Goal: Task Accomplishment & Management: Use online tool/utility

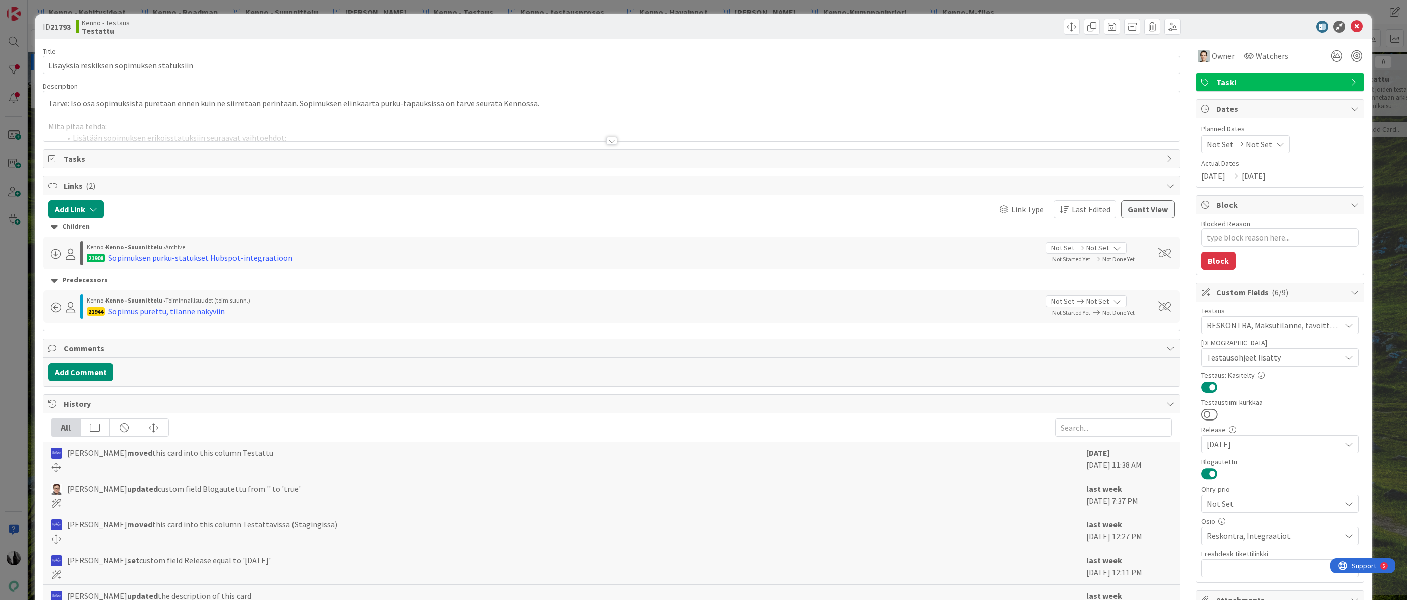
click at [612, 143] on div at bounding box center [611, 141] width 11 height 8
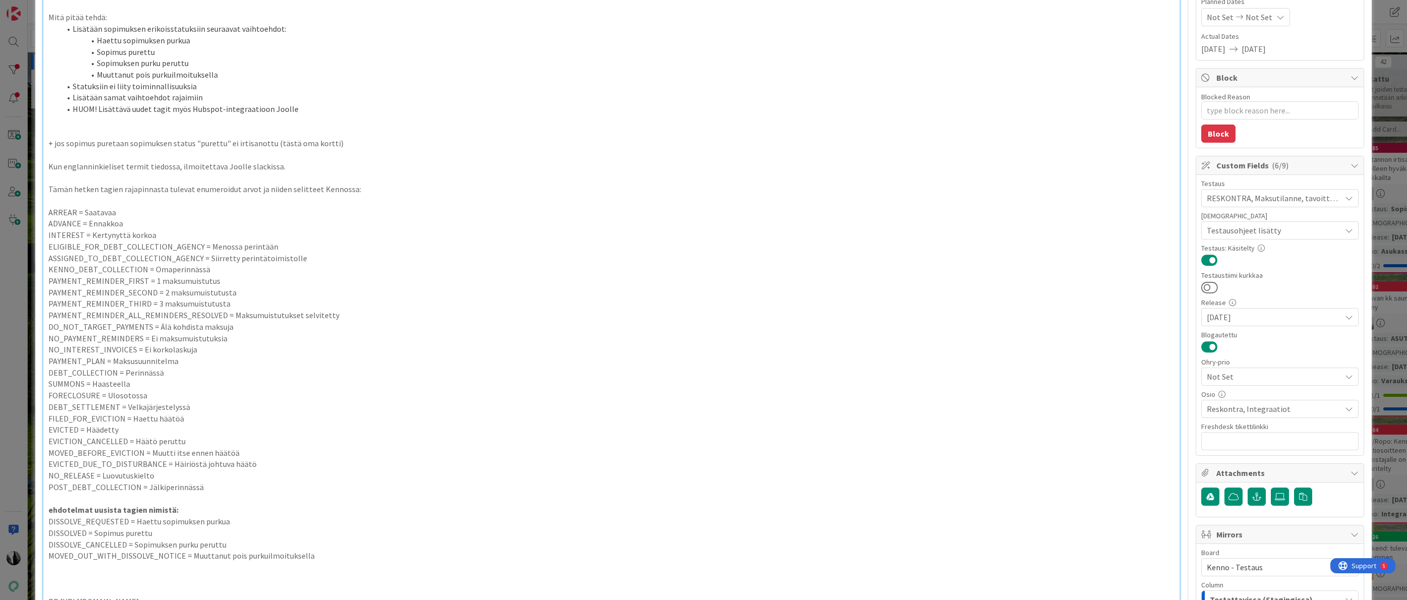
scroll to position [138, 0]
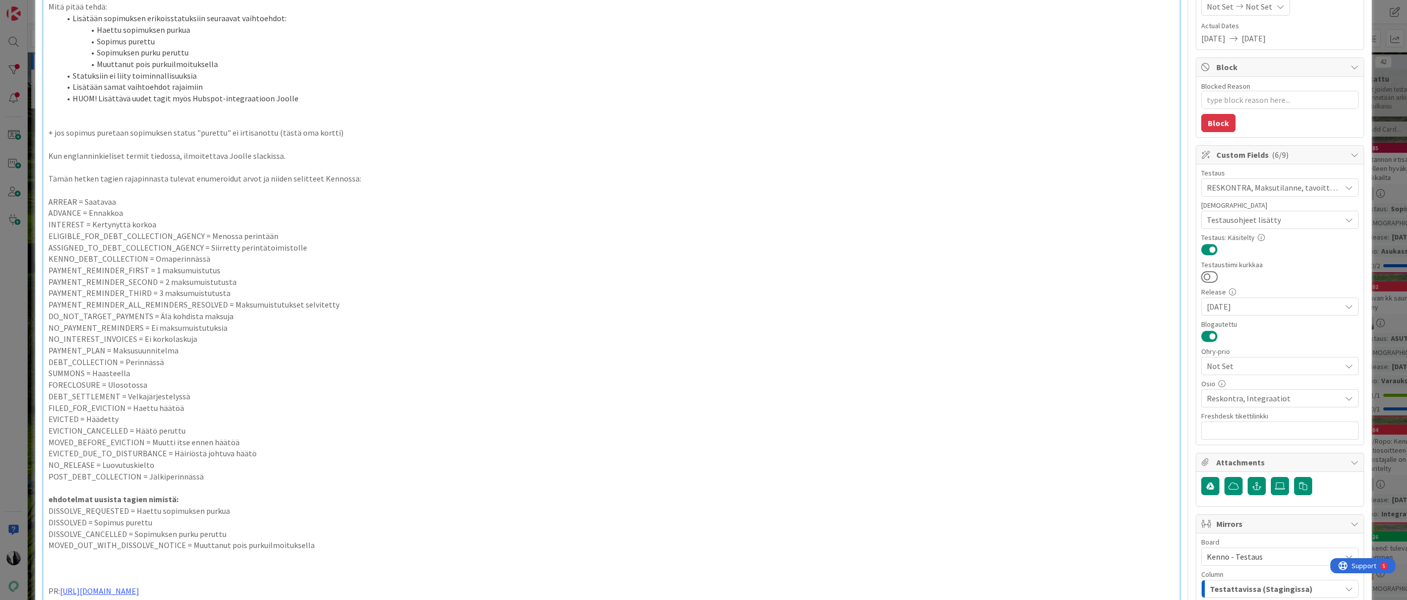
drag, startPoint x: 50, startPoint y: 179, endPoint x: 173, endPoint y: 179, distance: 123.6
click at [173, 179] on p "Tämän hetken tagien rajapinnasta tulevat enumeroidut arvot ja niiden selitteet …" at bounding box center [611, 179] width 1127 height 12
click at [215, 180] on p "Tämän hetken tagien rajapinnasta tulevat enumeroidut arvot ja niiden selitteet …" at bounding box center [611, 179] width 1127 height 12
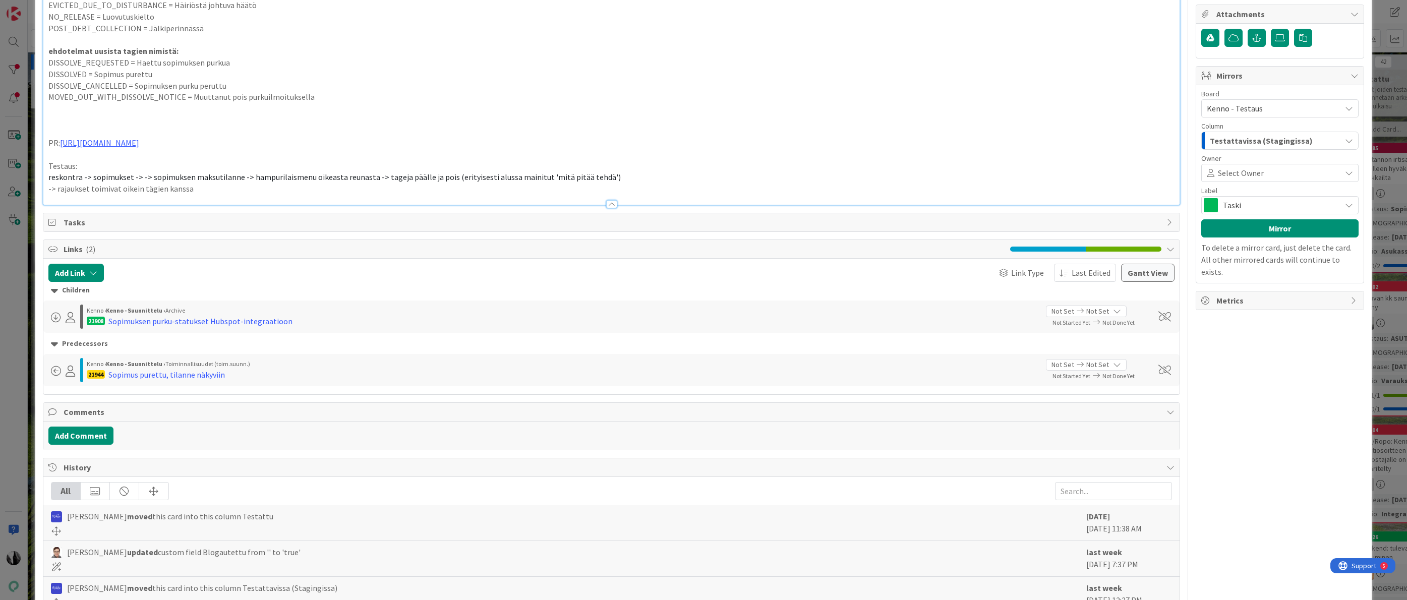
scroll to position [600, 0]
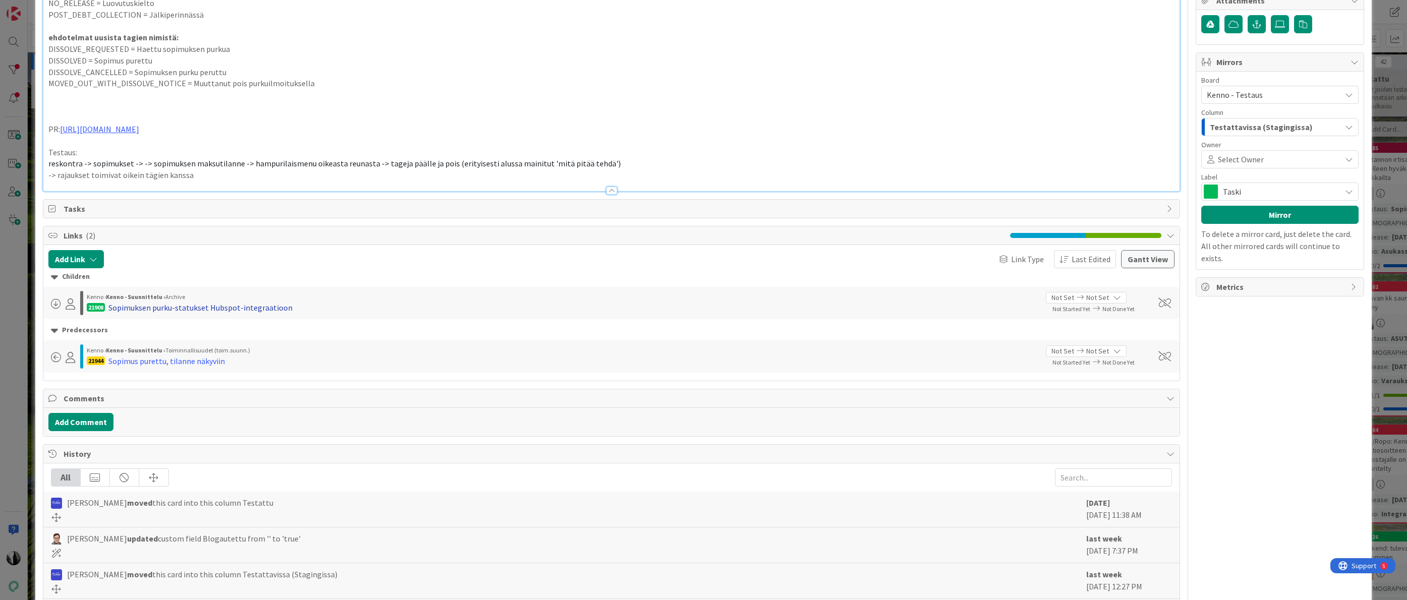
click at [242, 308] on div "Sopimuksen purku-statukset Hubspot-integraatioon" at bounding box center [200, 308] width 184 height 12
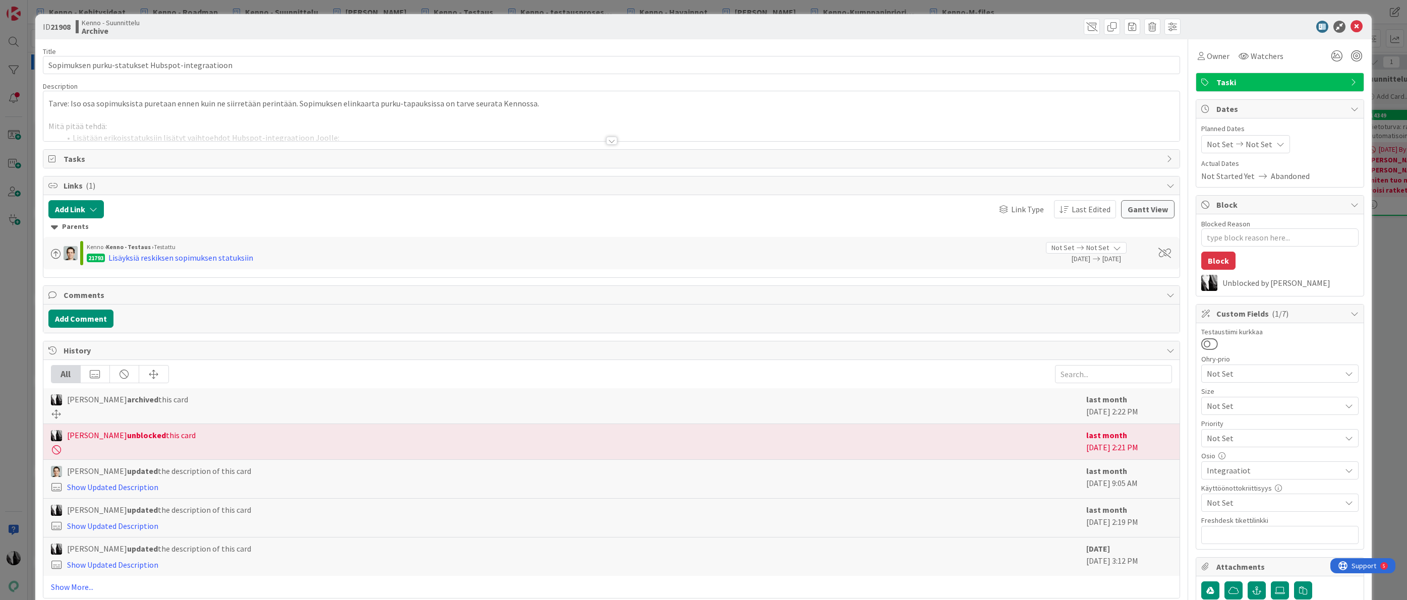
type textarea "x"
click at [613, 138] on div at bounding box center [611, 141] width 11 height 8
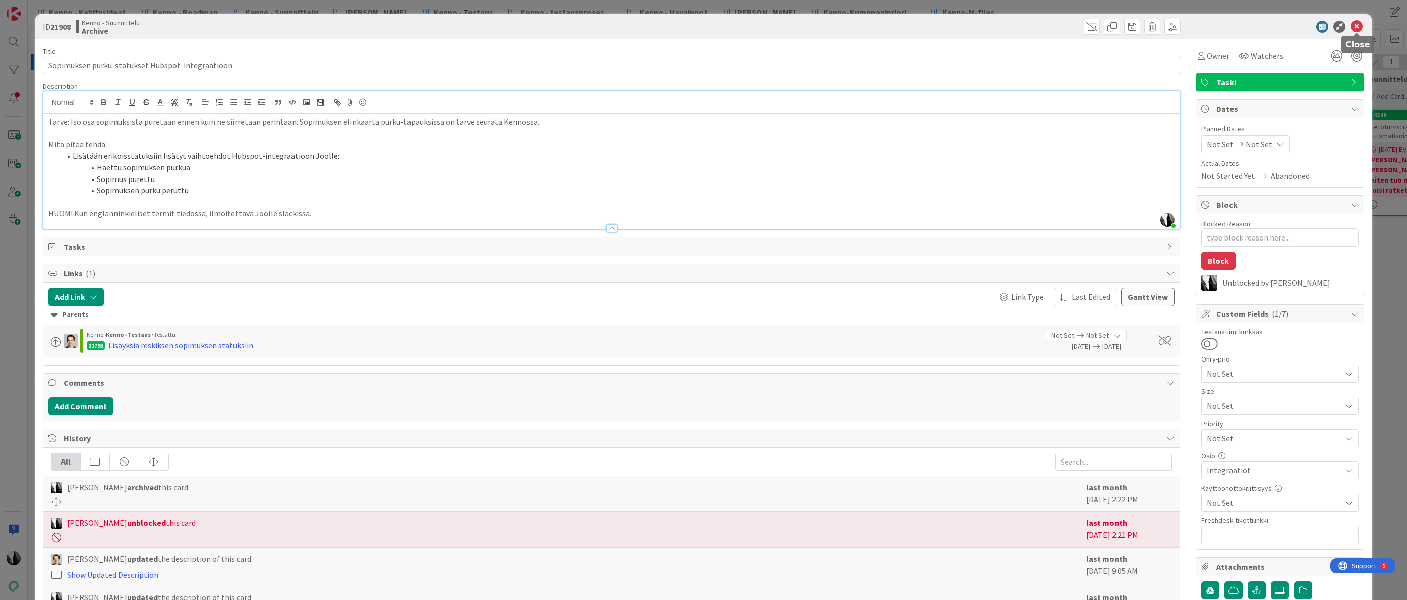
click at [1354, 26] on icon at bounding box center [1357, 27] width 12 height 12
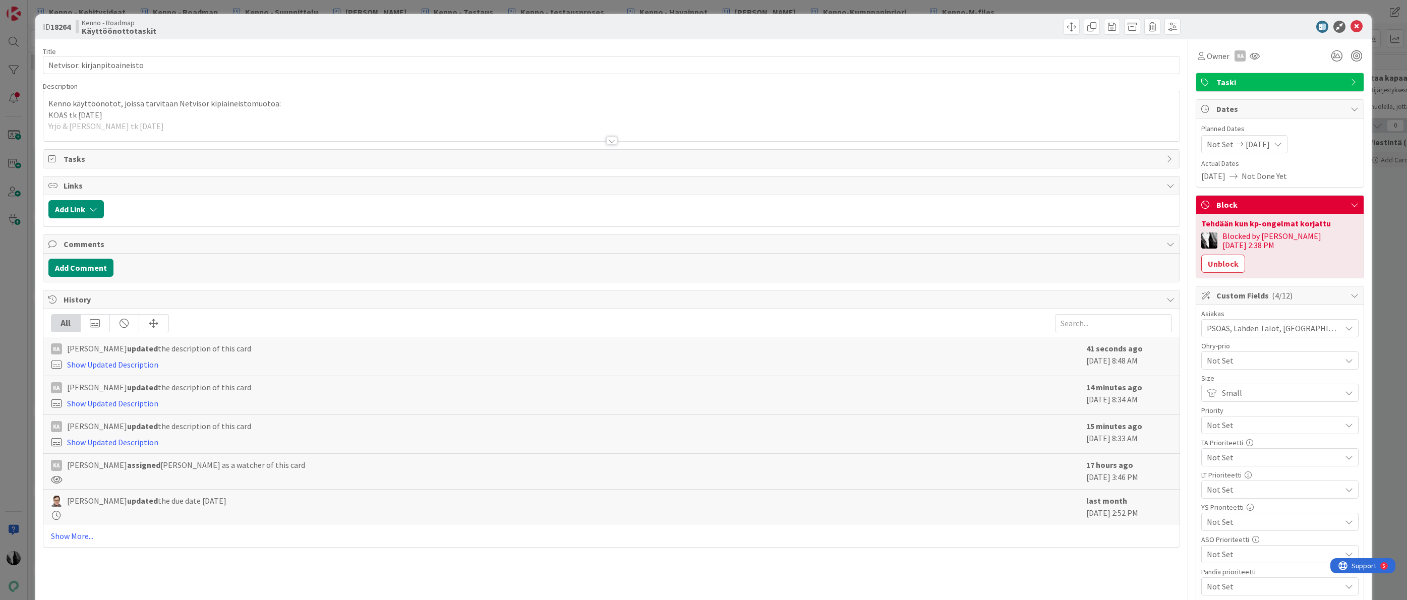
click at [609, 139] on div at bounding box center [611, 141] width 11 height 8
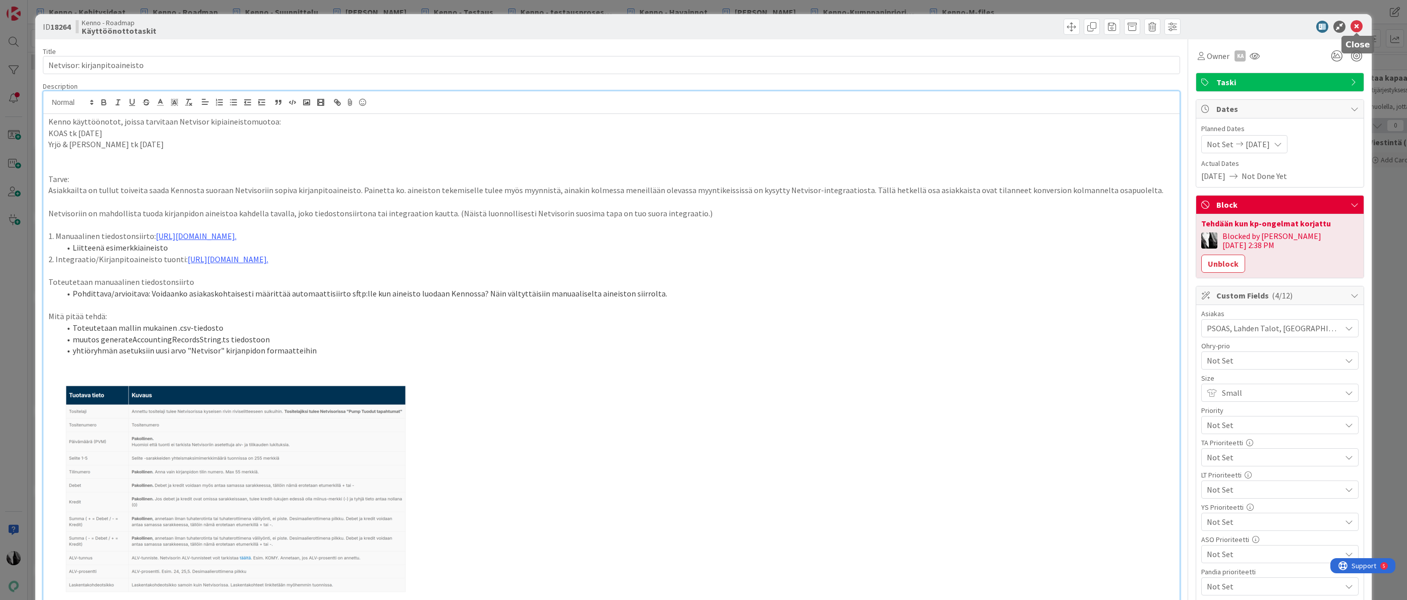
click at [1358, 27] on icon at bounding box center [1357, 27] width 12 height 12
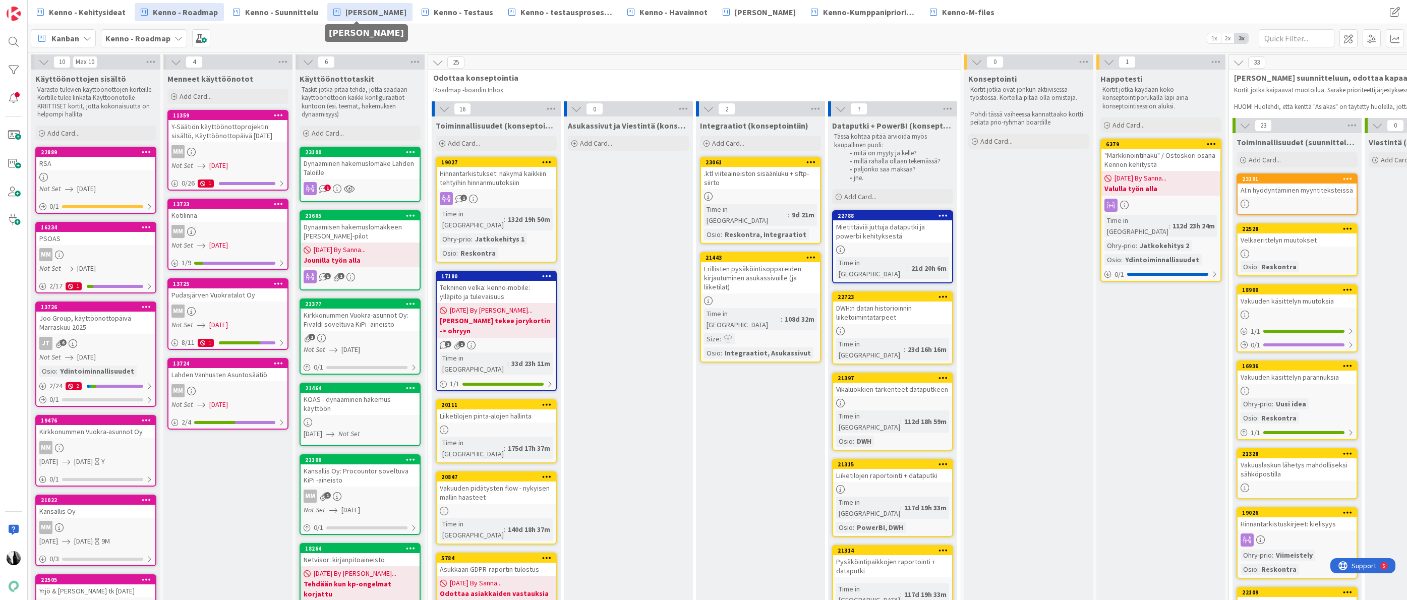
click at [359, 11] on span "[PERSON_NAME]" at bounding box center [375, 12] width 61 height 12
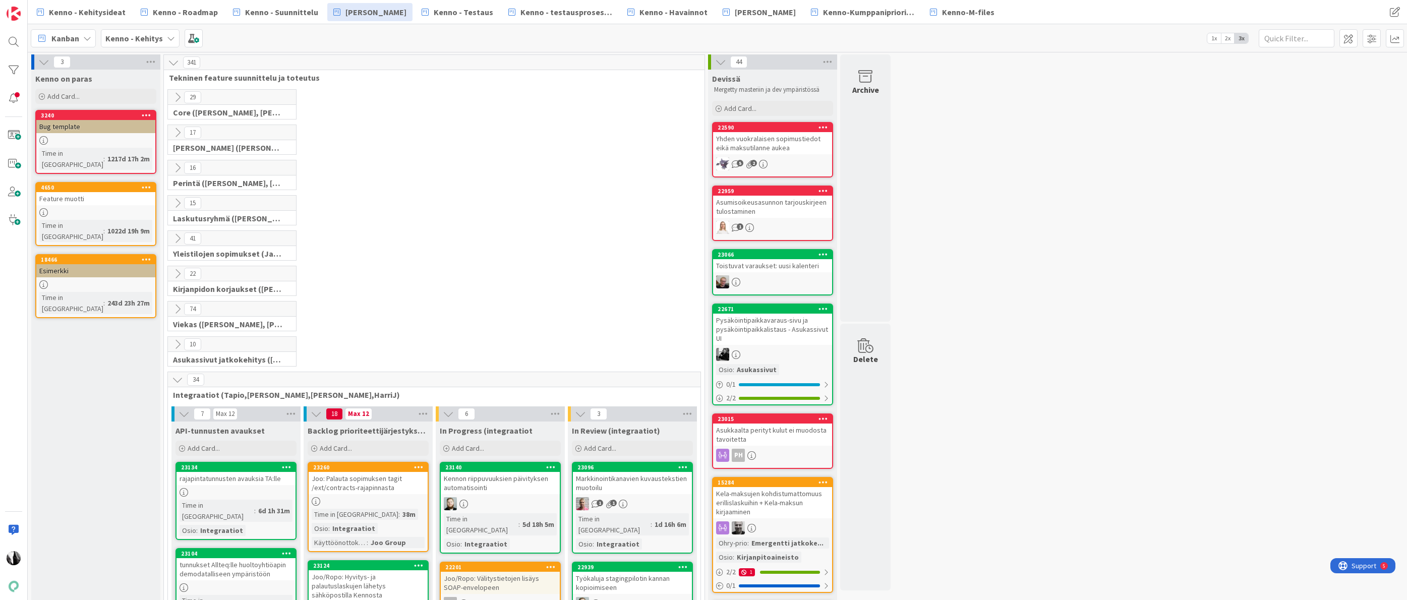
click at [178, 308] on icon at bounding box center [177, 309] width 11 height 11
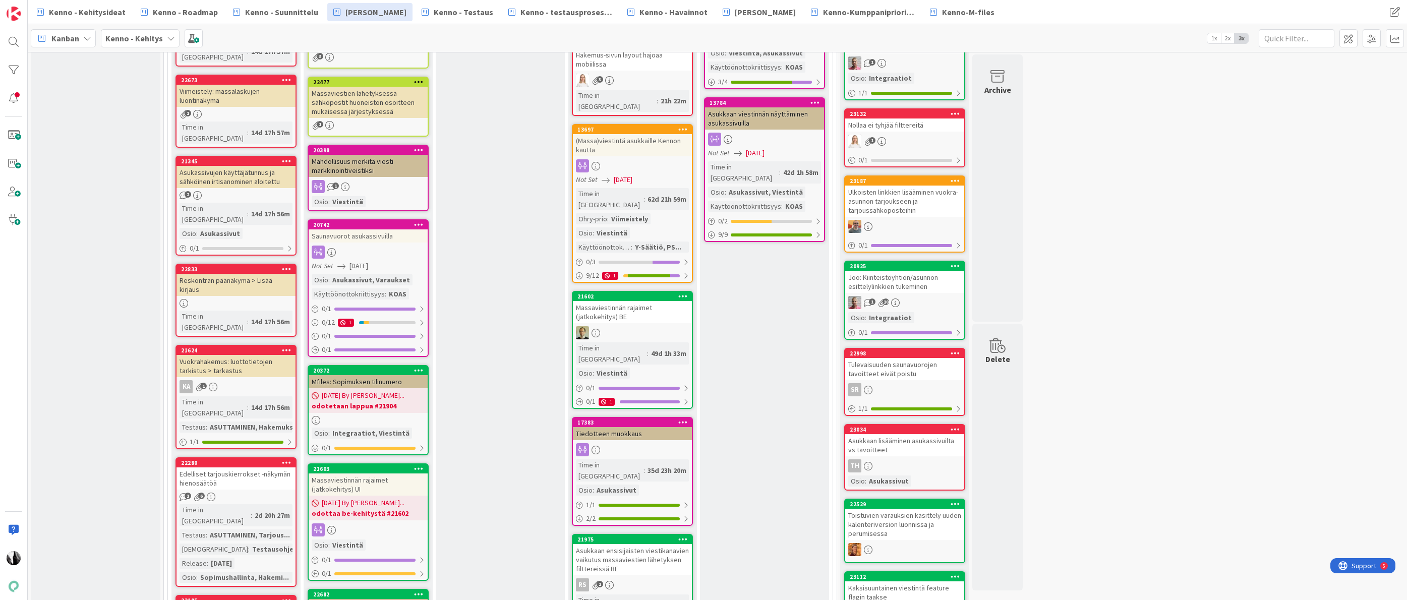
scroll to position [884, 0]
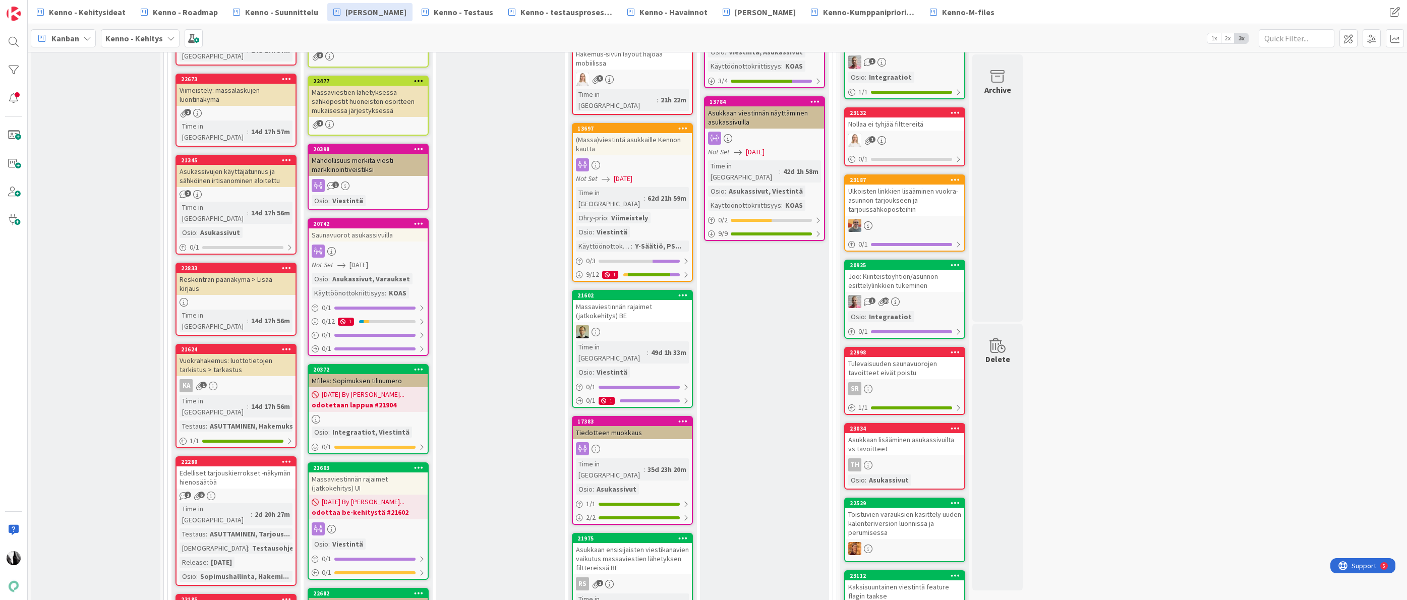
click at [364, 242] on div "Saunavuorot asukassivuilla" at bounding box center [368, 234] width 119 height 13
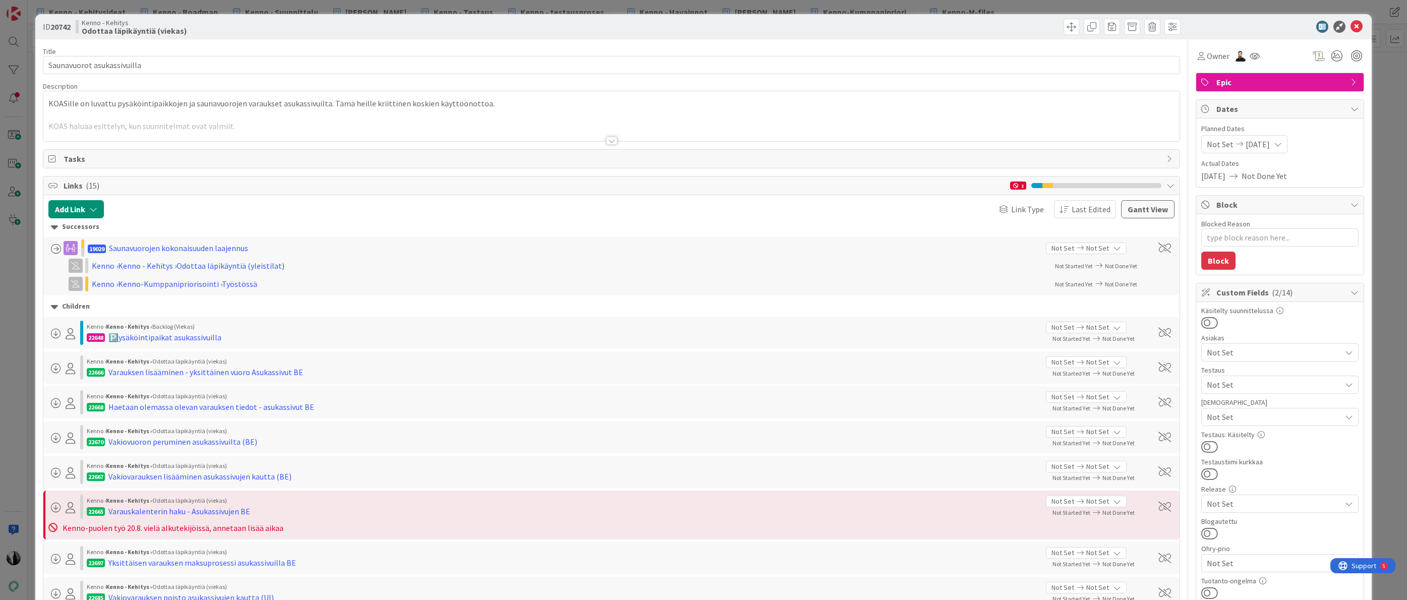
click at [609, 139] on div at bounding box center [611, 141] width 11 height 8
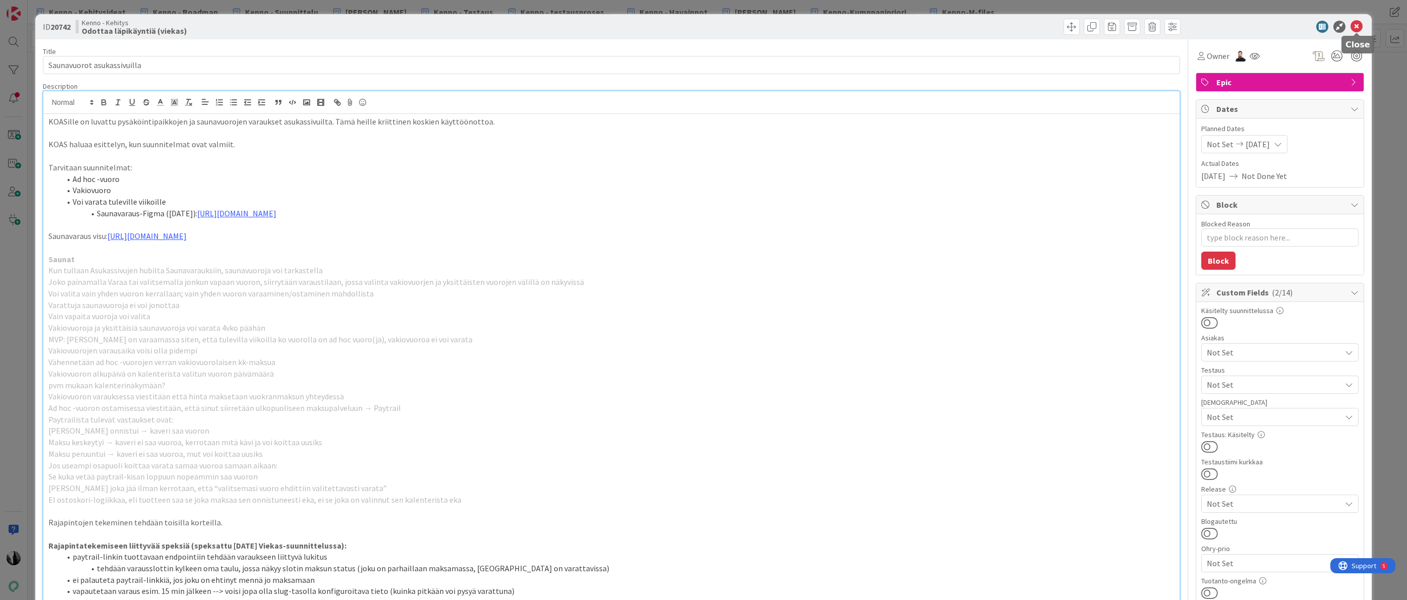
click at [1355, 27] on icon at bounding box center [1357, 27] width 12 height 12
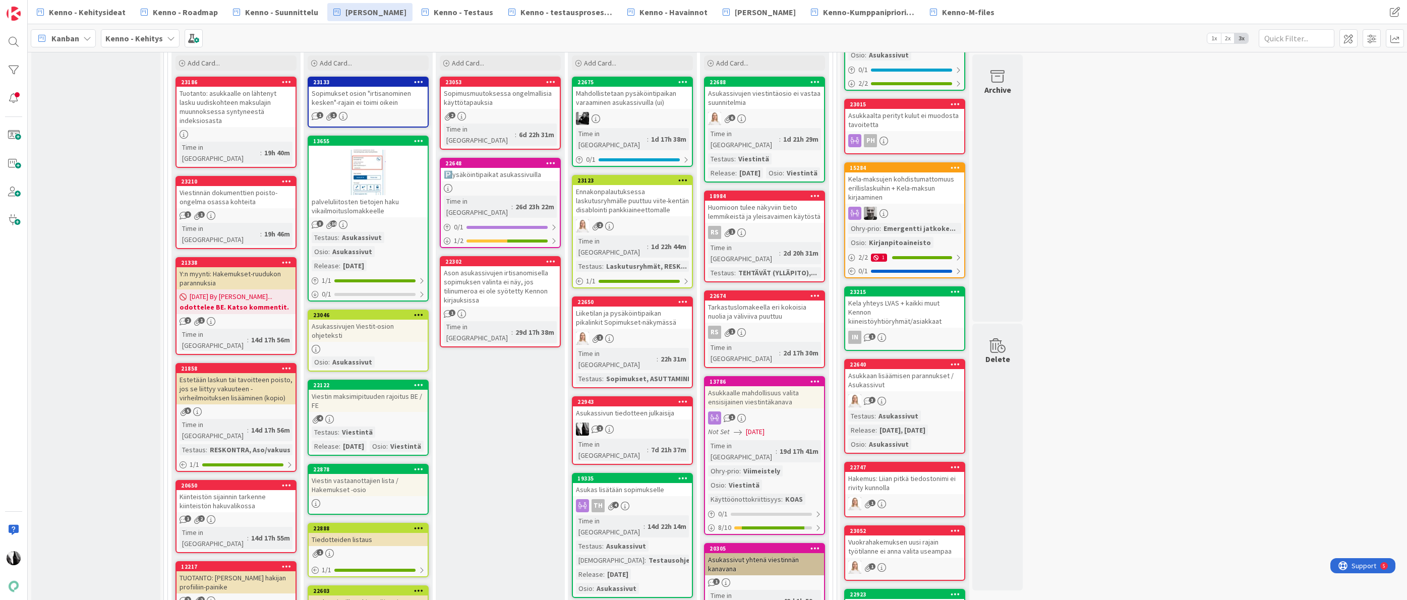
scroll to position [313, 0]
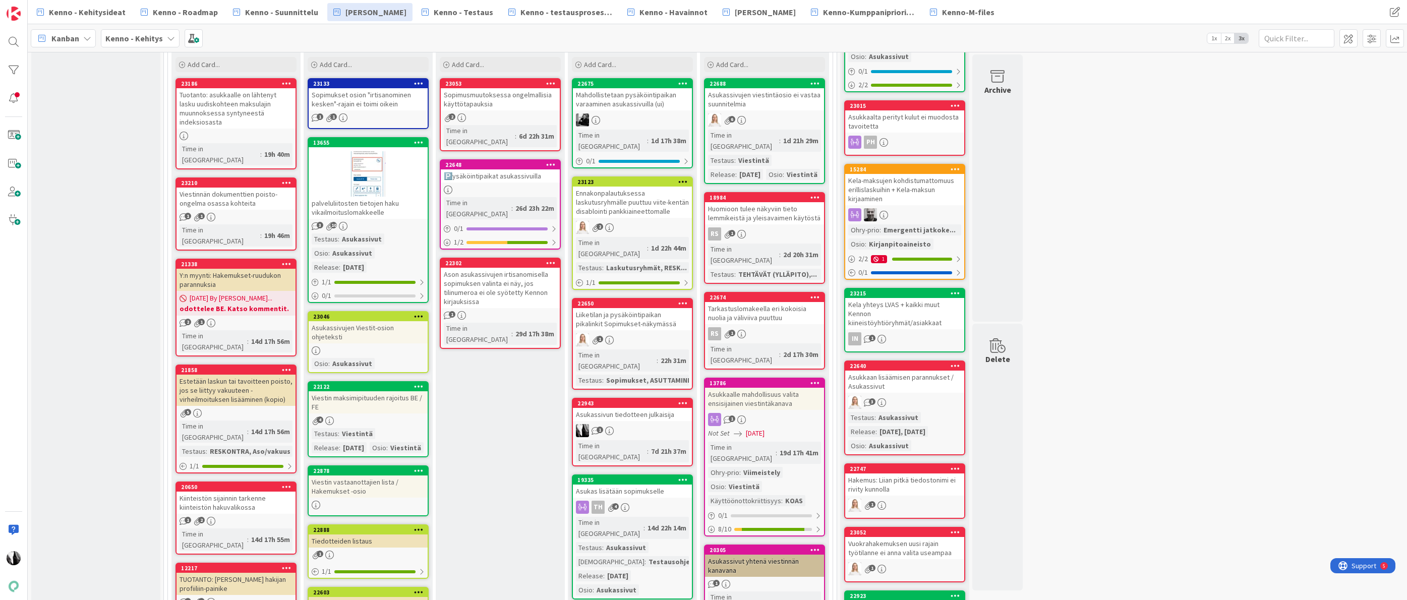
click at [607, 408] on div "Asukassivun tiedotteen julkaisija" at bounding box center [632, 414] width 119 height 13
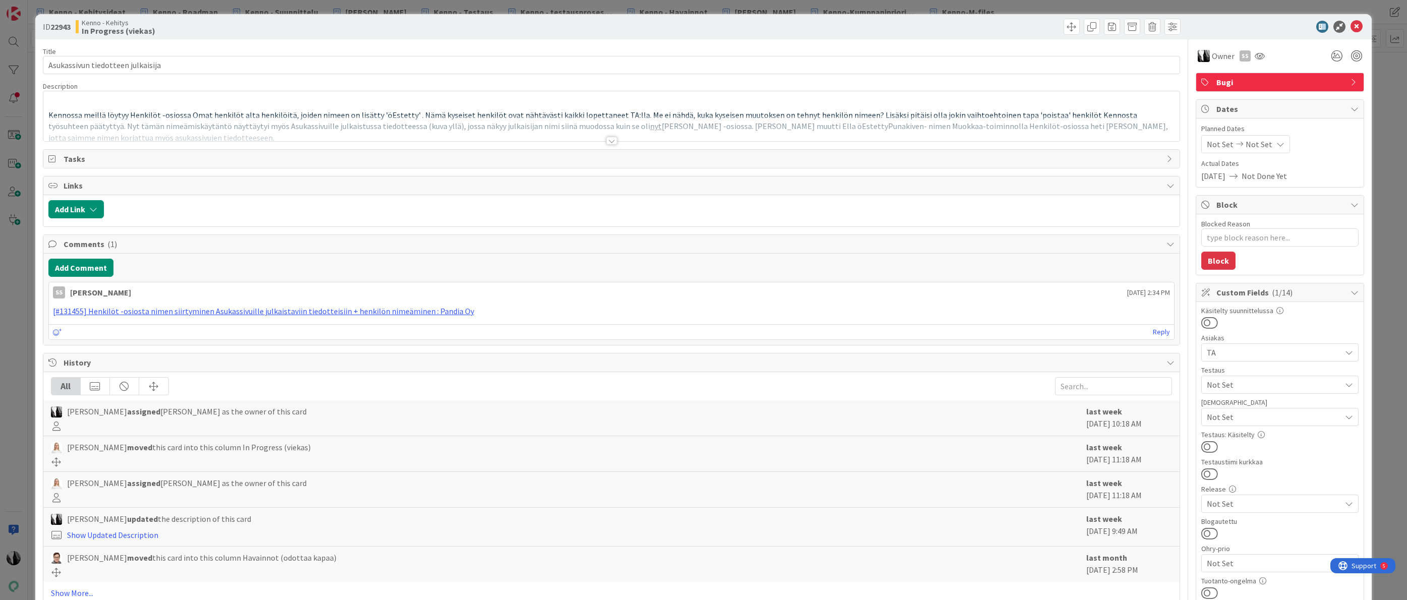
type textarea "x"
click at [610, 138] on div at bounding box center [611, 141] width 11 height 8
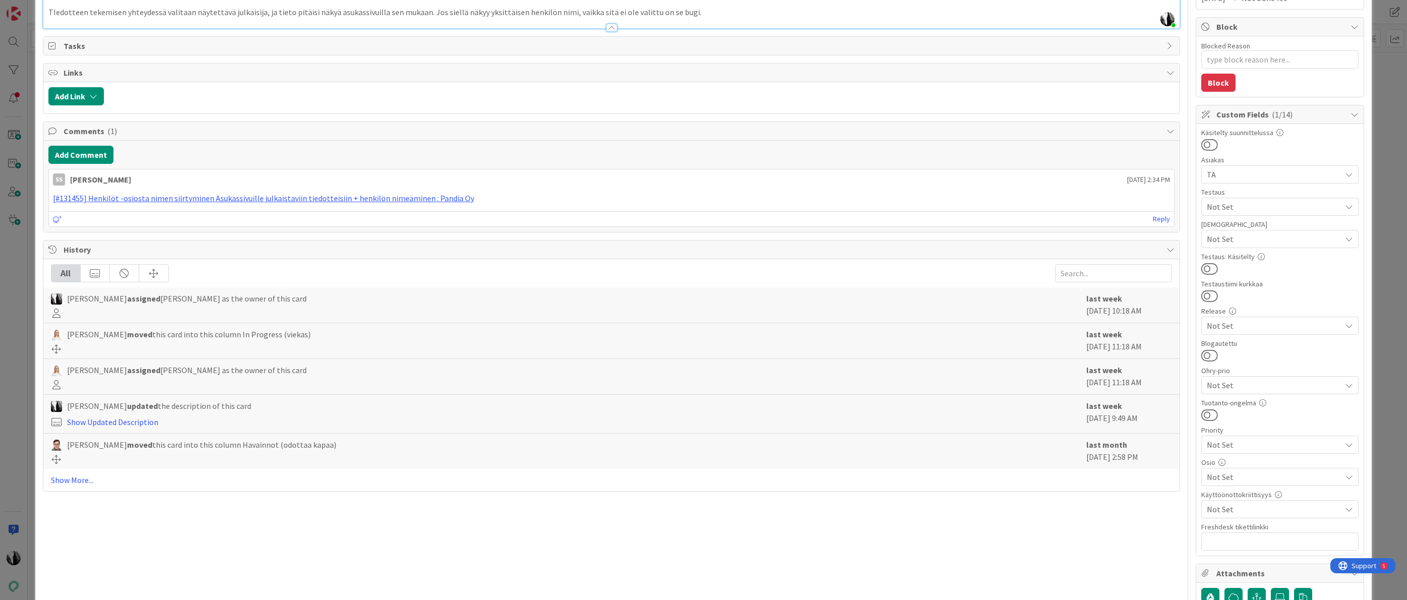
scroll to position [183, 0]
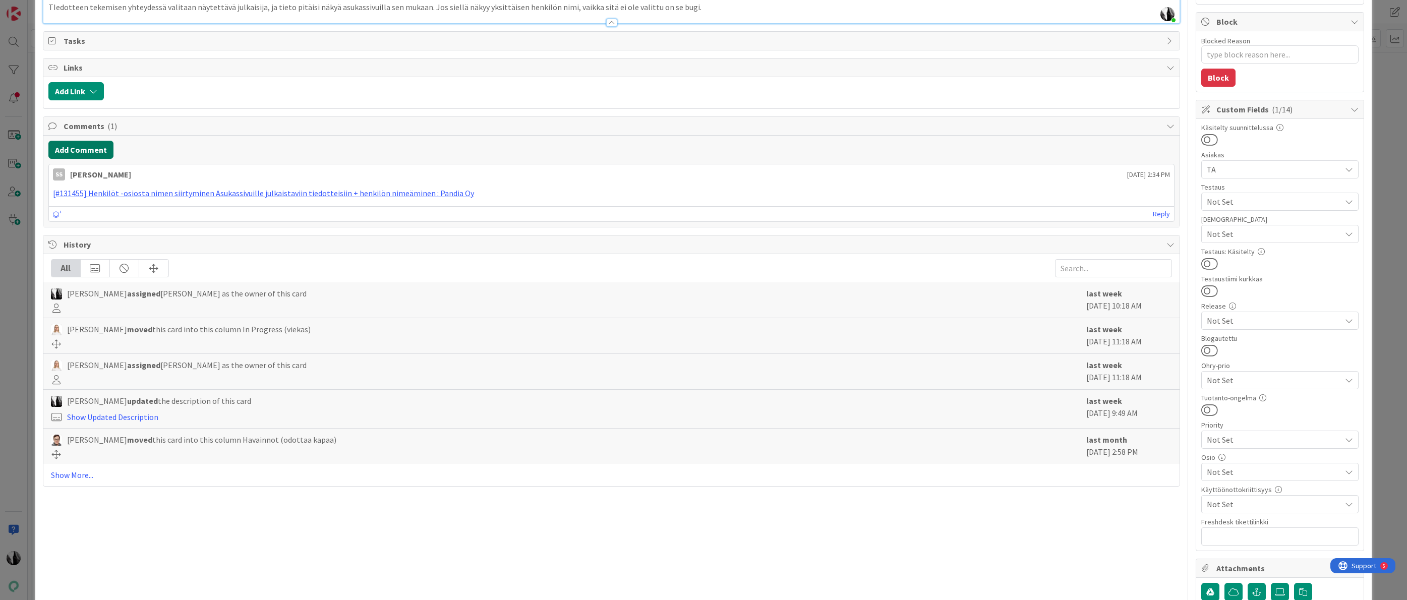
click at [87, 159] on button "Add Comment" at bounding box center [80, 150] width 65 height 18
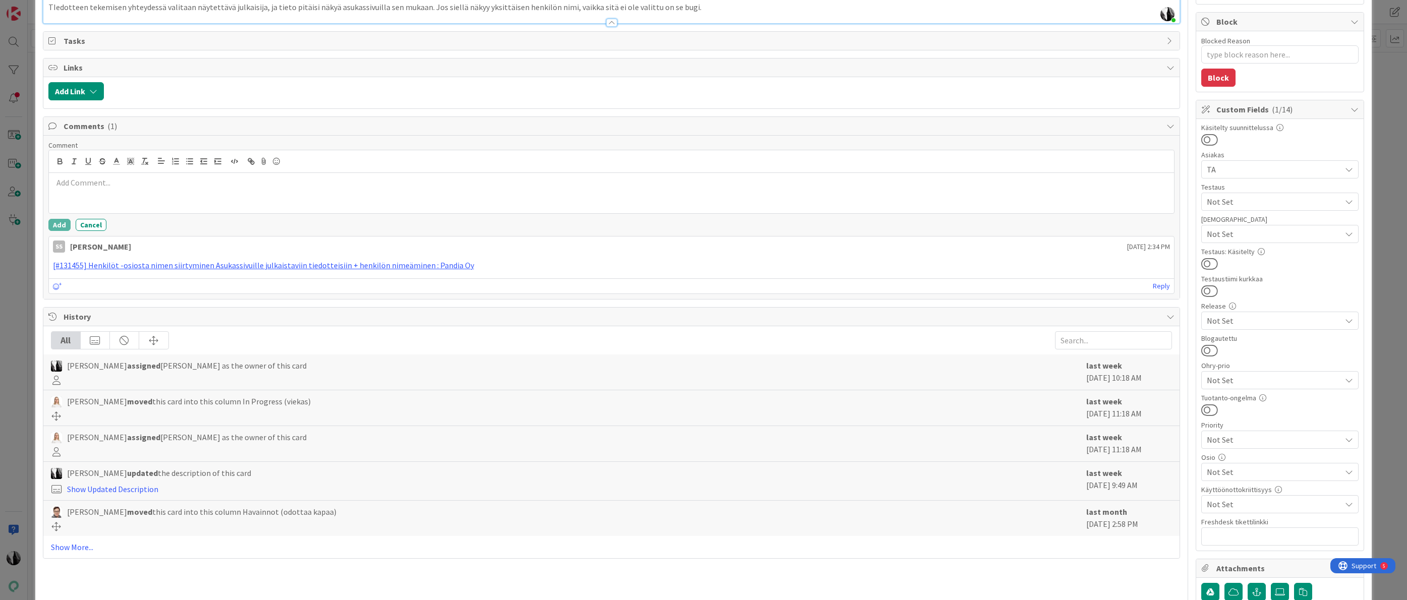
click at [153, 189] on p at bounding box center [612, 183] width 1118 height 12
click at [682, 13] on p "TIedotteen tekemisen yhteydessä valitaan näytettävä julkaisija, ja tieto pitäis…" at bounding box center [611, 8] width 1127 height 12
click at [552, 189] on p "Tiedotteen julkaisun yhteydessä voi valita mikä tieto näkyy asukassivuilla, TA:…" at bounding box center [612, 183] width 1118 height 12
drag, startPoint x: 60, startPoint y: 471, endPoint x: 78, endPoint y: 465, distance: 19.1
click at [60, 231] on button "Add" at bounding box center [59, 225] width 22 height 12
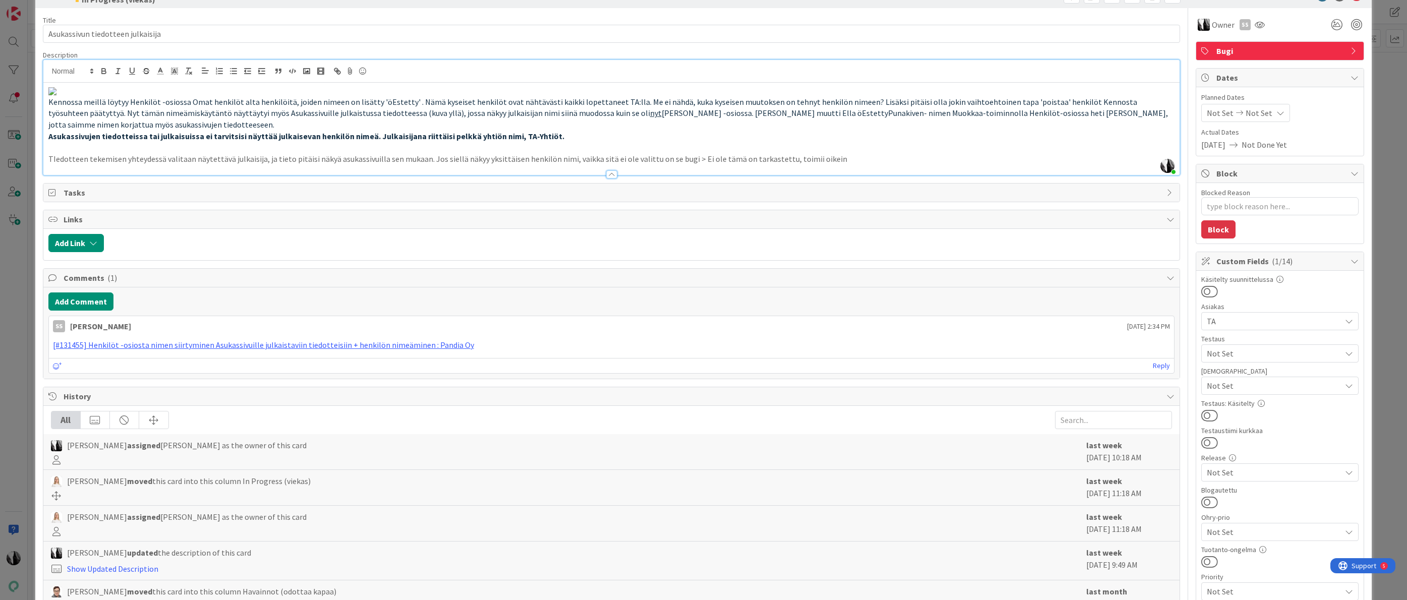
scroll to position [0, 0]
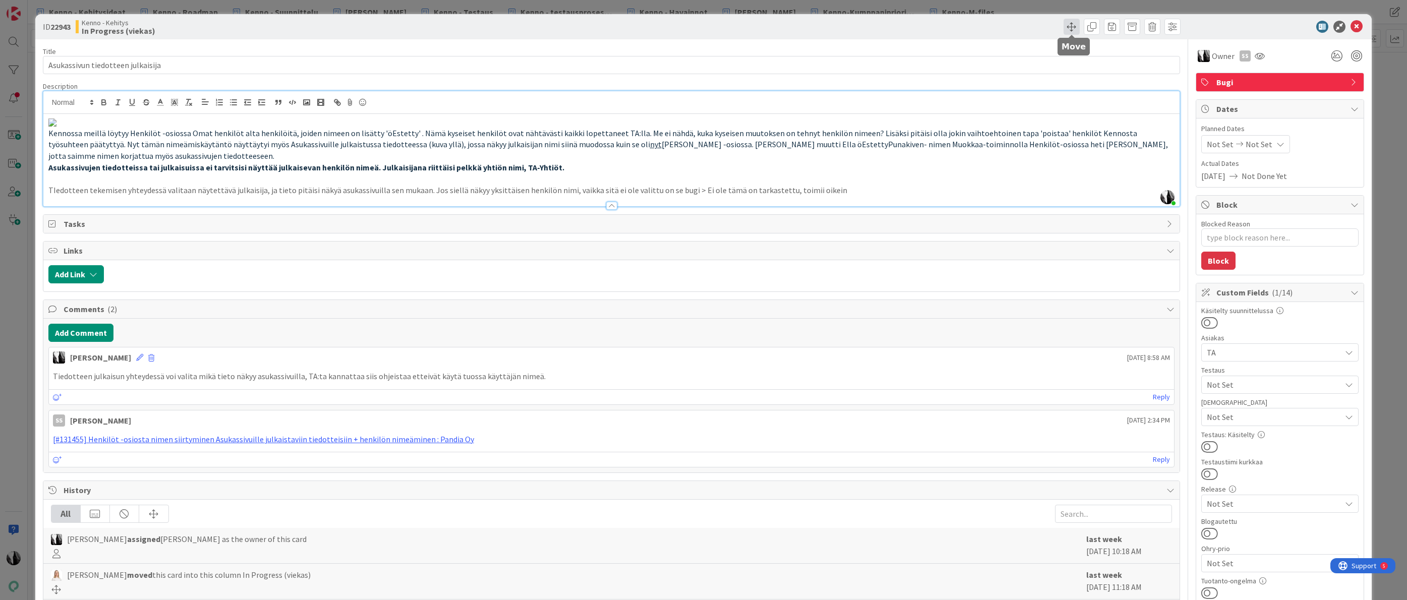
click at [1072, 27] on span at bounding box center [1072, 27] width 16 height 16
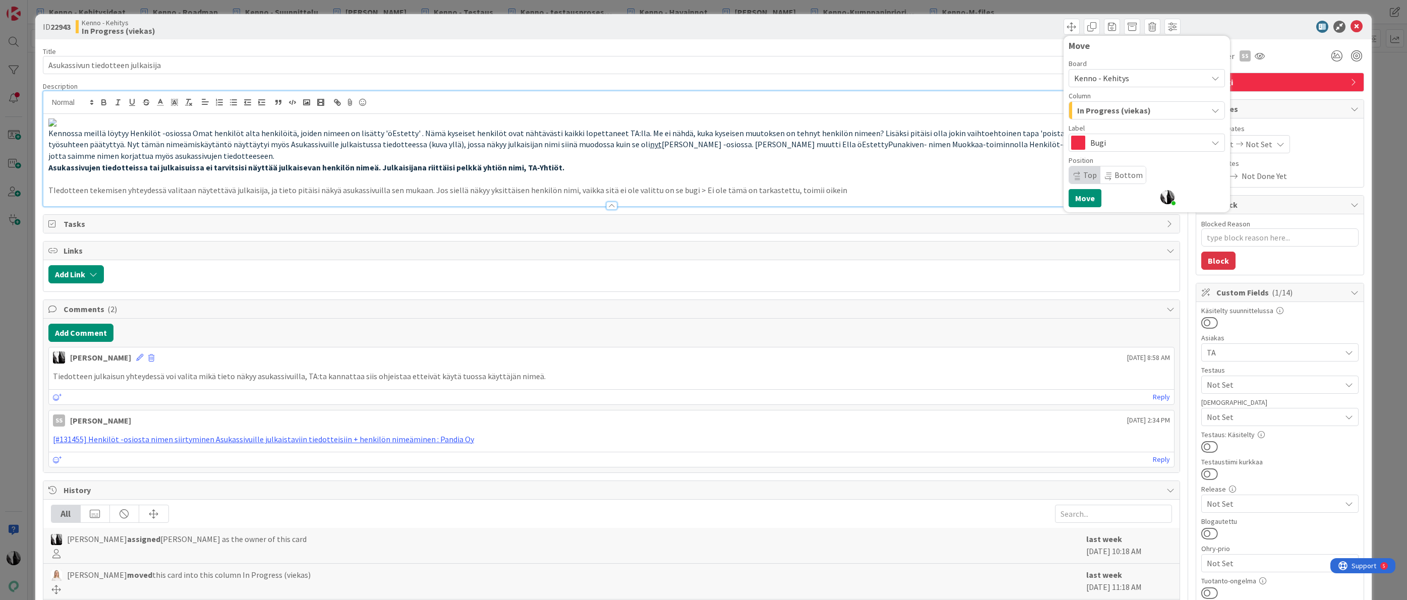
click at [1122, 74] on span "Kenno - Kehitys" at bounding box center [1101, 78] width 55 height 10
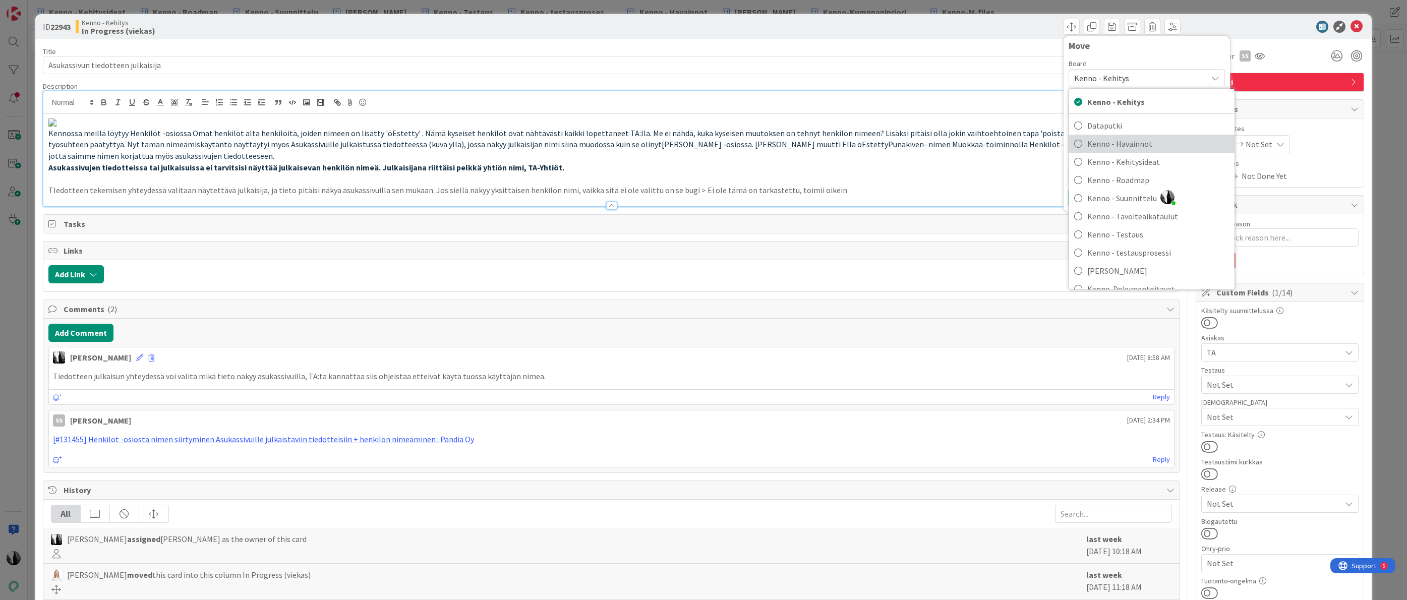
click at [1132, 143] on span "Kenno - Havainnot" at bounding box center [1158, 143] width 142 height 15
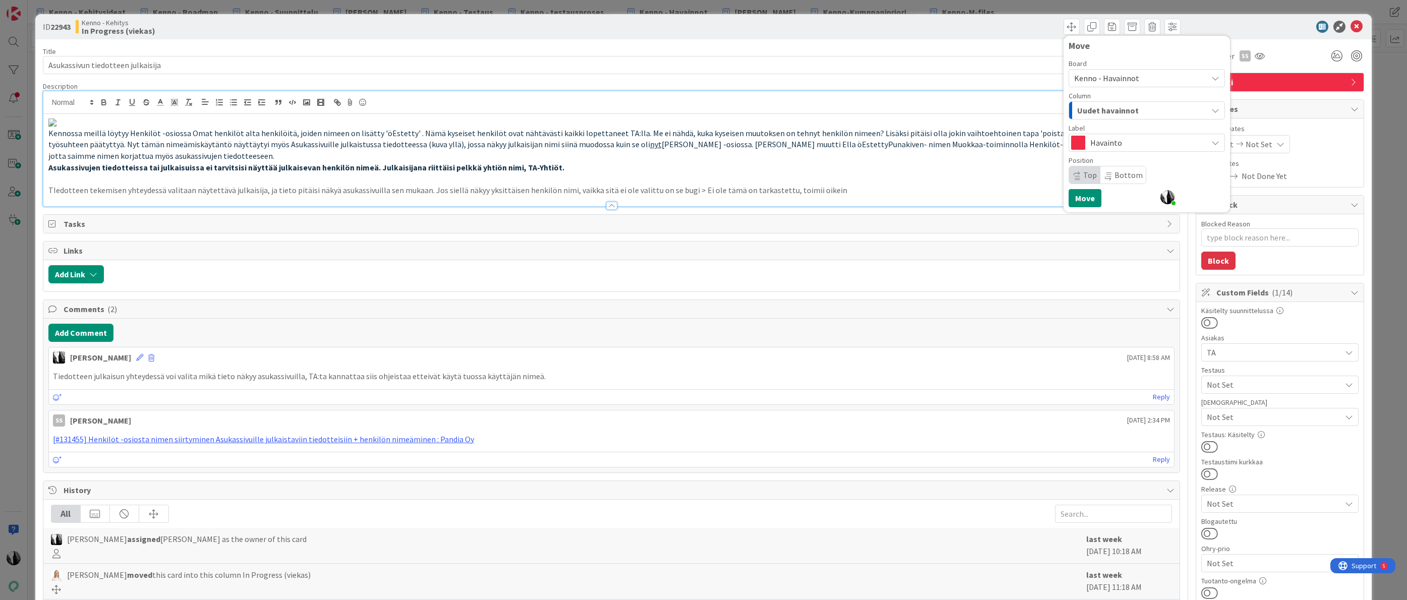
click at [1132, 107] on span "Uudet havainnot" at bounding box center [1108, 110] width 62 height 13
click at [1151, 230] on span "Asiakaspalvelussa hoidettavat" at bounding box center [1140, 231] width 95 height 12
click at [1091, 199] on button "Move" at bounding box center [1085, 198] width 33 height 18
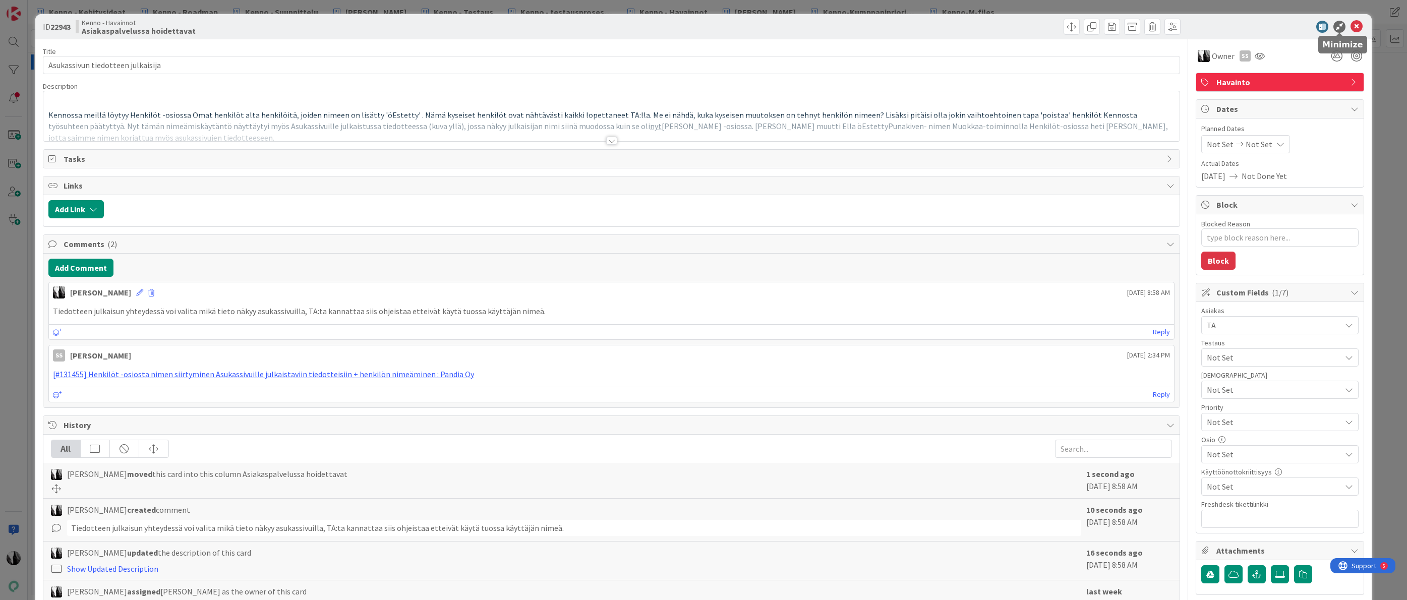
type textarea "x"
click at [1359, 24] on icon at bounding box center [1357, 27] width 12 height 12
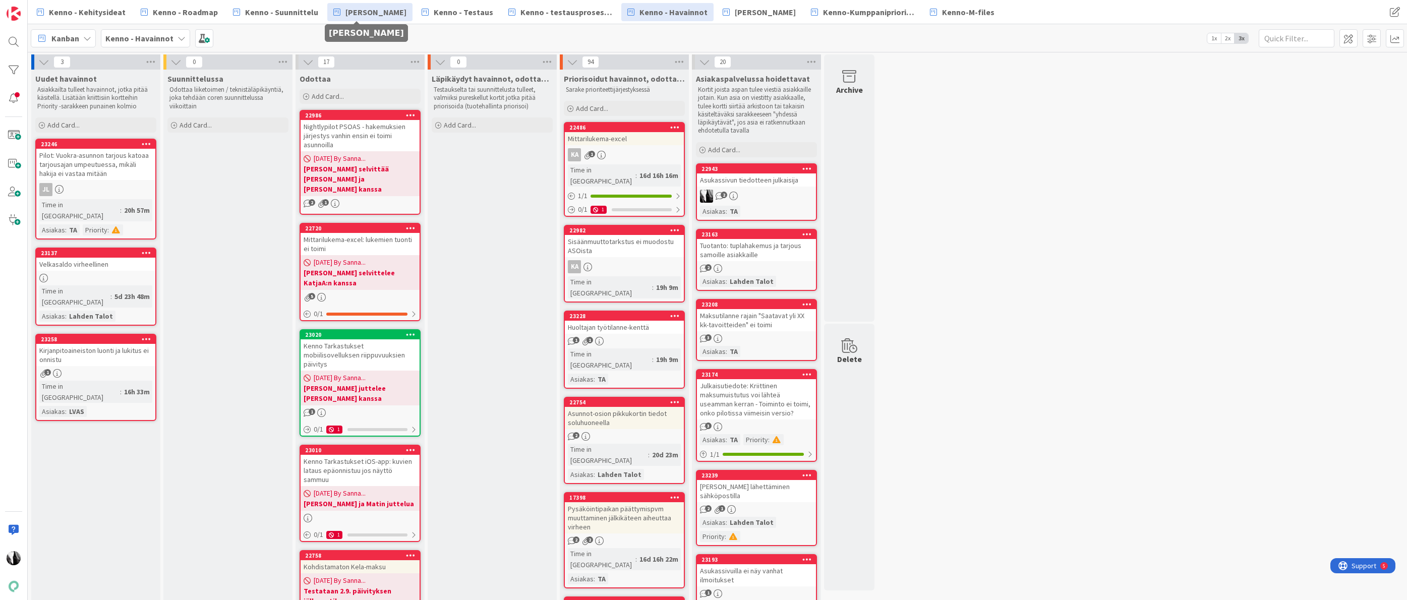
click at [373, 13] on span "[PERSON_NAME]" at bounding box center [375, 12] width 61 height 12
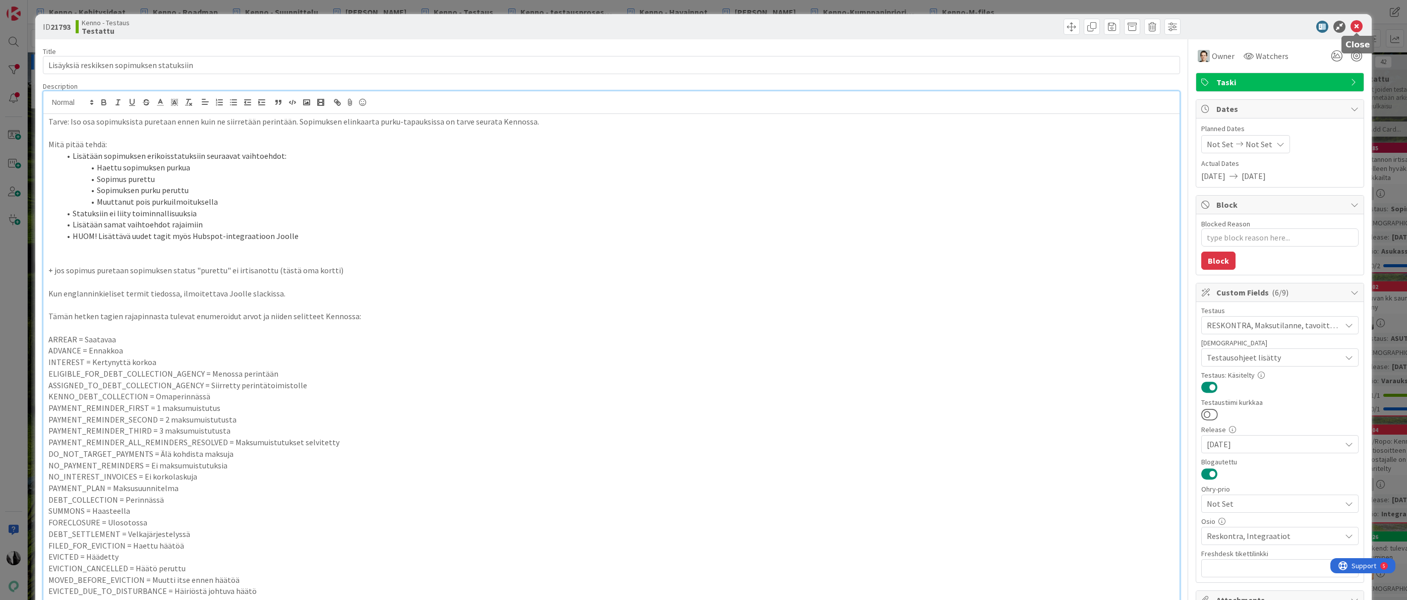
click at [1355, 23] on icon at bounding box center [1357, 27] width 12 height 12
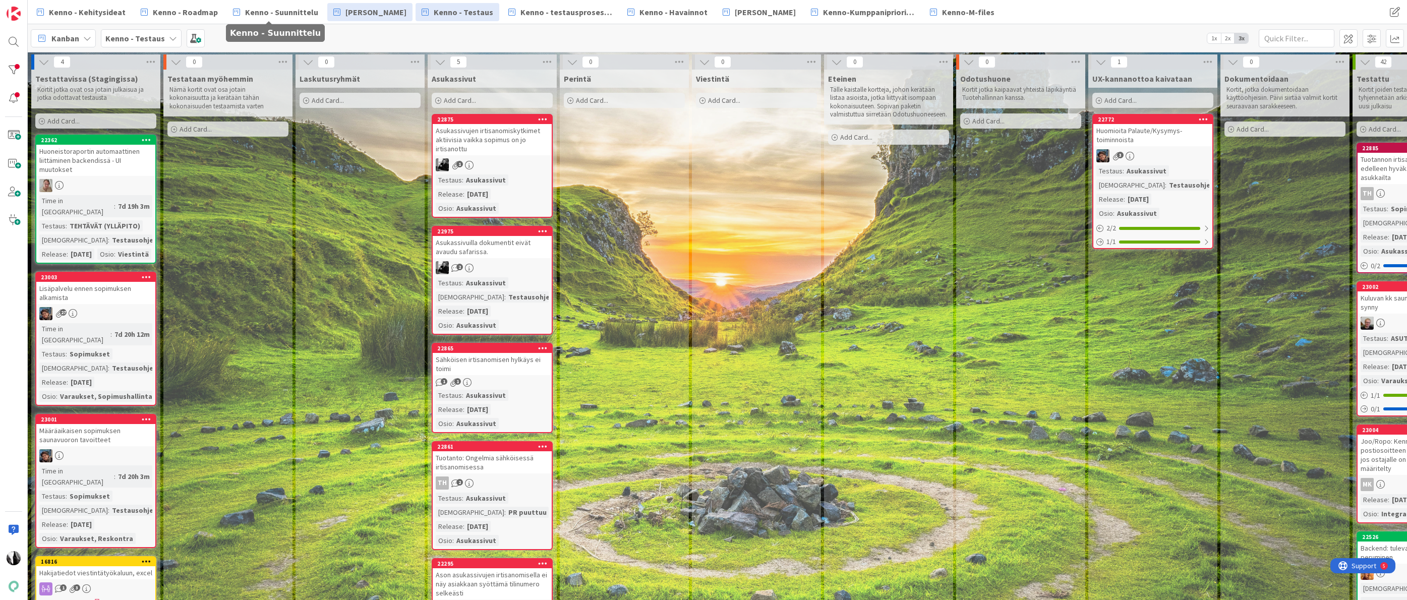
click at [364, 14] on span "[PERSON_NAME]" at bounding box center [375, 12] width 61 height 12
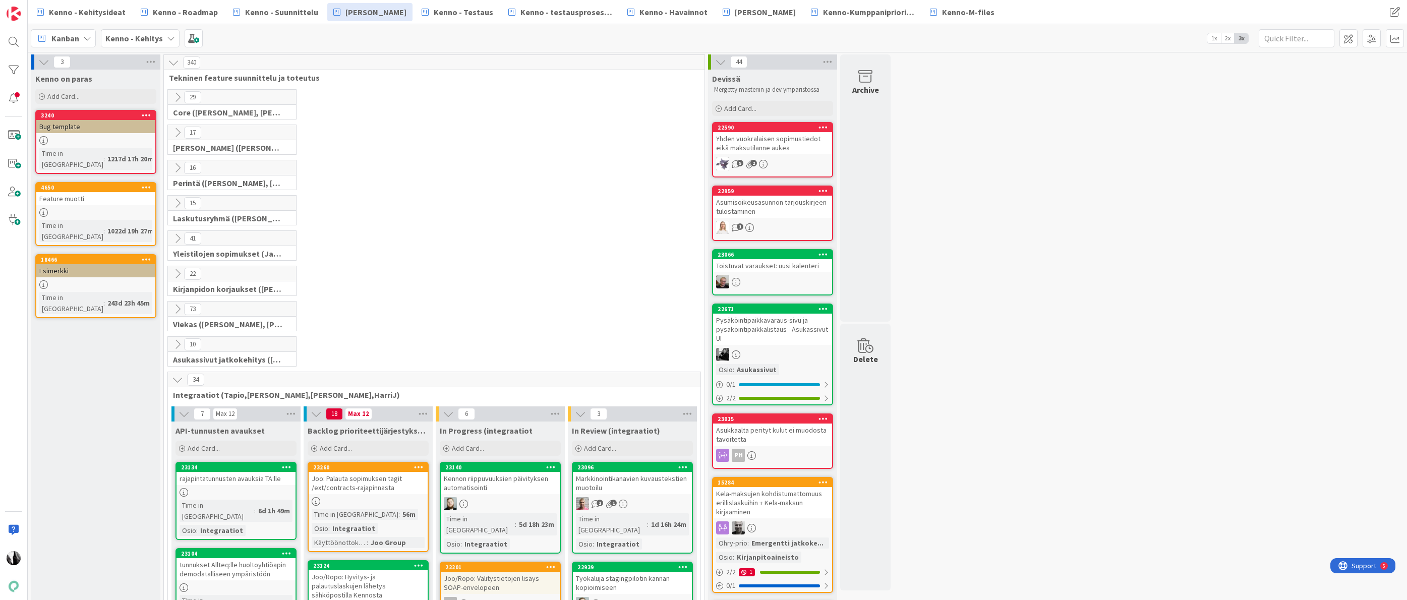
click at [178, 165] on icon at bounding box center [177, 167] width 11 height 11
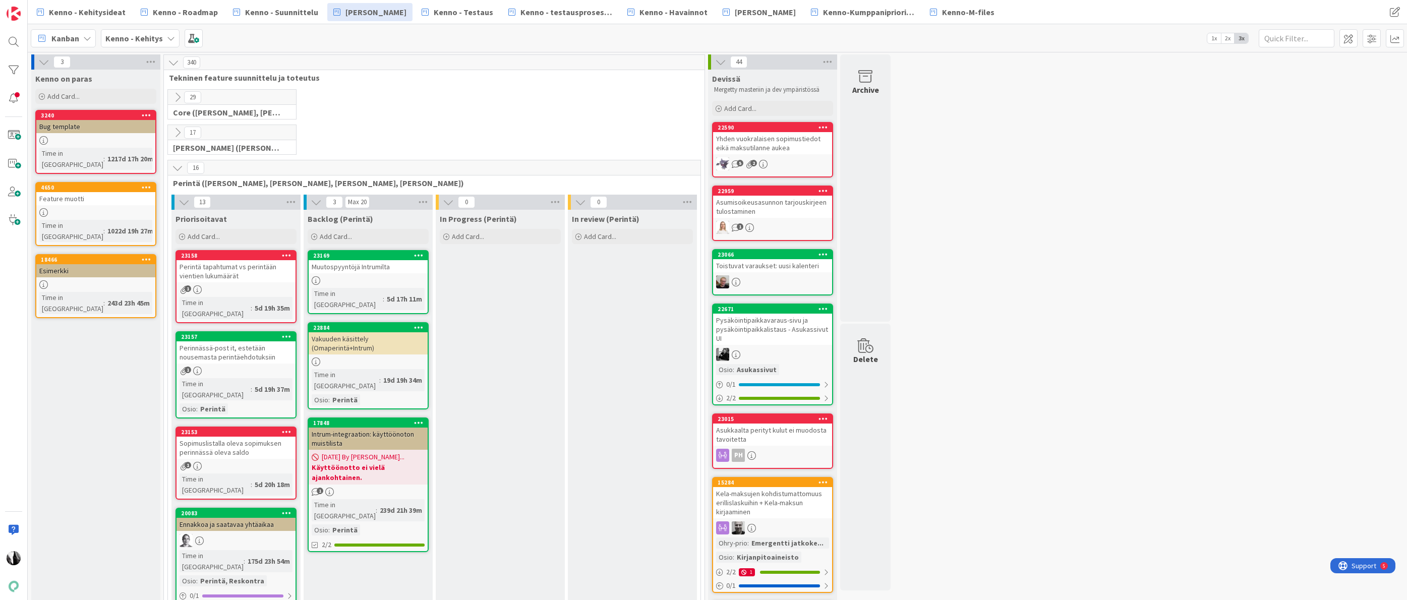
click at [360, 268] on div "Muutospyyntöjä Intrumilta" at bounding box center [368, 266] width 119 height 13
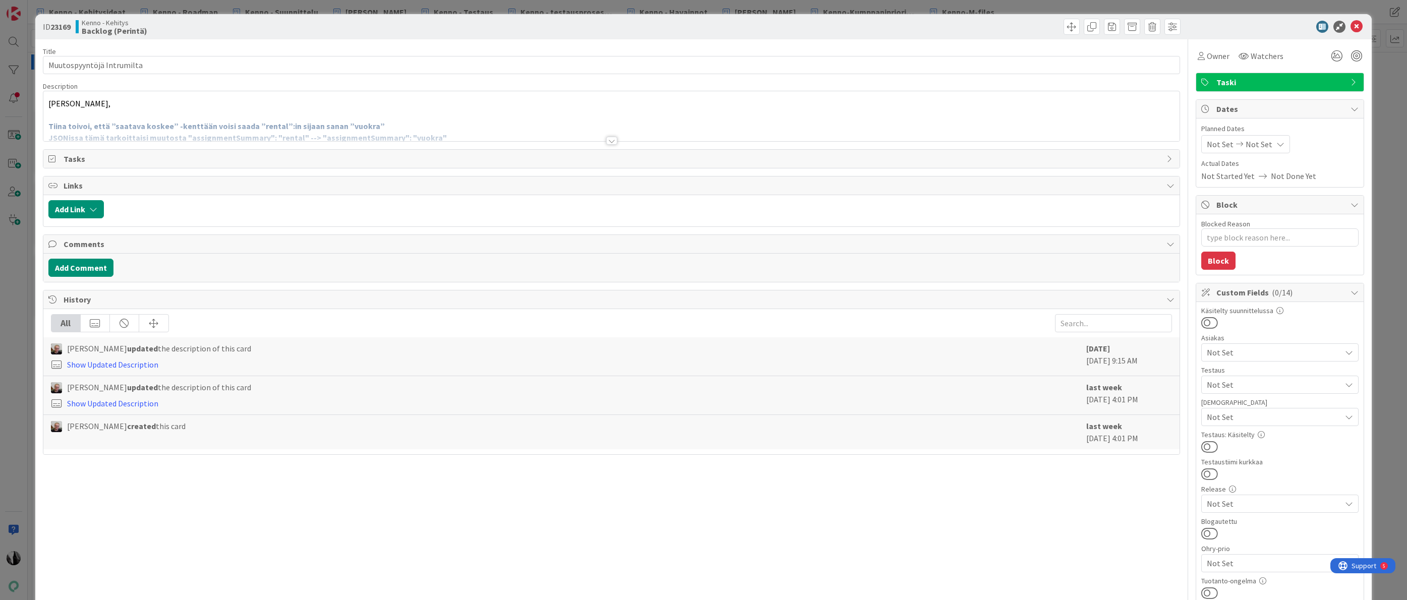
click at [613, 142] on div at bounding box center [611, 141] width 11 height 8
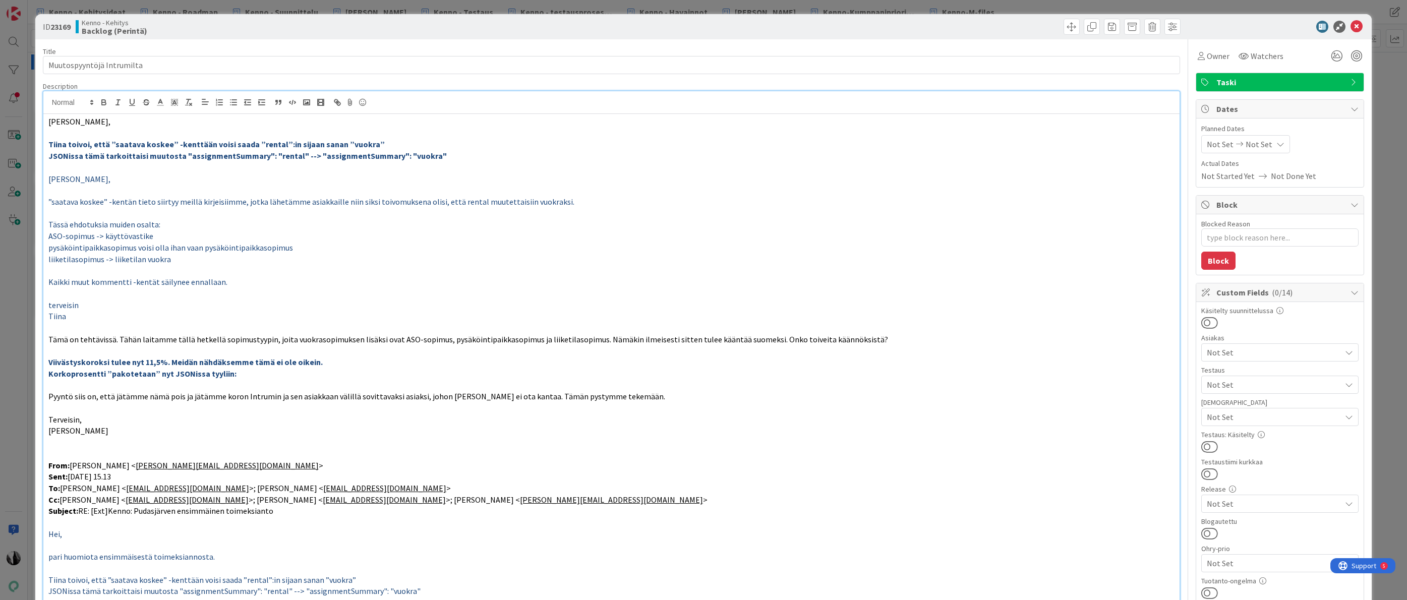
click at [1226, 30] on div at bounding box center [1275, 27] width 179 height 12
click at [1360, 26] on icon at bounding box center [1357, 27] width 12 height 12
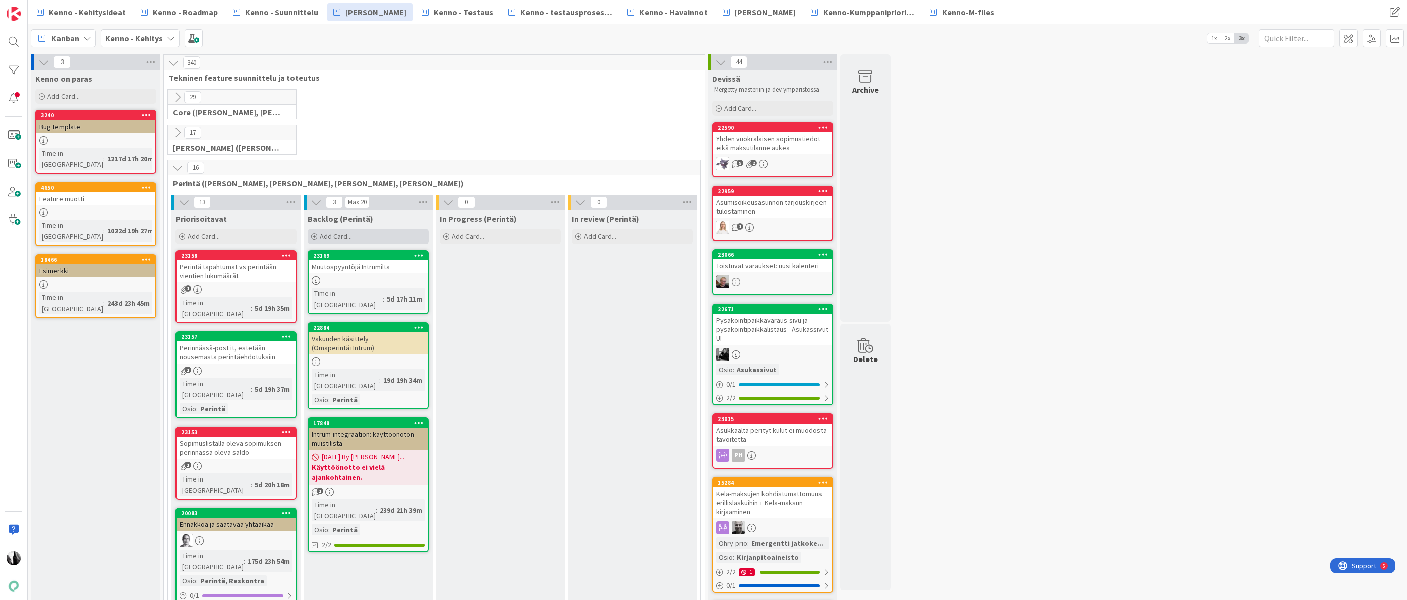
click at [390, 235] on div "Add Card..." at bounding box center [368, 236] width 121 height 15
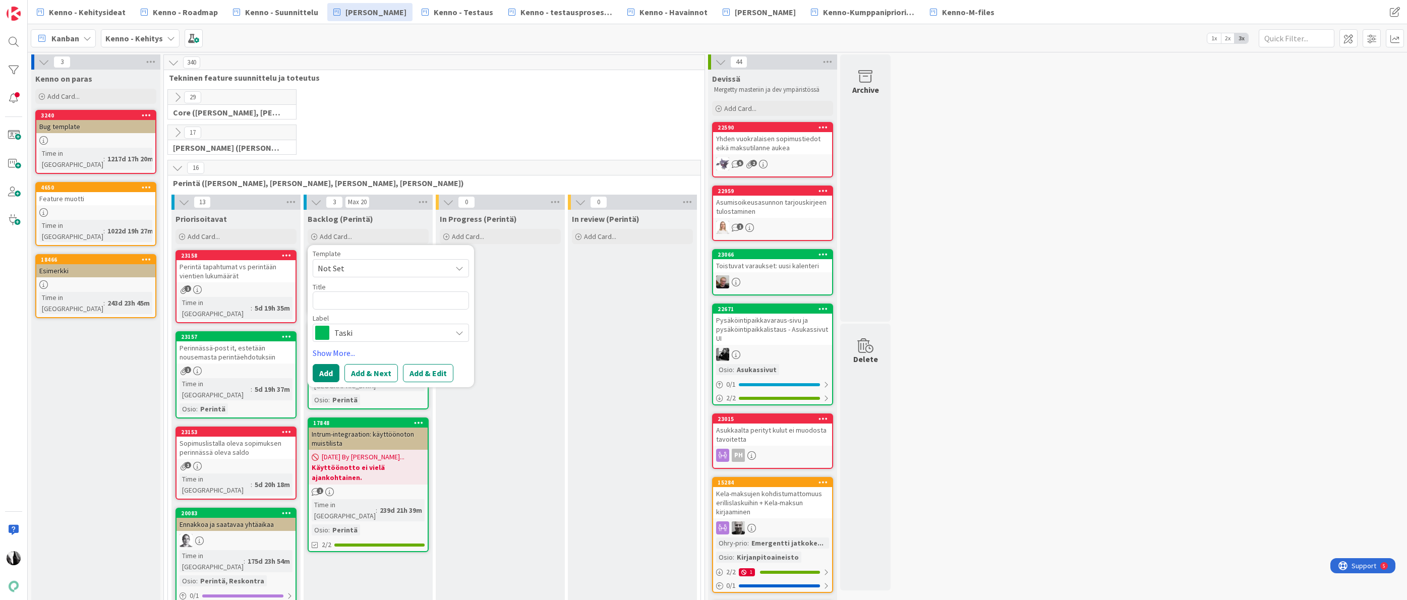
type textarea "x"
type textarea "K"
type textarea "x"
type textarea "Kö"
type textarea "x"
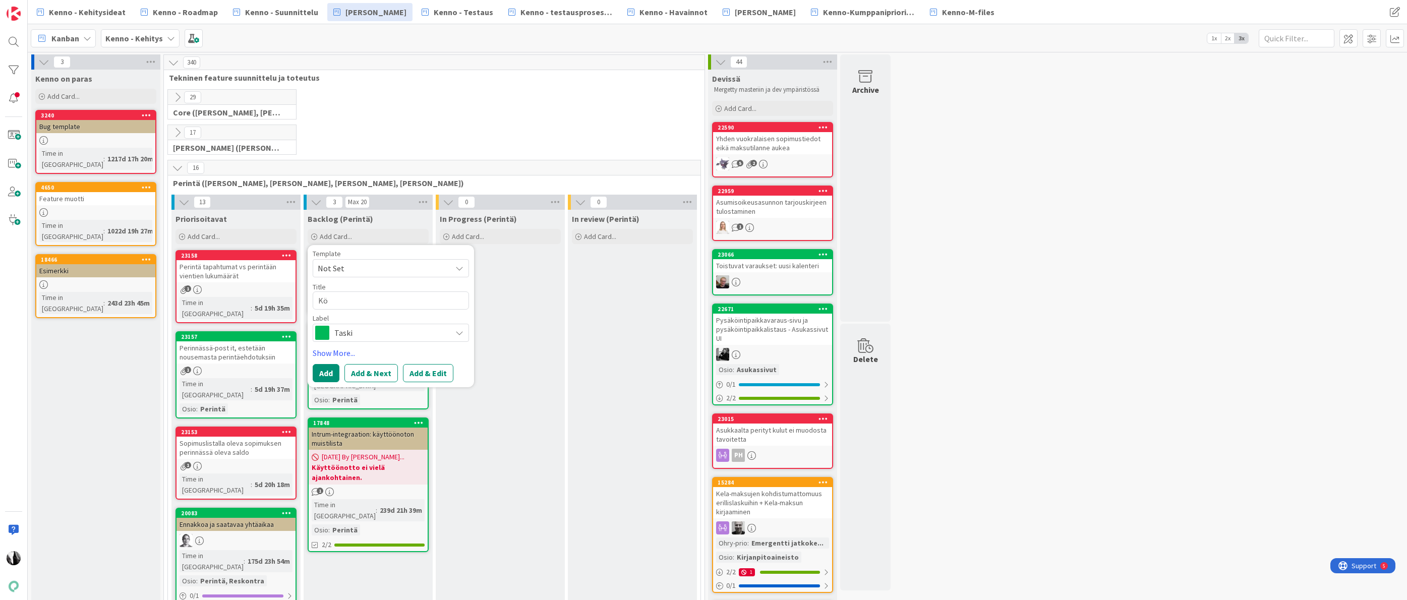
type textarea "Kön"
type textarea "x"
type textarea "Könt"
type textarea "x"
type textarea "Köntt"
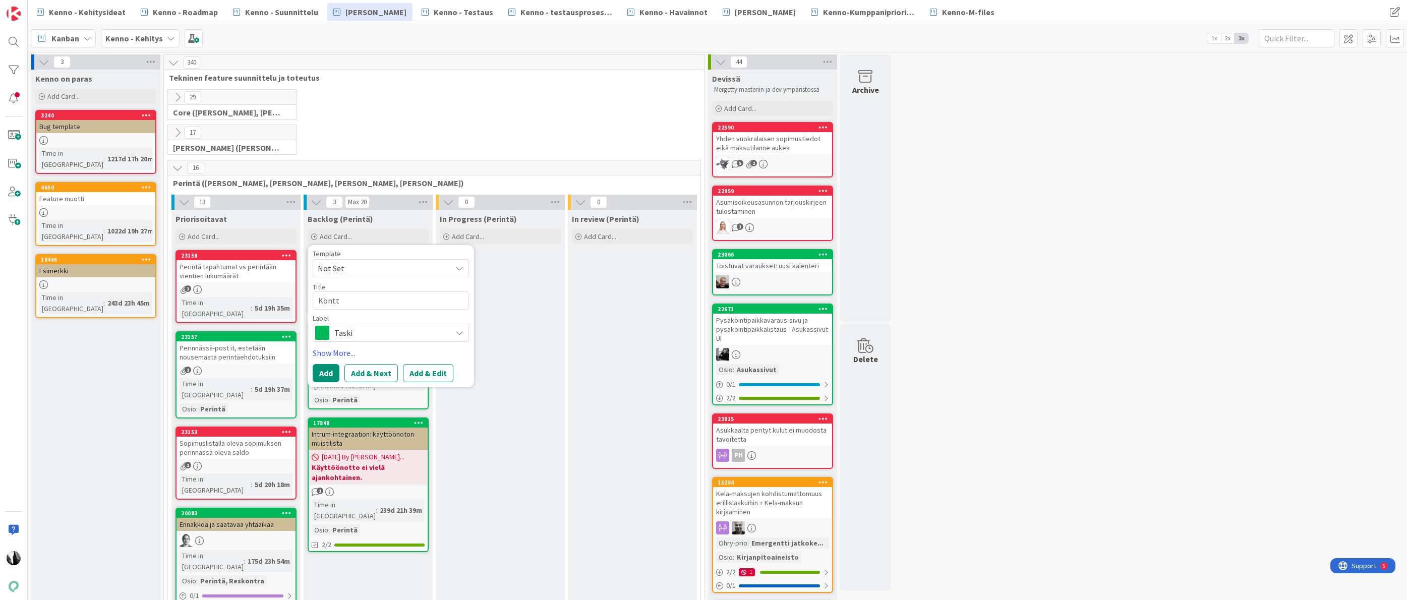
type textarea "x"
type textarea "Könttä"
type textarea "x"
type textarea "Könttäs"
type textarea "x"
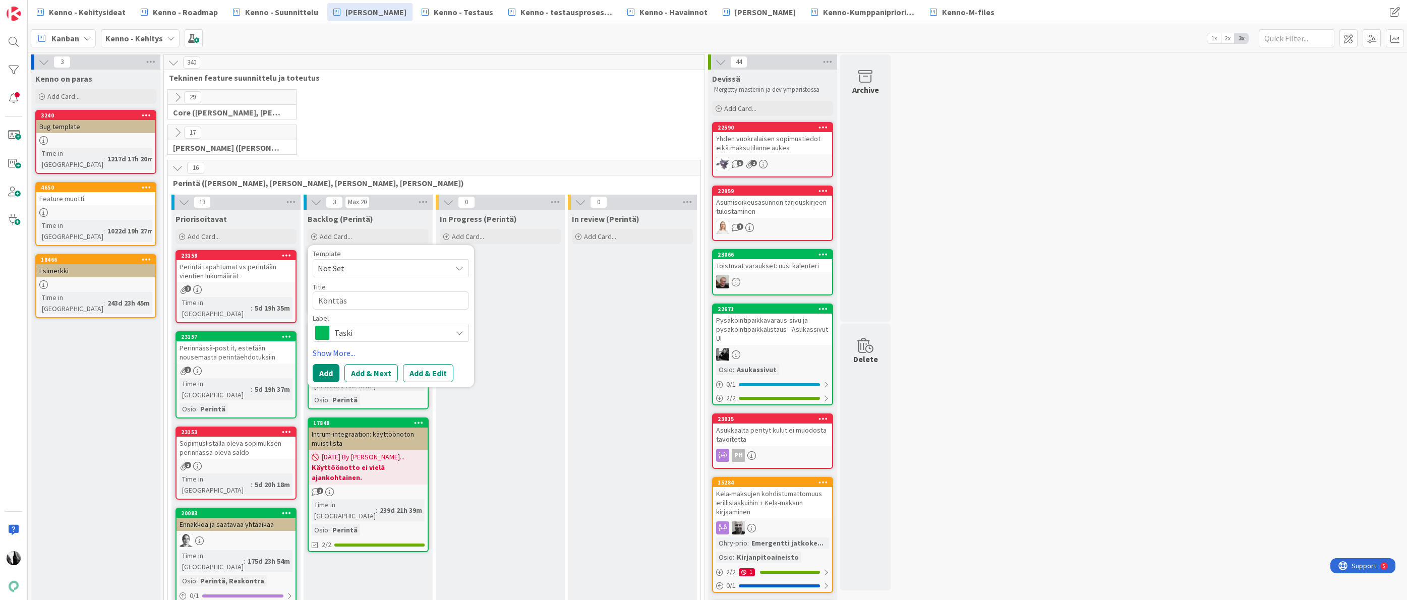
type textarea "Könttäsu"
type textarea "x"
type textarea "Könttäsum"
type textarea "x"
type textarea "Könttäsumm"
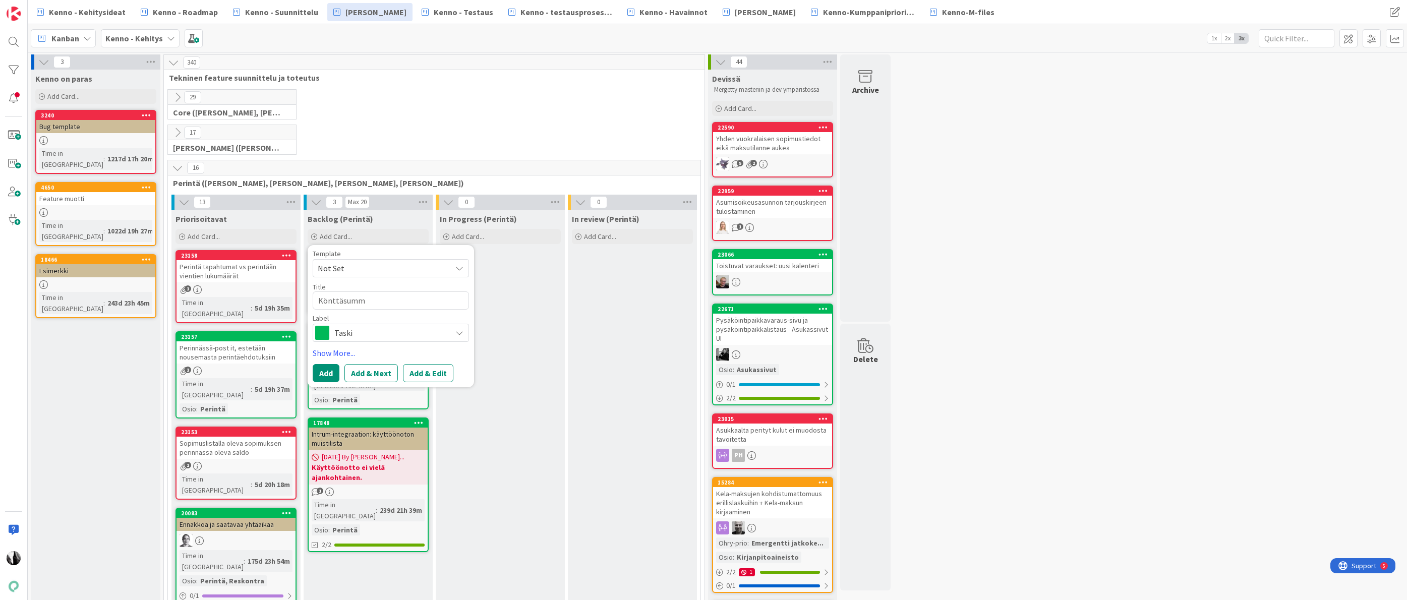
type textarea "x"
type textarea "Könttäsumma"
type textarea "x"
type textarea "Könttäsumman"
type textarea "x"
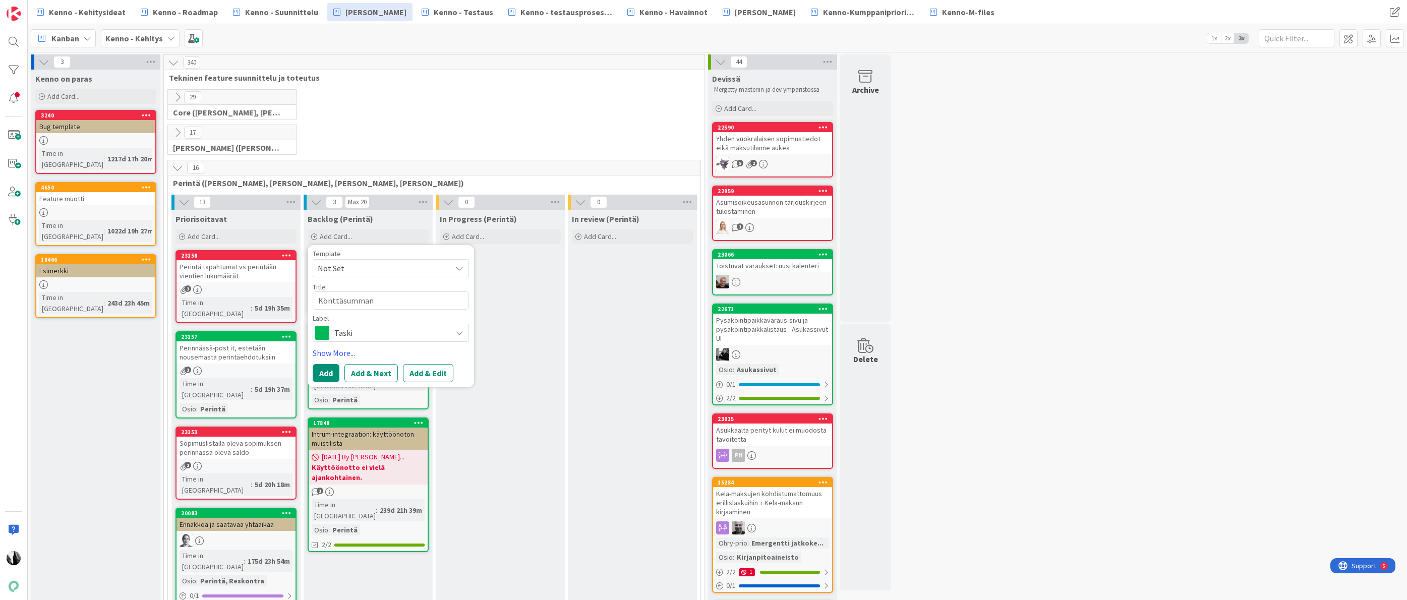
type textarea "Könttäsumman"
type textarea "x"
type textarea "Könttäsumman s"
type textarea "x"
type textarea "Könttäsumman si"
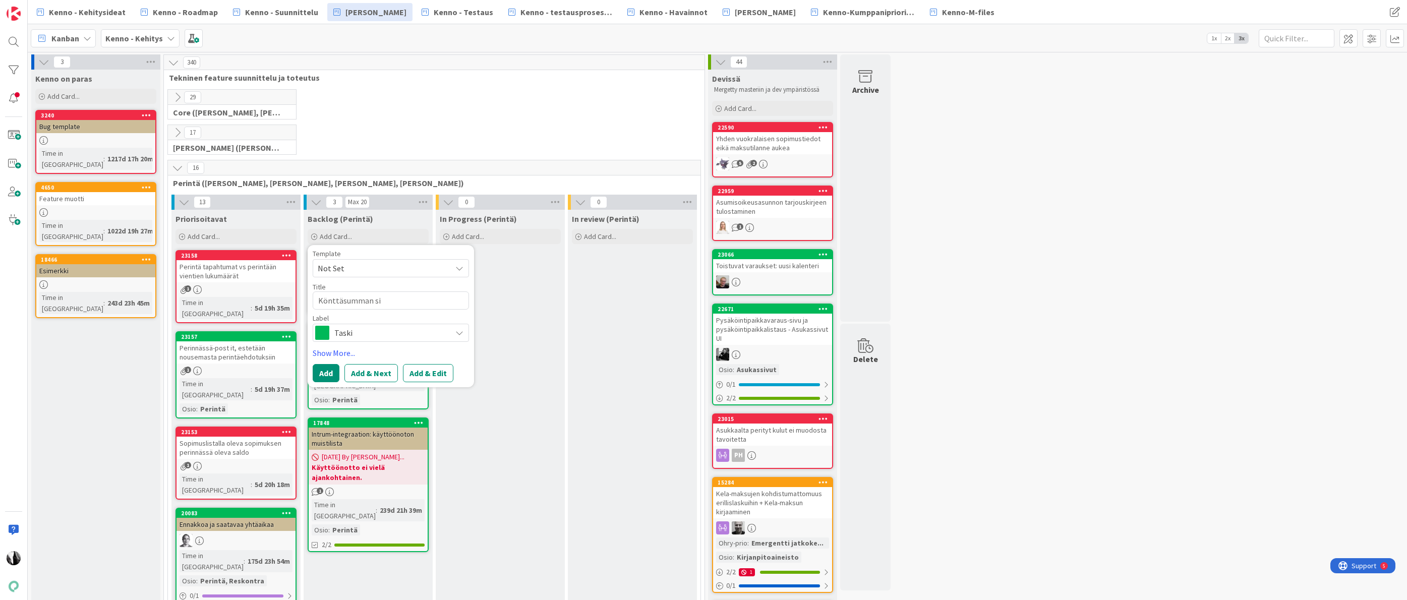
type textarea "x"
type textarea "Könttäsumman sii"
type textarea "x"
type textarea "Könttäsumman siir"
type textarea "x"
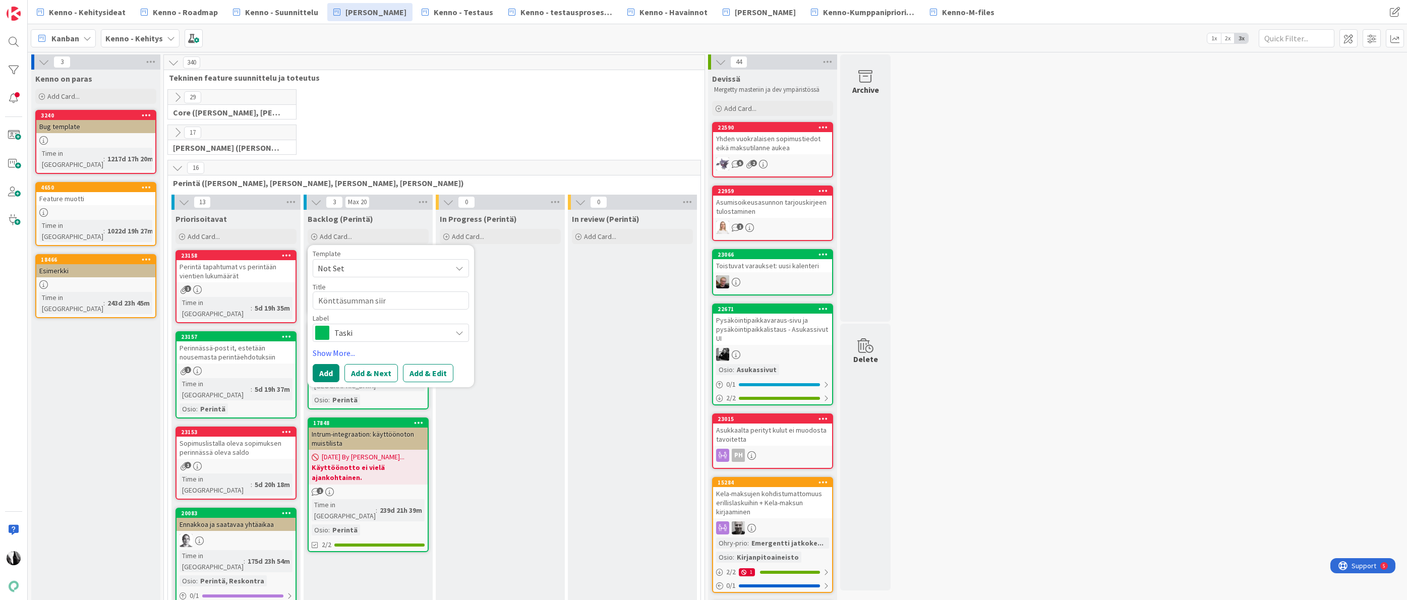
type textarea "Könttäsumman siirt"
type textarea "x"
type textarea "Könttäsumman siirtä"
type textarea "x"
type textarea "Könttäsumman siirtäm"
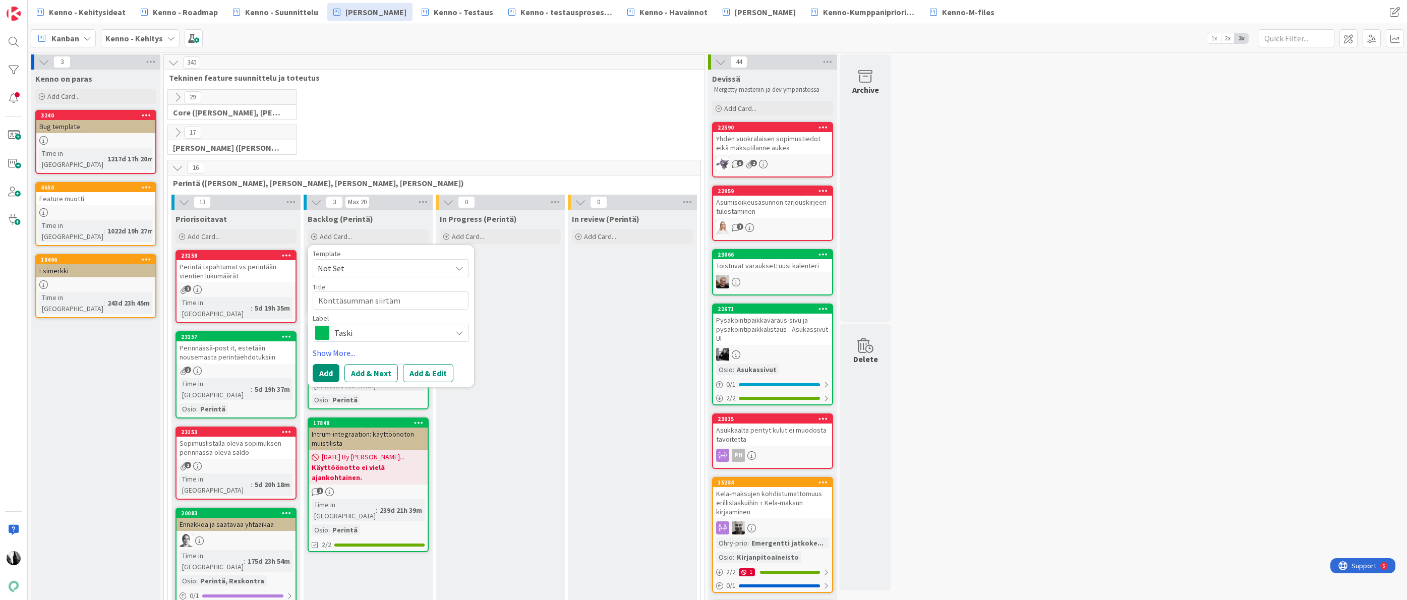
type textarea "x"
type textarea "Könttäsumman siirtämi"
type textarea "x"
type textarea "Könttäsumman siirtämin"
type textarea "x"
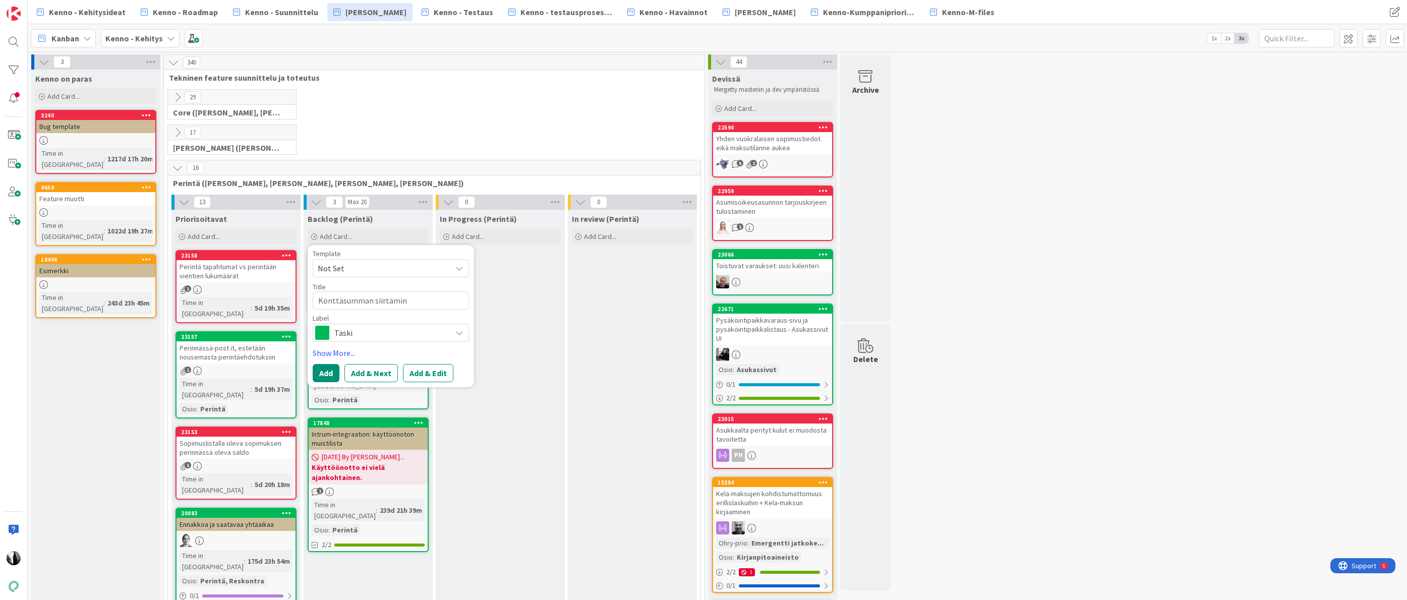
type textarea "Könttäsumman siirtämine"
type textarea "x"
type textarea "Könttäsumman siirtäminen"
type textarea "x"
type textarea "Könttäsumman siirtäminen I"
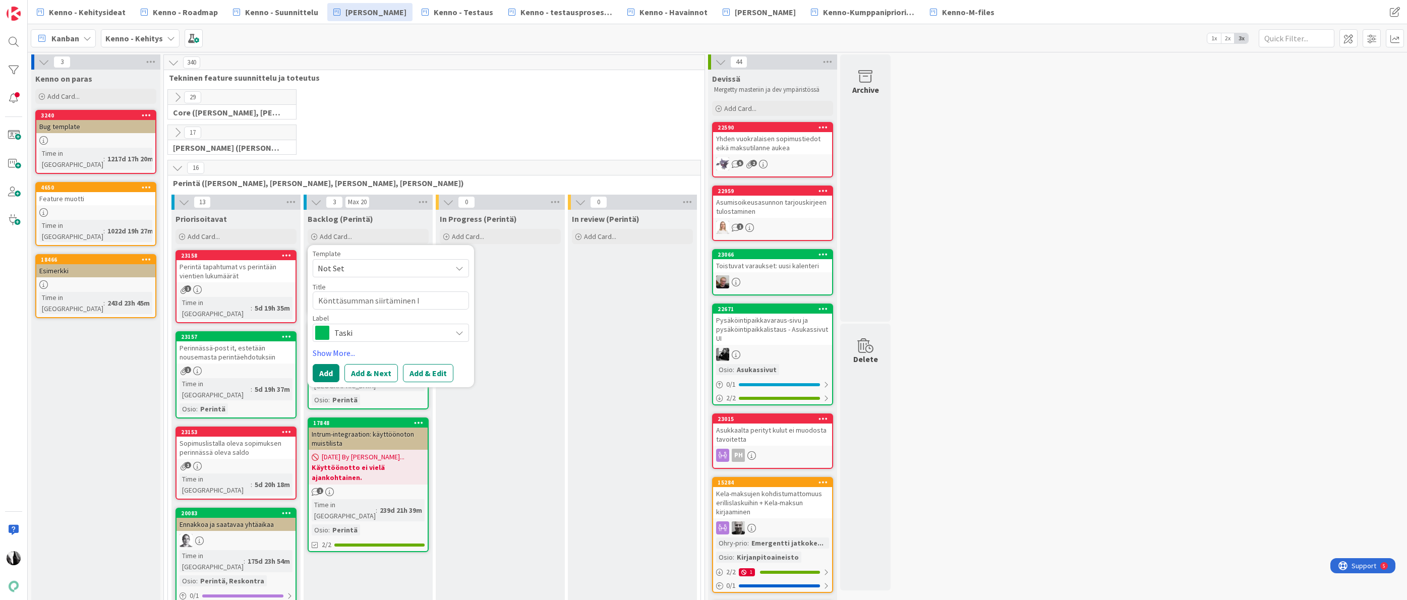
type textarea "x"
type textarea "Könttäsumman siirtäminen In"
type textarea "x"
type textarea "Könttäsumman siirtäminen Int"
type textarea "x"
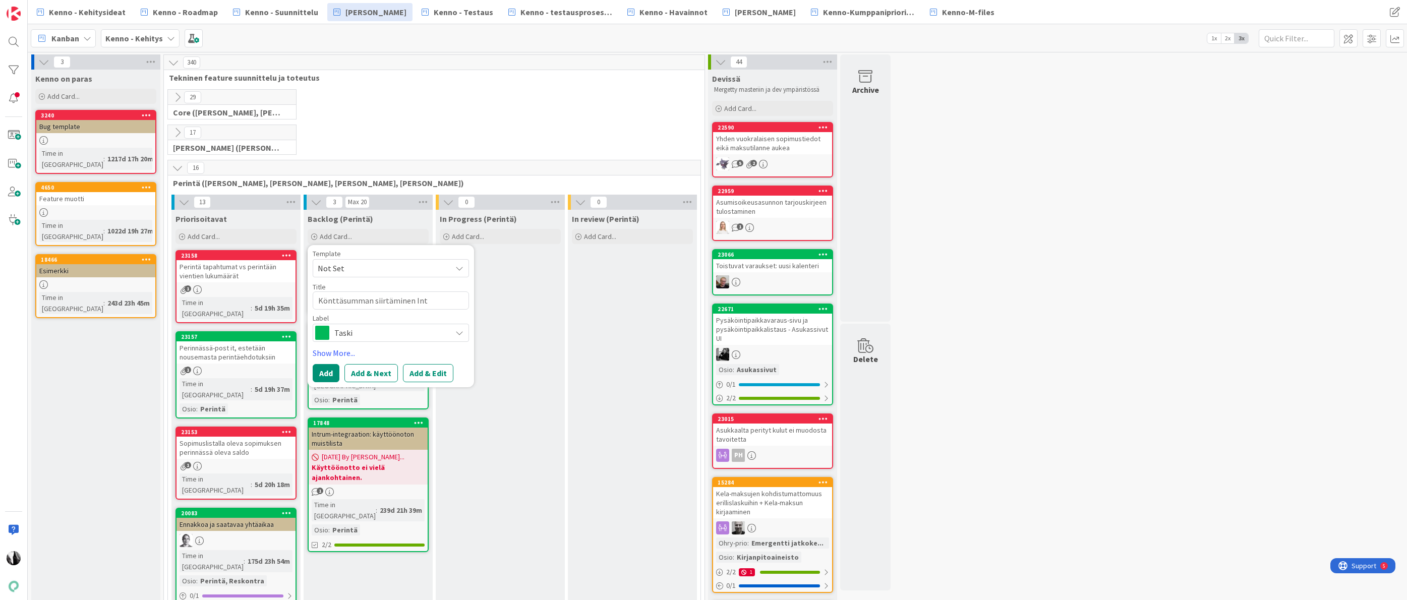
type textarea "Könttäsumman siirtäminen Intr"
type textarea "x"
type textarea "Könttäsumman siirtäminen Intru"
type textarea "x"
type textarea "Könttäsumman siirtäminen Intrum"
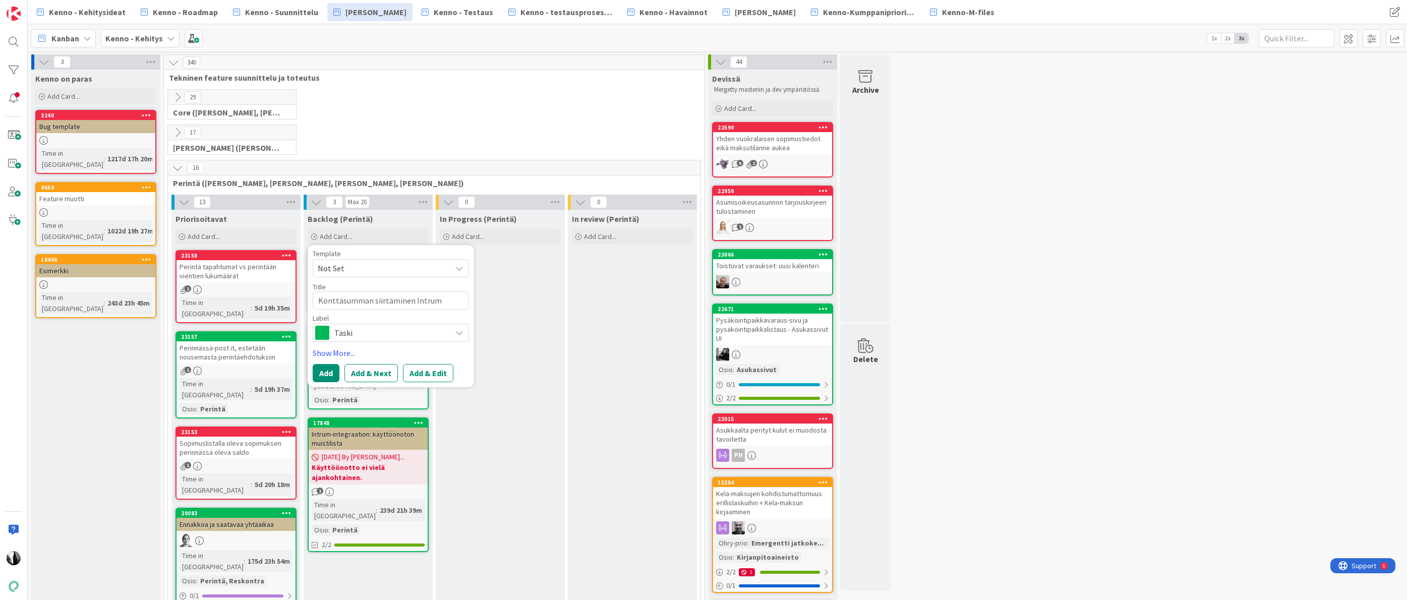
type textarea "x"
type textarea "Könttäsumman siirtäminen Intrumi"
type textarea "x"
type textarea "Könttäsumman siirtäminen Intrumil"
type textarea "x"
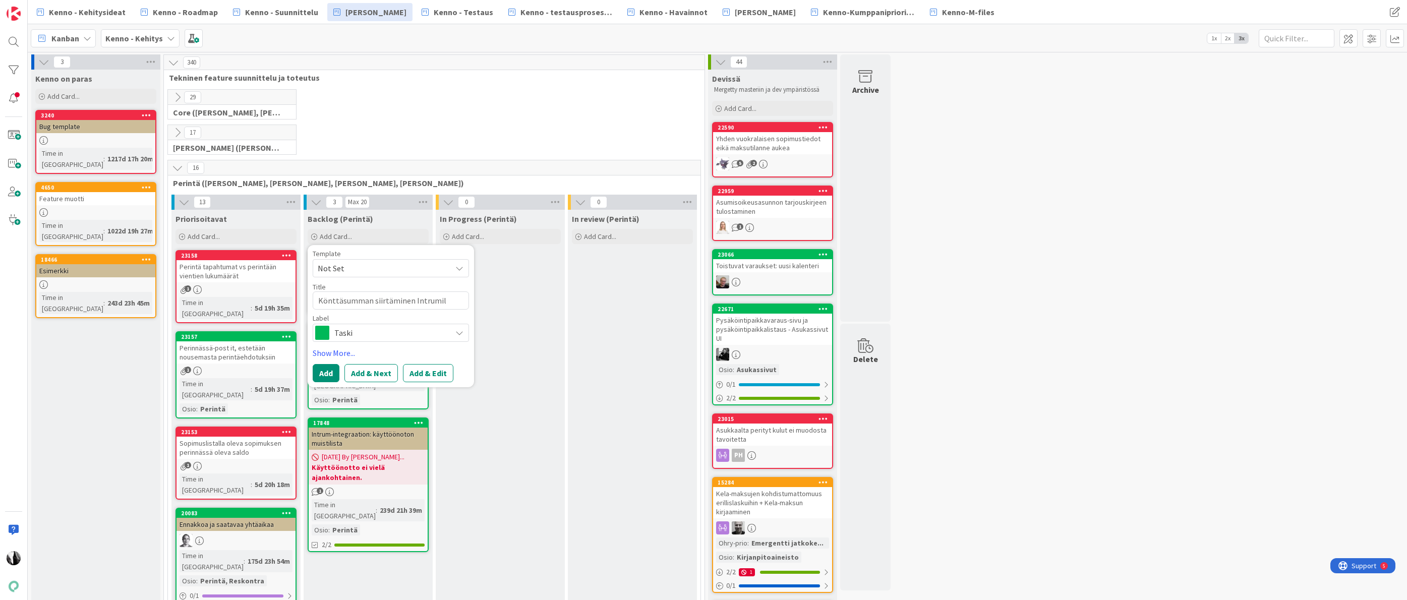
type textarea "Könttäsumman siirtäminen Intrumill"
type textarea "x"
type textarea "Könttäsumman siirtäminen Intrumille"
click at [335, 354] on link "Show More..." at bounding box center [391, 353] width 156 height 12
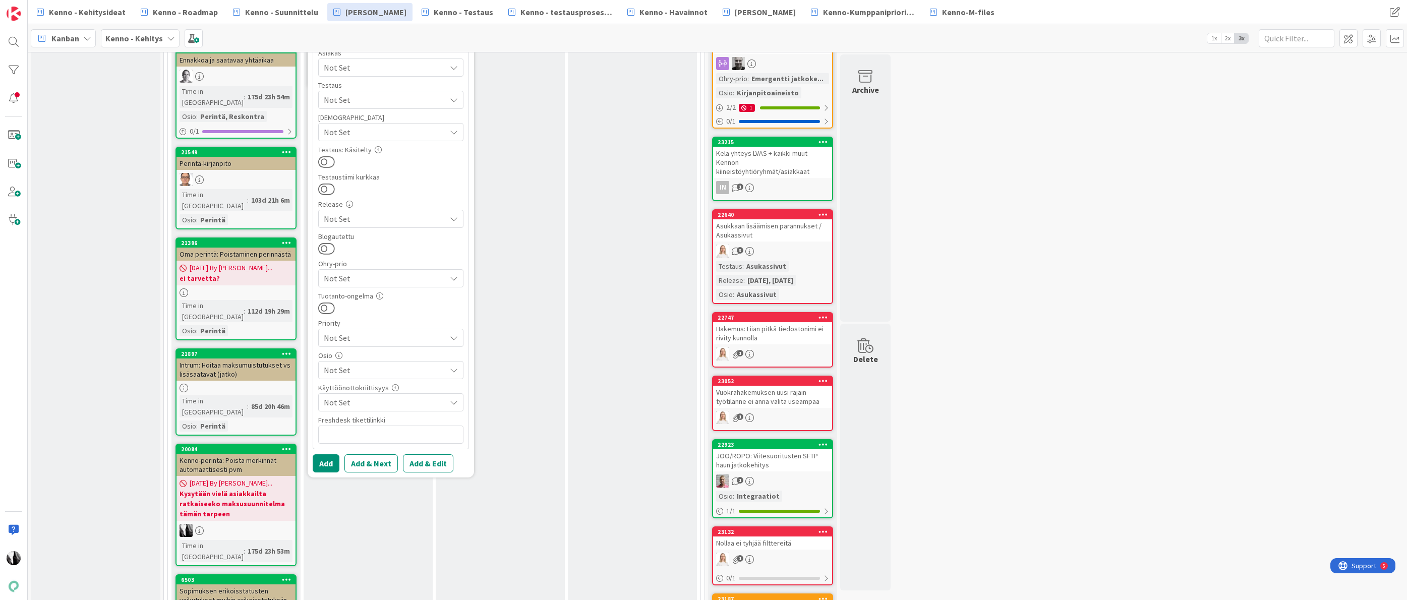
scroll to position [473, 0]
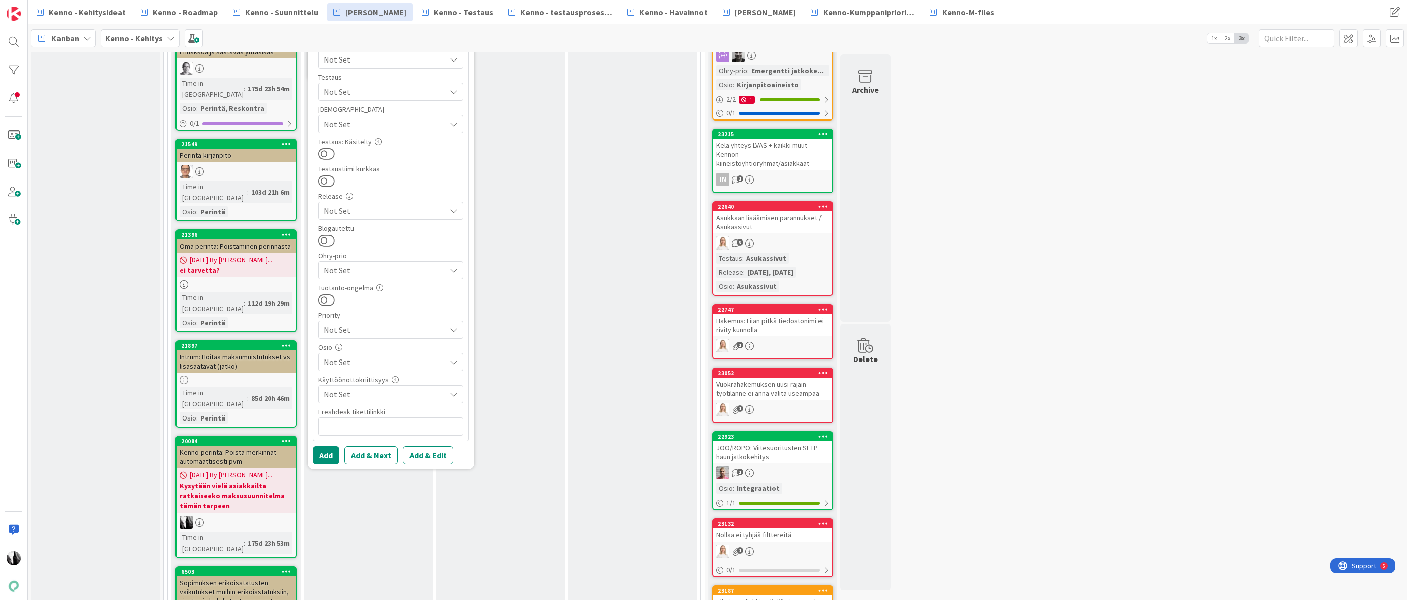
click at [399, 365] on span "Not Set" at bounding box center [385, 362] width 122 height 12
click at [342, 261] on link "Perintä" at bounding box center [380, 266] width 165 height 18
click at [435, 453] on button "Add & Edit" at bounding box center [428, 455] width 50 height 18
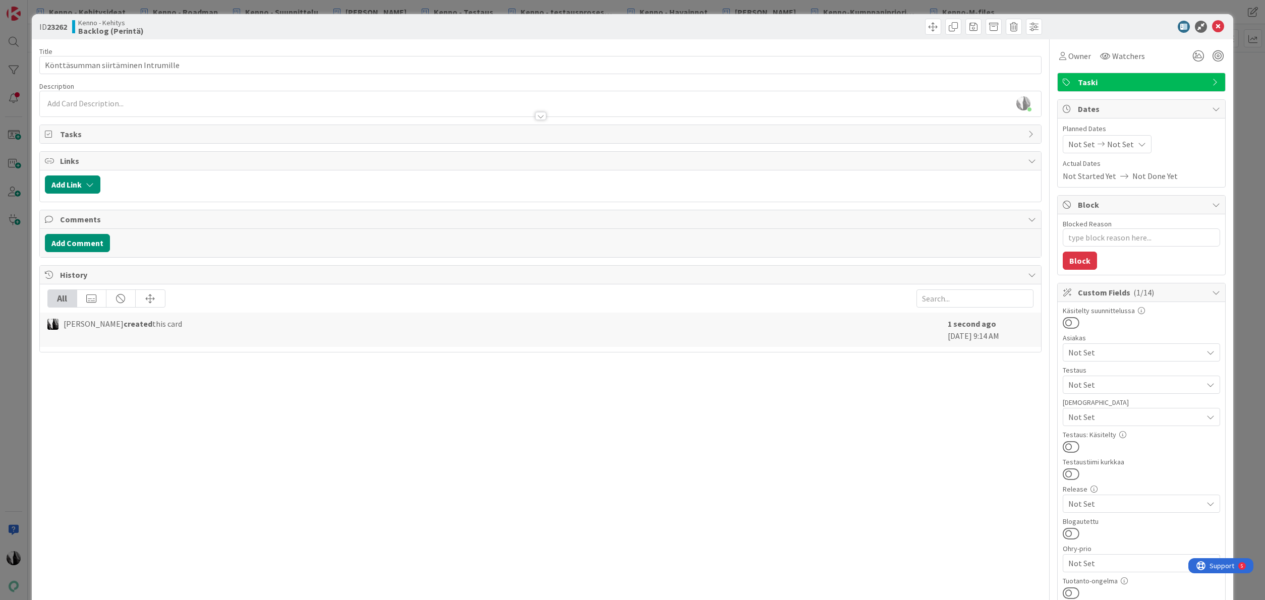
type textarea "x"
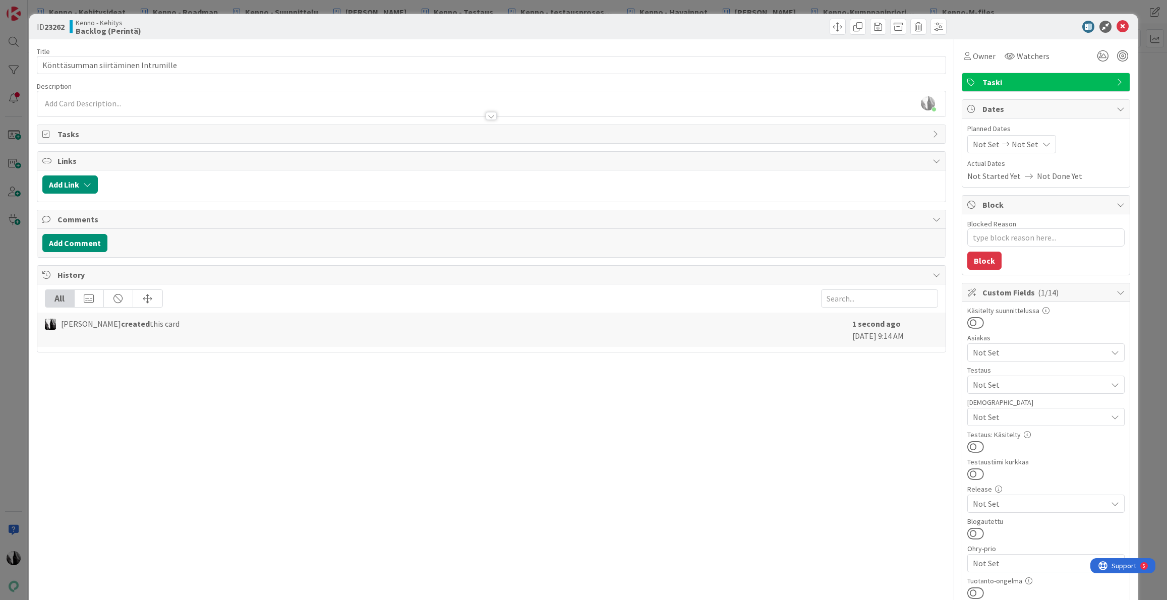
click at [262, 95] on div "Katja Vuoti-Heikkinen just joined" at bounding box center [491, 103] width 908 height 25
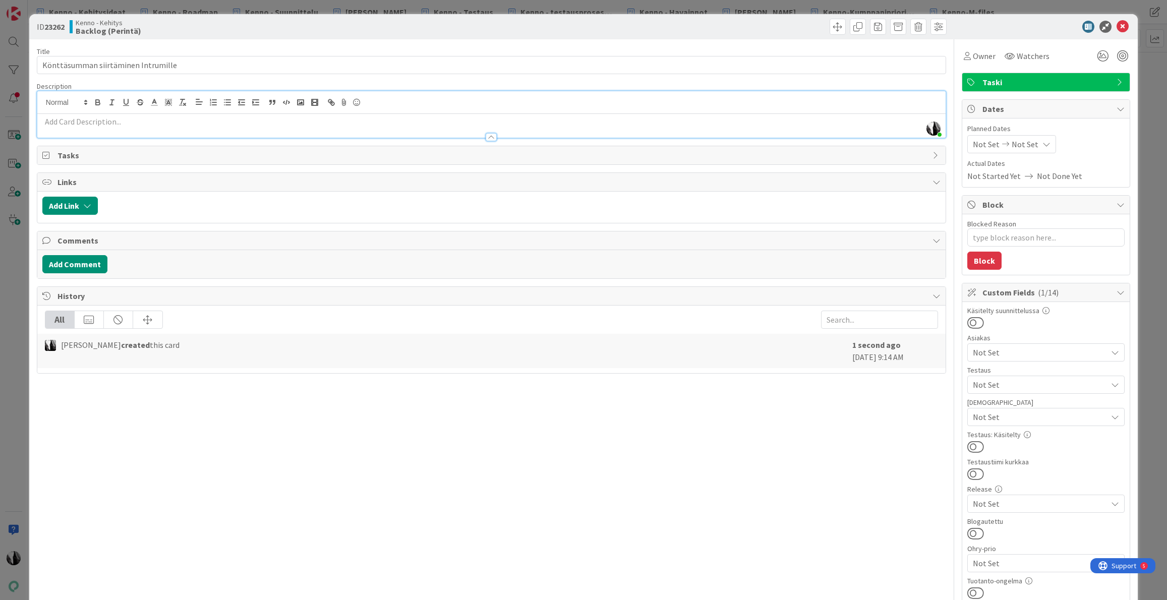
click at [256, 124] on p at bounding box center [491, 122] width 898 height 12
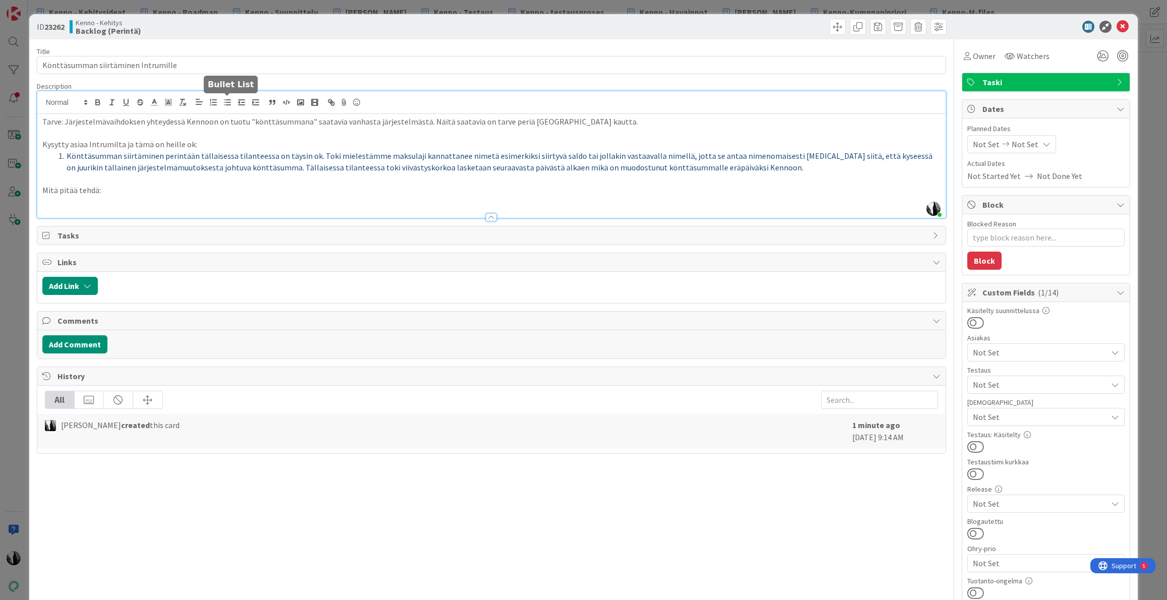
click at [226, 104] on icon "button" at bounding box center [227, 102] width 9 height 9
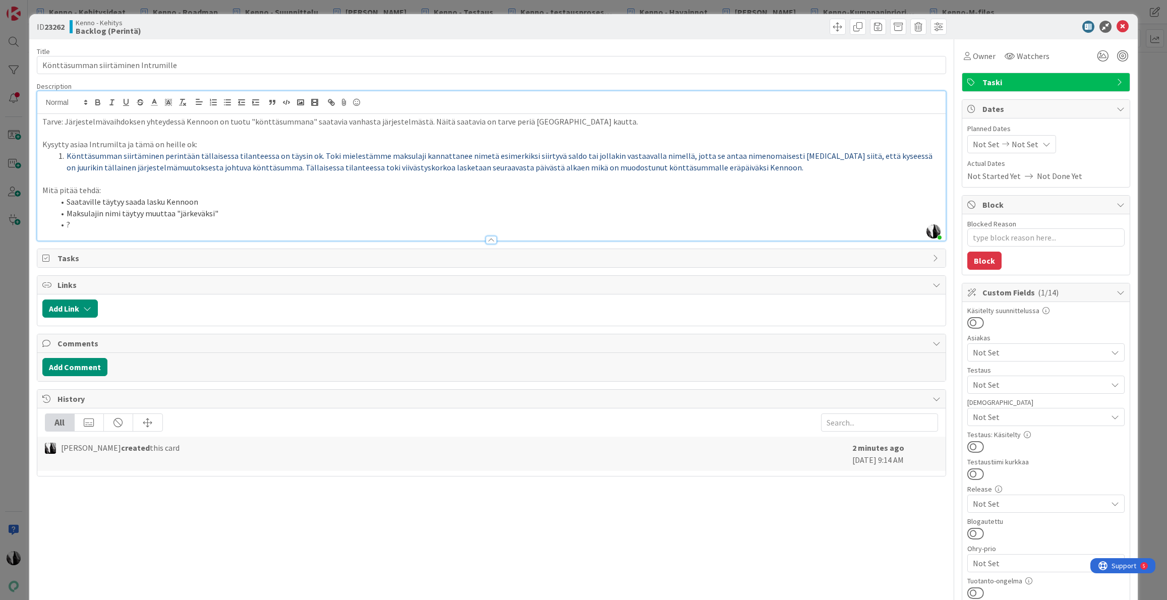
click at [154, 159] on span "Könttäsumman siirtäminen perintään tällaisessa tilanteessa on täysin ok. Toki m…" at bounding box center [500, 162] width 867 height 22
click at [777, 30] on div at bounding box center [720, 27] width 452 height 16
drag, startPoint x: 1021, startPoint y: 20, endPoint x: 1074, endPoint y: 22, distance: 53.0
click at [1021, 20] on div "ID 23262 Kenno - Kehitys Backlog (Perintä)" at bounding box center [583, 26] width 1108 height 25
click at [1123, 26] on icon at bounding box center [1123, 27] width 12 height 12
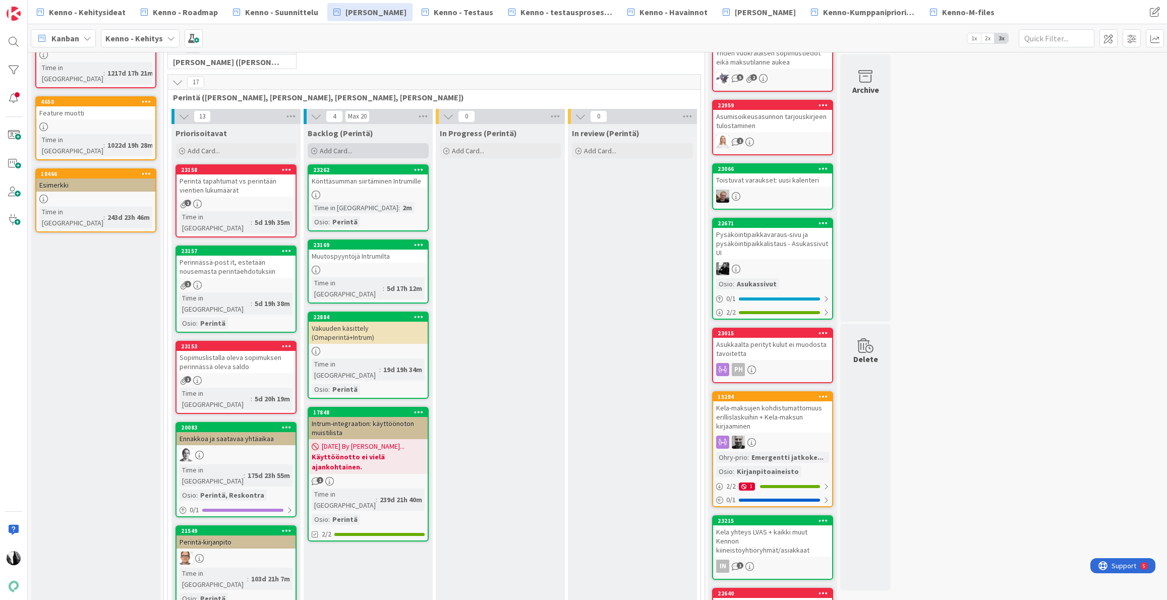
click at [332, 150] on span "Add Card..." at bounding box center [336, 150] width 32 height 9
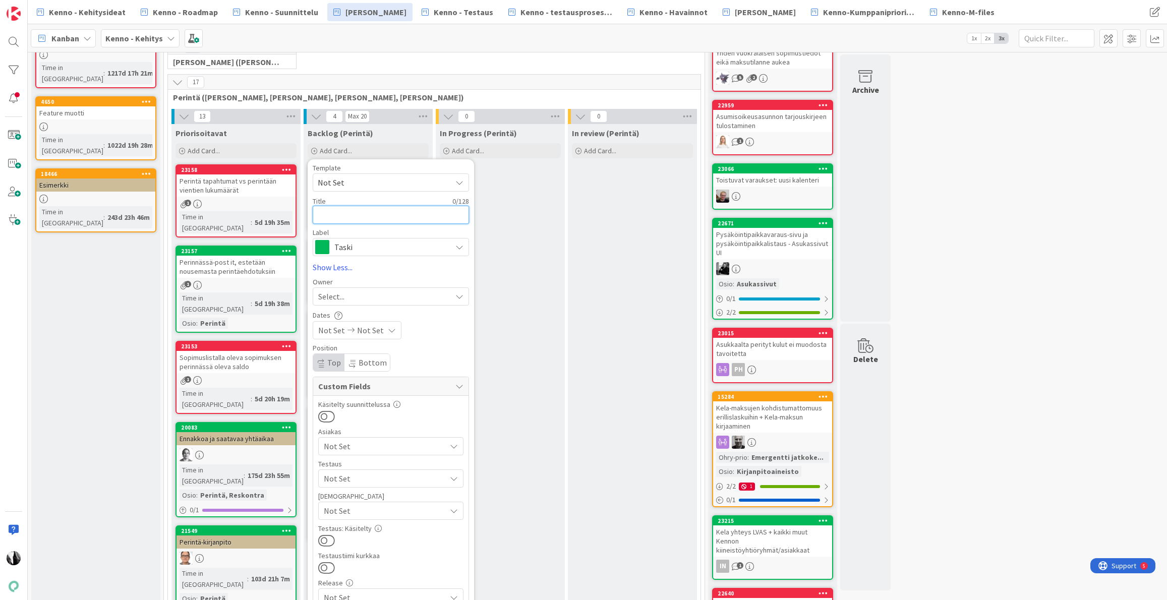
type textarea "x"
type textarea "P"
type textarea "x"
type textarea "Po"
type textarea "x"
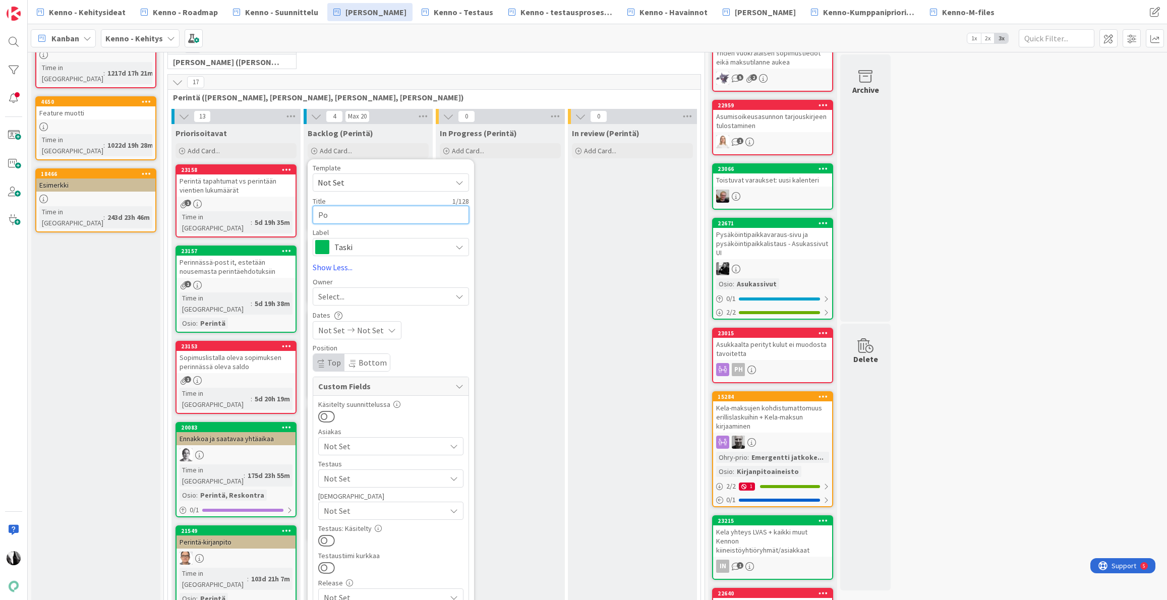
type textarea "Poi"
type textarea "x"
type textarea "Pois"
type textarea "x"
type textarea "Poista"
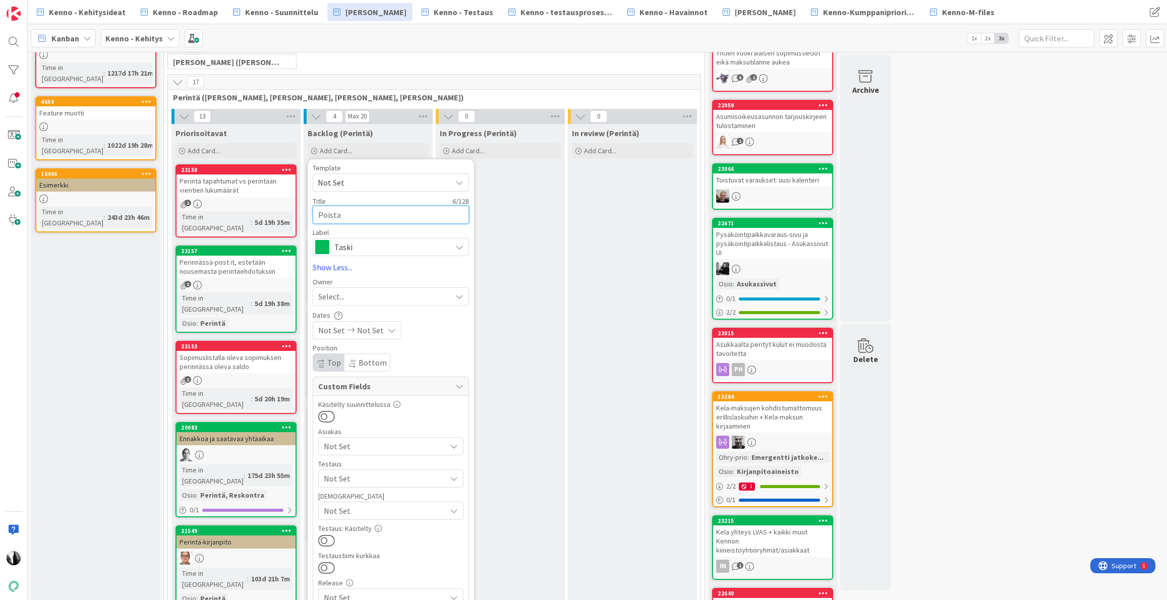
type textarea "x"
type textarea "Poist"
type textarea "x"
type textarea "Pois"
type textarea "x"
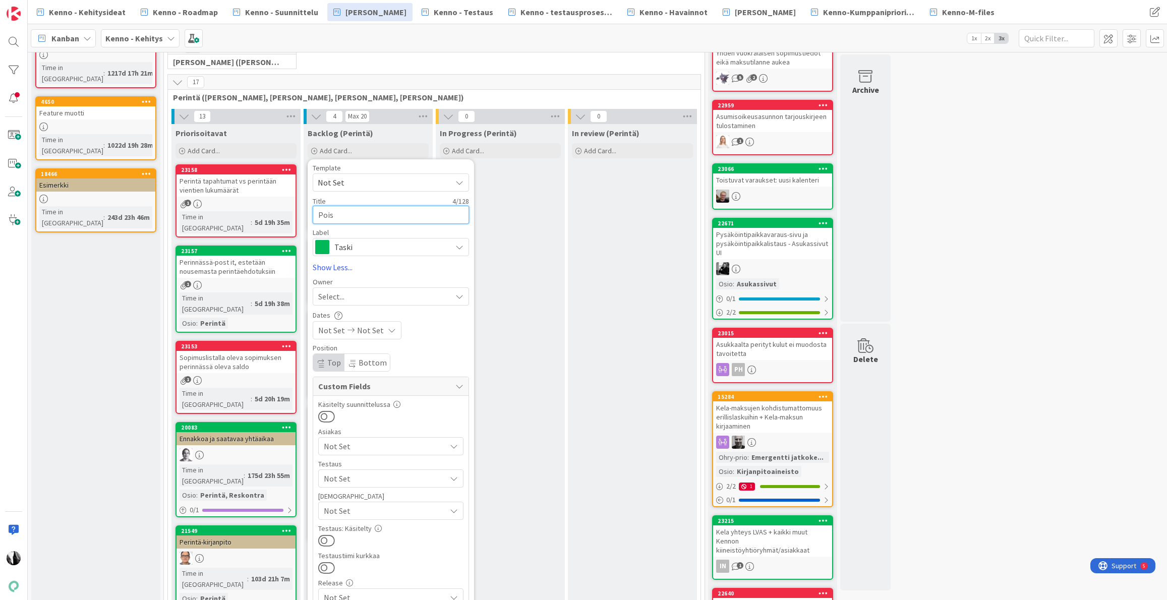
type textarea "Poist"
type textarea "x"
type textarea "Poiste"
type textarea "x"
type textarea "Poistet"
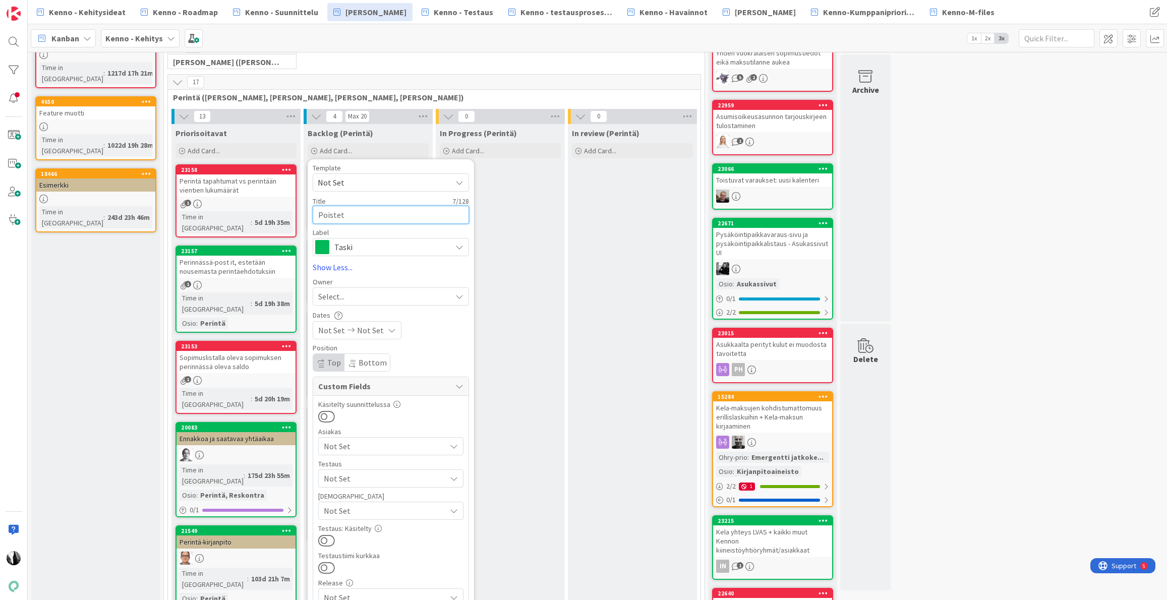
type textarea "x"
type textarea "Poisteta"
type textarea "x"
type textarea "Poistetaa"
type textarea "x"
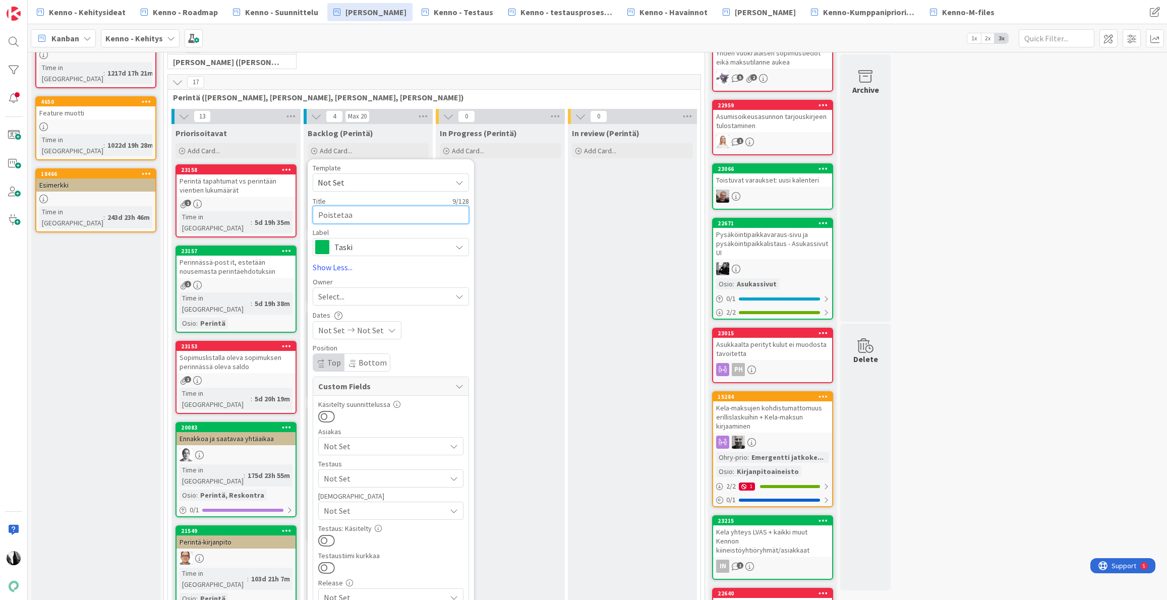
type textarea "Poistetaan"
type textarea "x"
type textarea "Poistetaan"
type textarea "x"
type textarea "Poistetaan e"
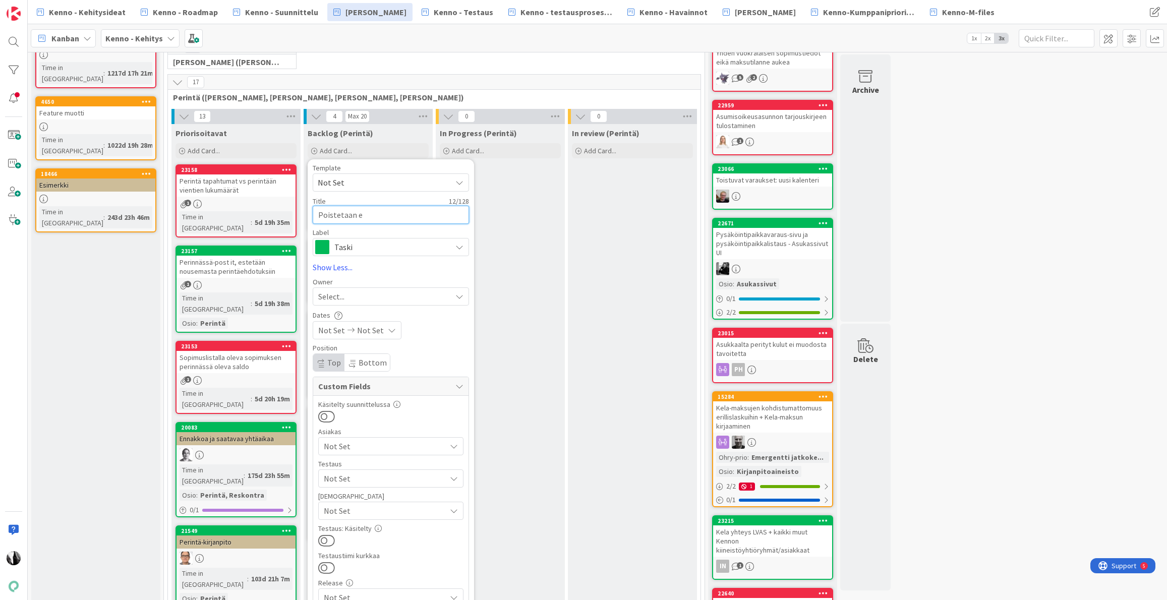
type textarea "x"
type textarea "Poistetaan es"
type textarea "x"
type textarea "Poistetaan est"
type textarea "x"
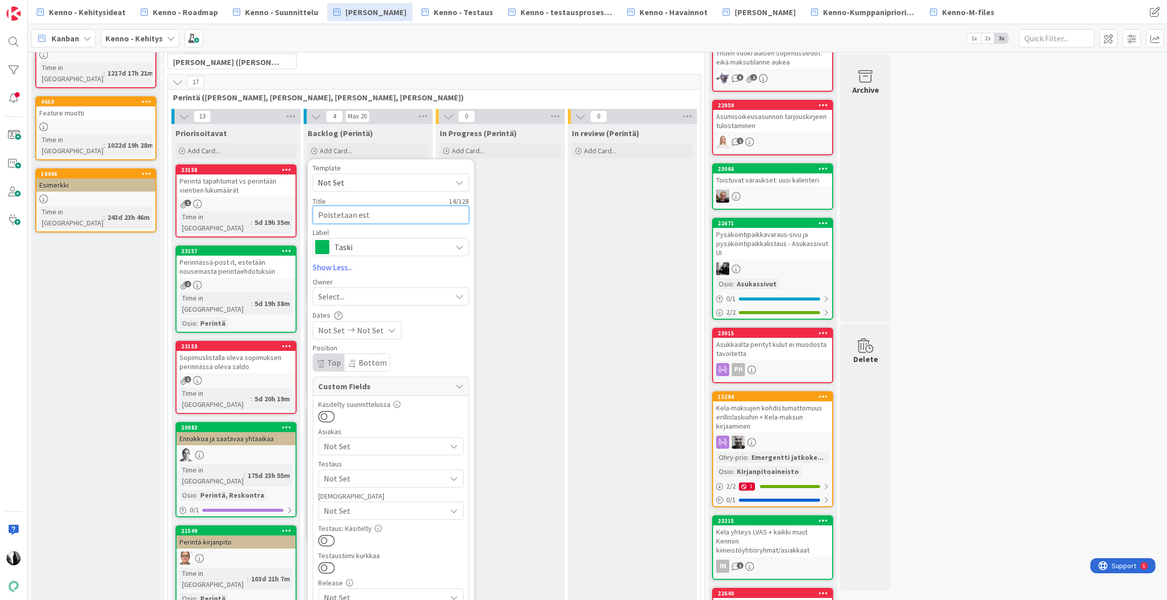
type textarea "Poistetaan esto"
type textarea "x"
type textarea "Poistetaan esto"
type textarea "x"
type textarea "Poistetaan esto "j"
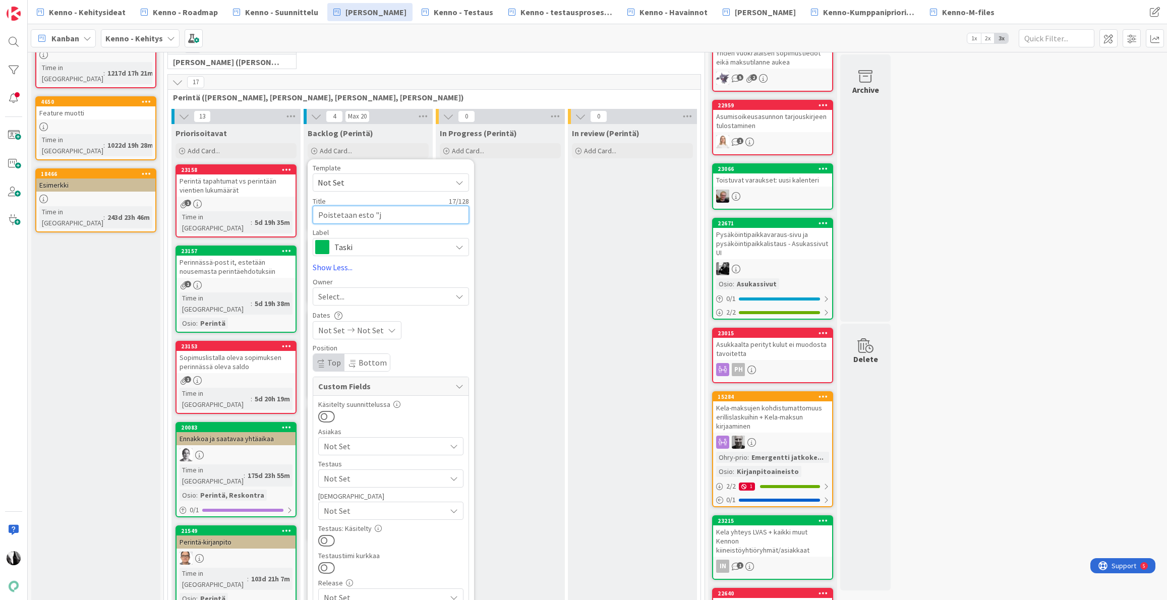
type textarea "x"
type textarea "Poistetaan esto "jo"
type textarea "x"
type textarea "Poistetaan esto "jos"
type textarea "x"
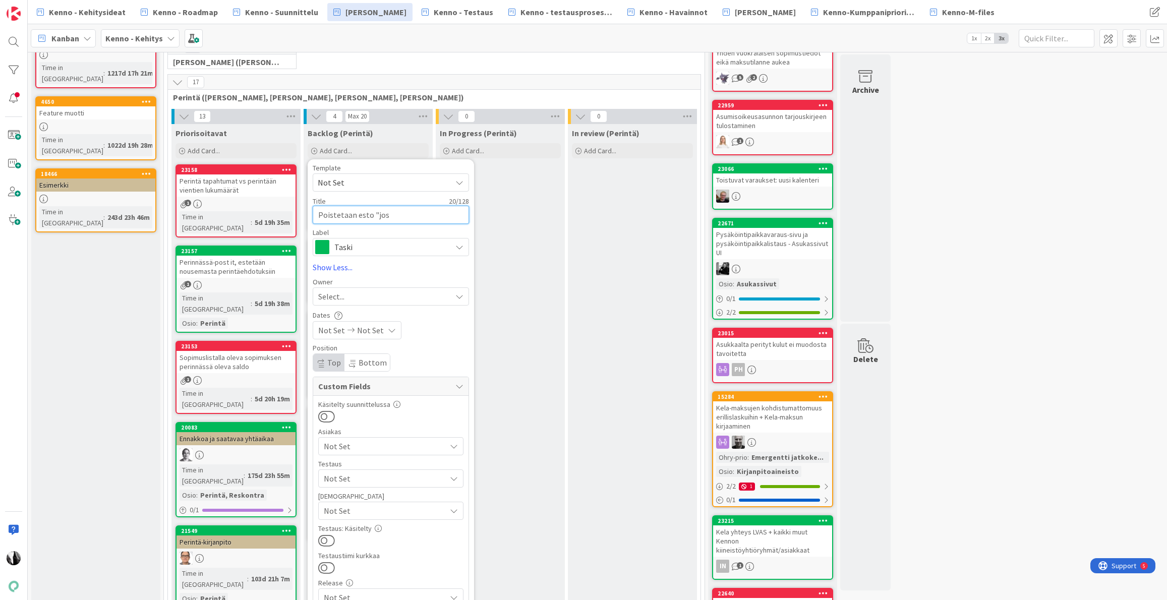
type textarea "Poistetaan esto "jos"
type textarea "x"
type textarea "Poistetaan esto "jos k"
type textarea "x"
type textarea "Poistetaan esto "jos ko"
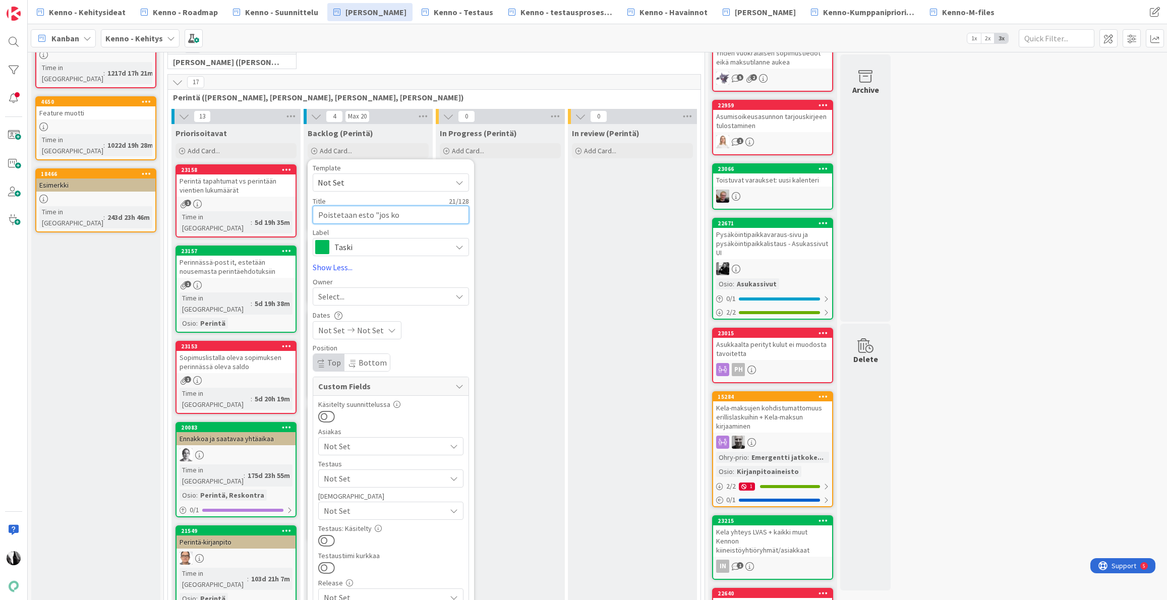
type textarea "x"
type textarea "Poistetaan esto "jos kor"
type textarea "x"
type textarea "Poistetaan esto "jos kork"
type textarea "x"
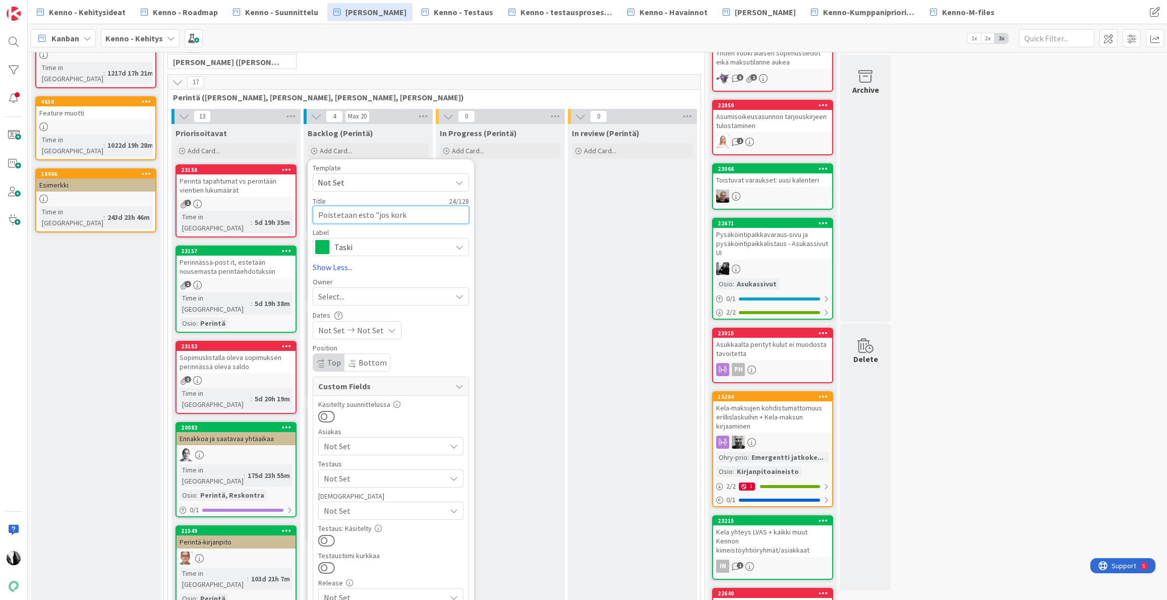
type textarea "Poistetaan esto "jos korko"
type textarea "x"
type textarea "Poistetaan esto "jos korkota"
type textarea "x"
type textarea "Poistetaan esto "jos korkotav"
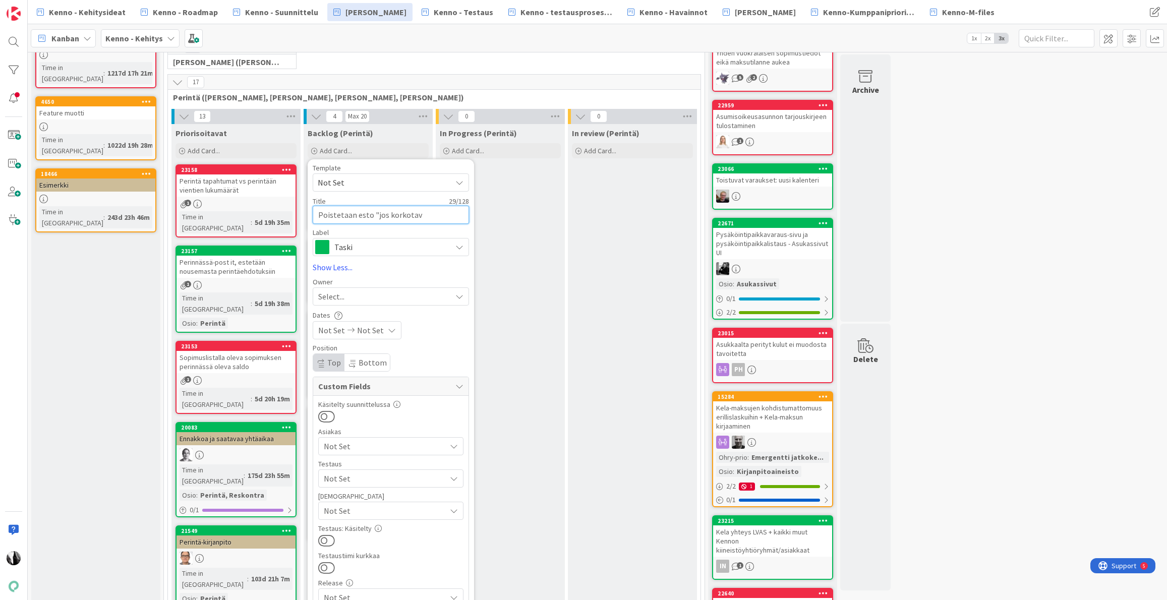
type textarea "x"
type textarea "Poistetaan esto "jos korkotavot"
type textarea "x"
type textarea "Poistetaan esto "jos korkotavott"
type textarea "x"
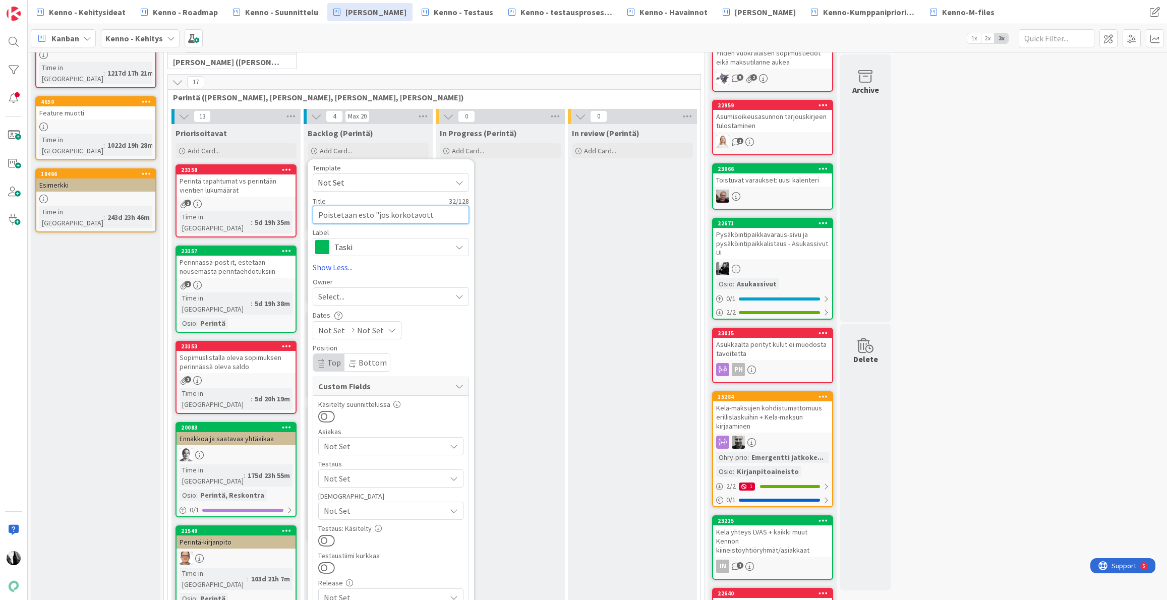
type textarea "Poistetaan esto "jos korkotavotte"
type textarea "x"
type textarea "Poistetaan esto "jos korkotavottei"
type textarea "x"
type textarea "Poistetaan esto "jos korkotavotteit"
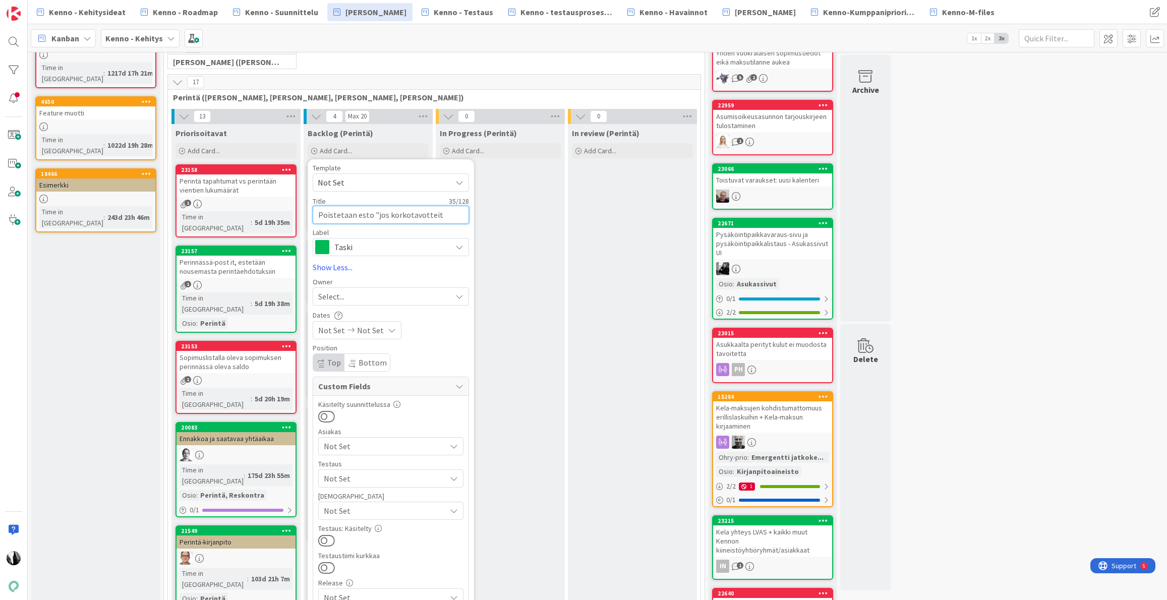
type textarea "x"
type textarea "Poistetaan esto "jos korkotavottei"
type textarea "x"
type textarea "Poistetaan esto "jos korkotavotte"
type textarea "x"
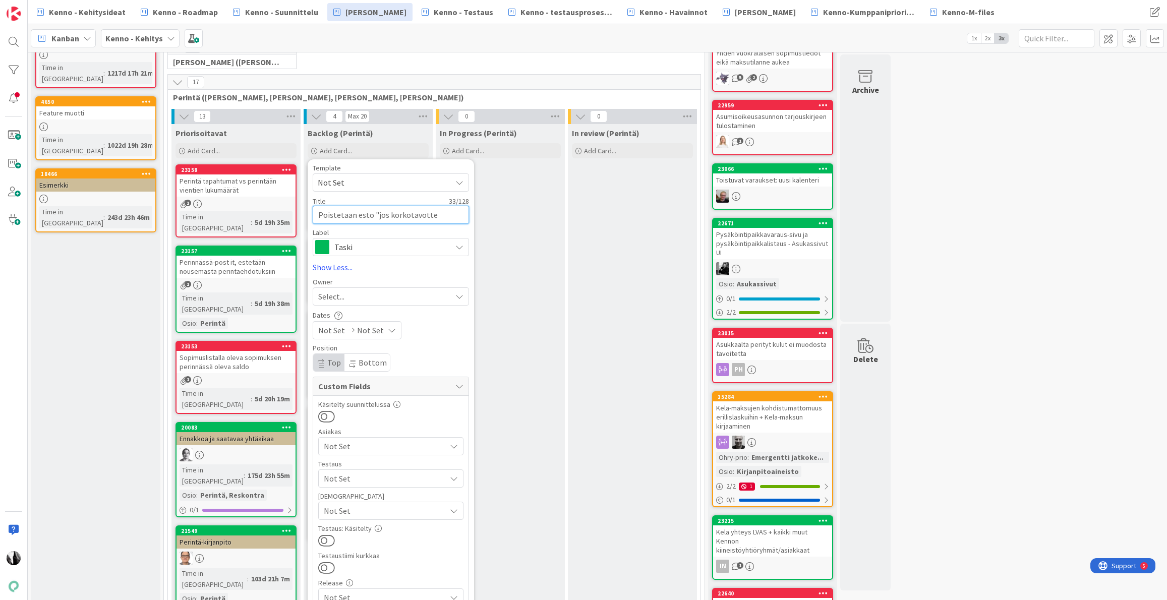
type textarea "Poistetaan esto "jos korkotavott"
type textarea "x"
type textarea "Poistetaan esto "jos korkotavot"
type textarea "x"
type textarea "Poistetaan esto "jos korkotavo"
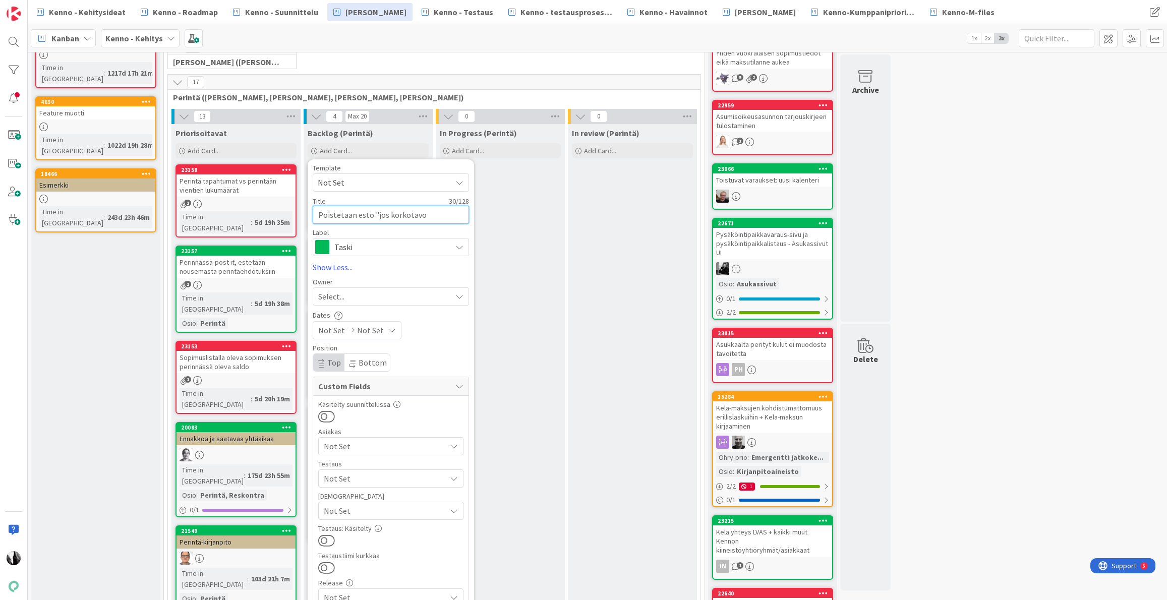
type textarea "x"
type textarea "Poistetaan esto "jos korkotavoi"
type textarea "x"
type textarea "Poistetaan esto "jos korkotavoit"
type textarea "x"
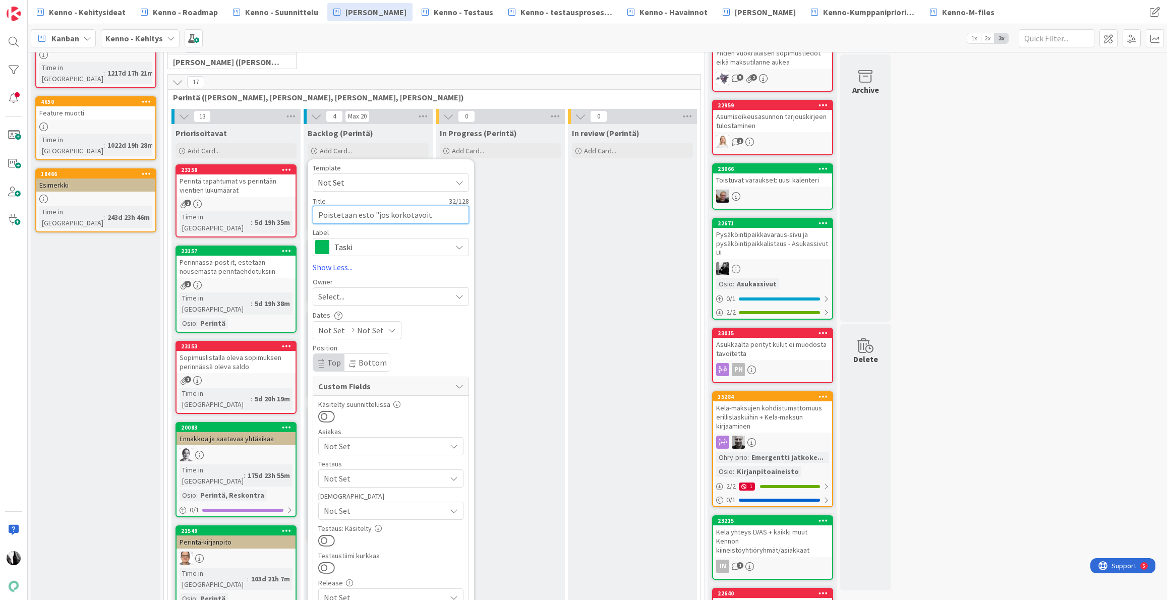
type textarea "Poistetaan esto "jos korkotavoitt"
type textarea "x"
type textarea "Poistetaan esto "jos korkotavoitte"
type textarea "x"
type textarea "Poistetaan esto "jos korkotavoittei"
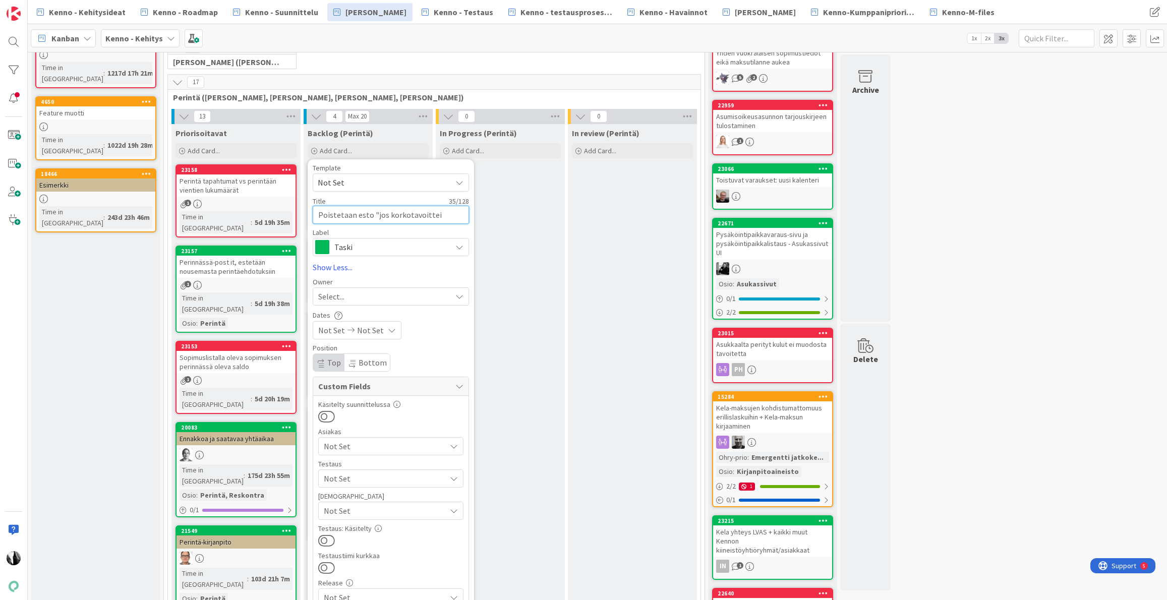
type textarea "x"
type textarea "Poistetaan esto "jos korkotavoitteit"
type textarea "x"
type textarea "Poistetaan esto "jos korkotavoitteita"
type textarea "x"
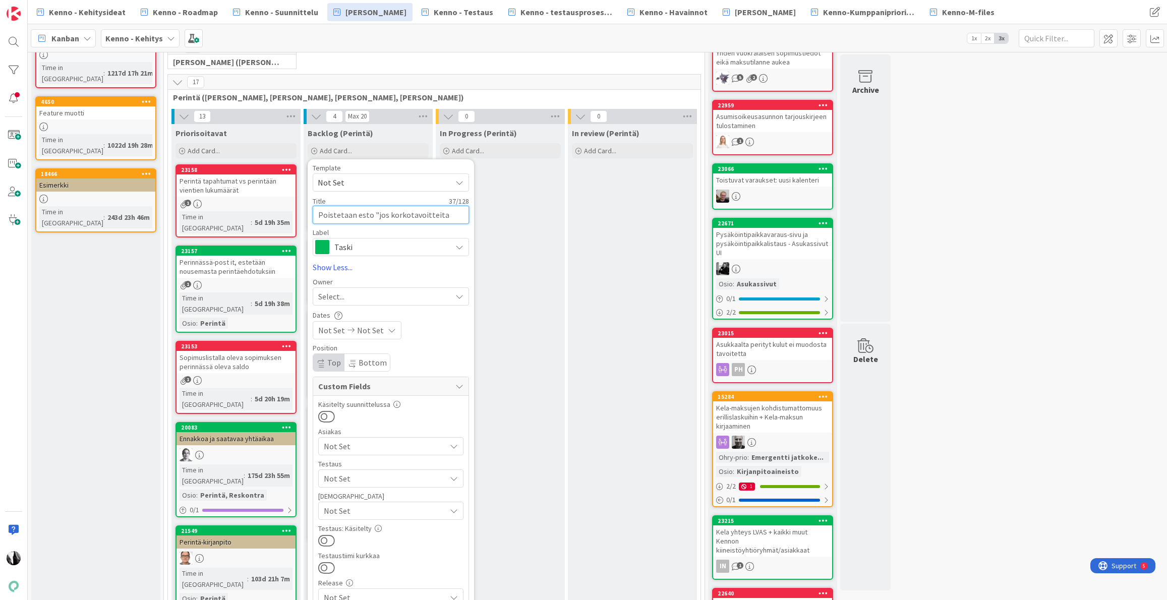
type textarea "Poistetaan esto "jos korkotavoitteita"
type textarea "x"
type textarea "Poistetaan esto "jos korkotavoitteita l"
type textarea "x"
type textarea "Poistetaan esto "jos korkotavoitteita luo"
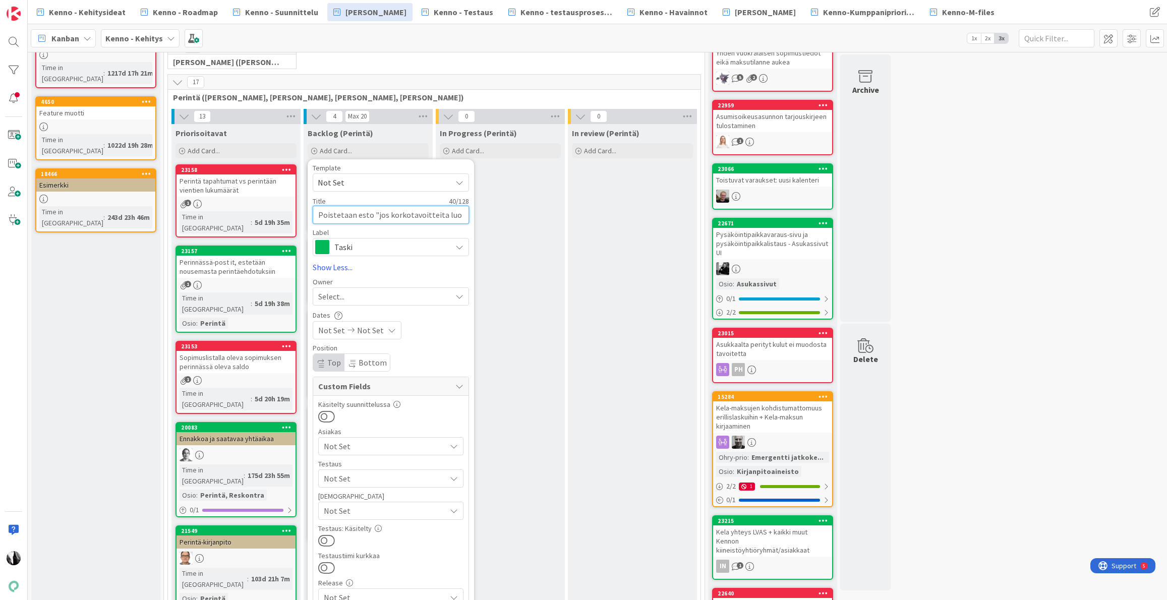
type textarea "x"
type textarea "Poistetaan esto "jos korkotavoitteita luot"
type textarea "x"
type textarea "Poistetaan esto "jos korkotavoitteita luotu"
type textarea "x"
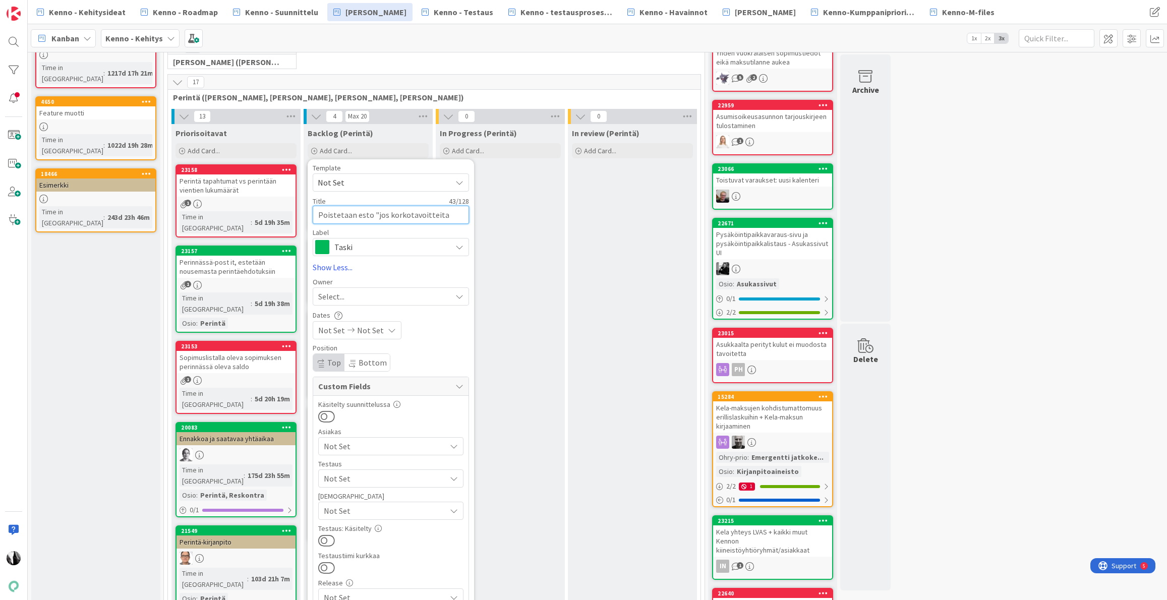
type textarea "Poistetaan esto "jos korkotavoitteita luotu,"
type textarea "x"
type textarea "Poistetaan esto "jos korkotavoitteita luotu,"
type textarea "x"
type textarea "Poistetaan esto "jos korkotavoitteita luotu, e"
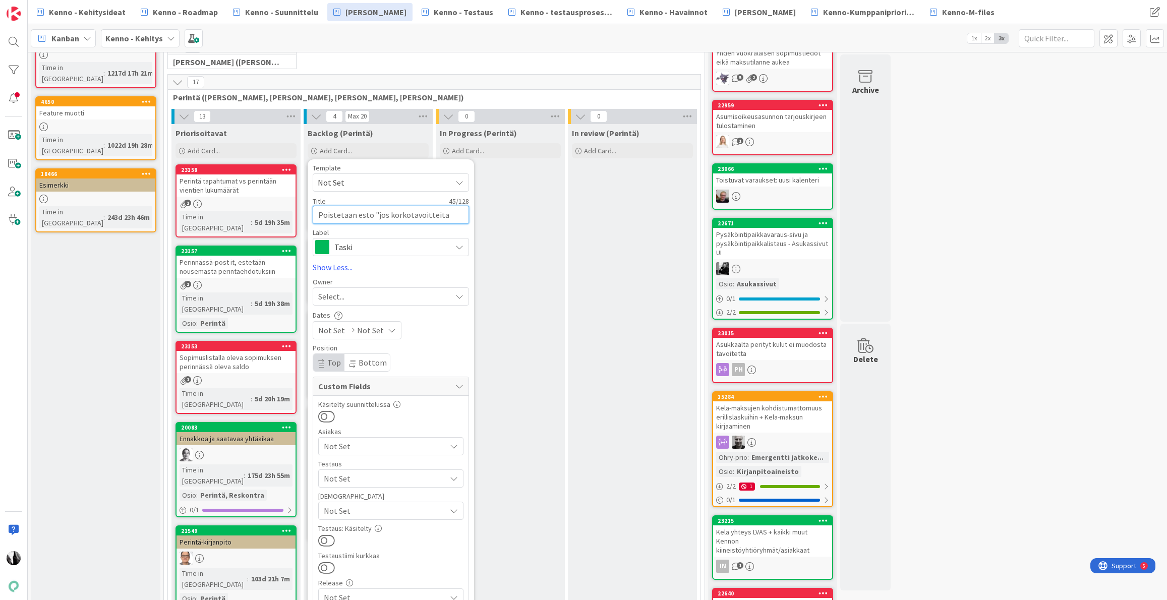
type textarea "x"
type textarea "Poistetaan esto "jos korkotavoitteita luotu, ei"
type textarea "x"
type textarea "Poistetaan esto "jos korkotavoitteita luotu, ei"
type textarea "x"
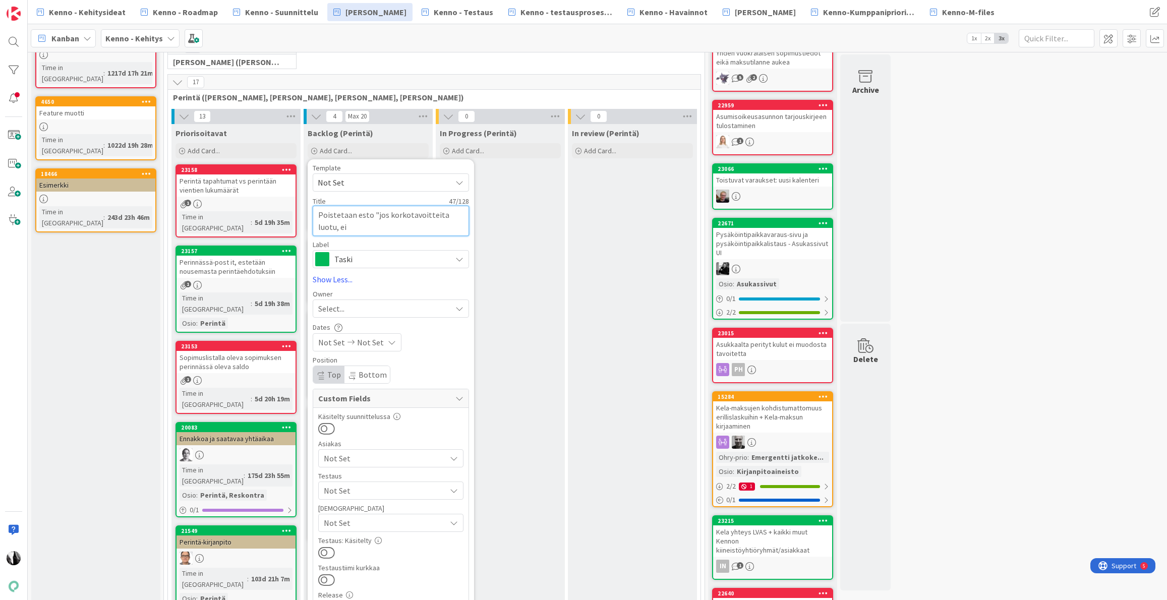
type textarea "Poistetaan esto "jos korkotavoitteita luotu, ei s"
type textarea "x"
type textarea "Poistetaan esto "jos korkotavoitteita luotu, ei si"
type textarea "x"
type textarea "Poistetaan esto "jos korkotavoitteita luotu, ei sii"
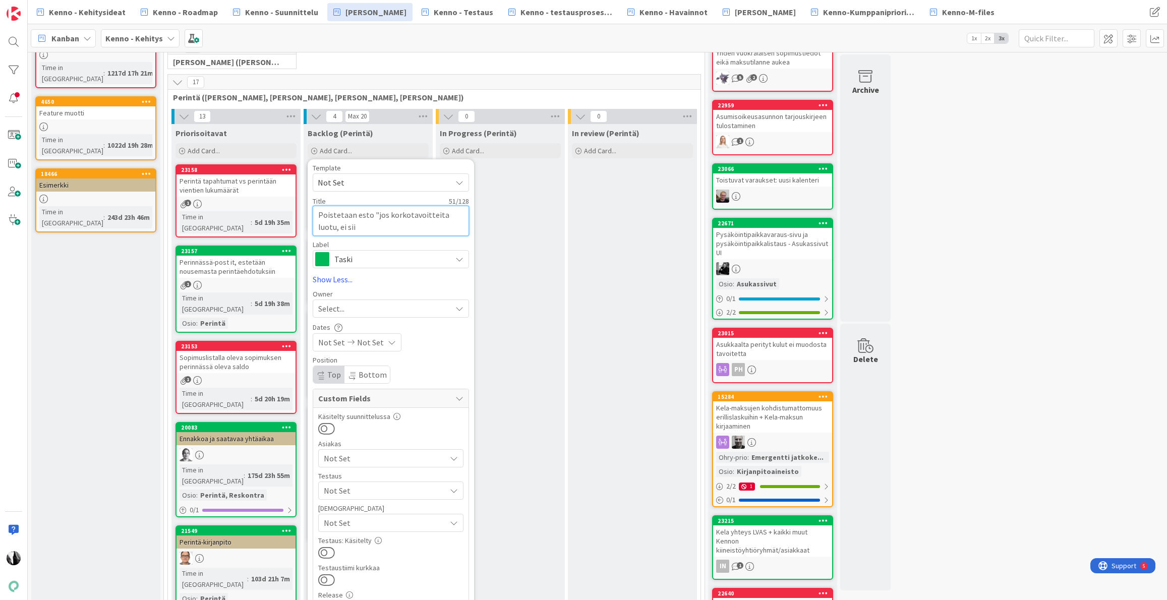
type textarea "x"
type textarea "Poistetaan esto "jos korkotavoitteita luotu, ei siir"
type textarea "x"
type textarea "Poistetaan esto "jos korkotavoitteita luotu, ei siirr"
type textarea "x"
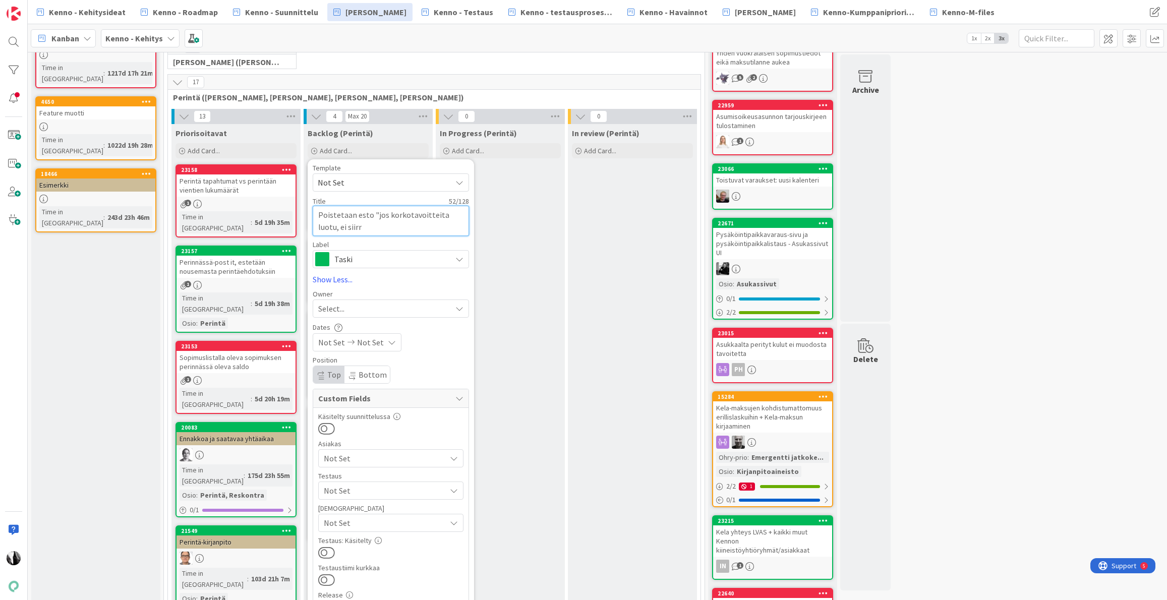
type textarea "Poistetaan esto "jos korkotavoitteita luotu, ei siirry"
type textarea "x"
type textarea "Poistetaan esto "jos korkotavoitteita luotu, ei siirry"
type textarea "x"
type textarea "Poistetaan esto "jos korkotavoitteita luotu, ei siirry I"
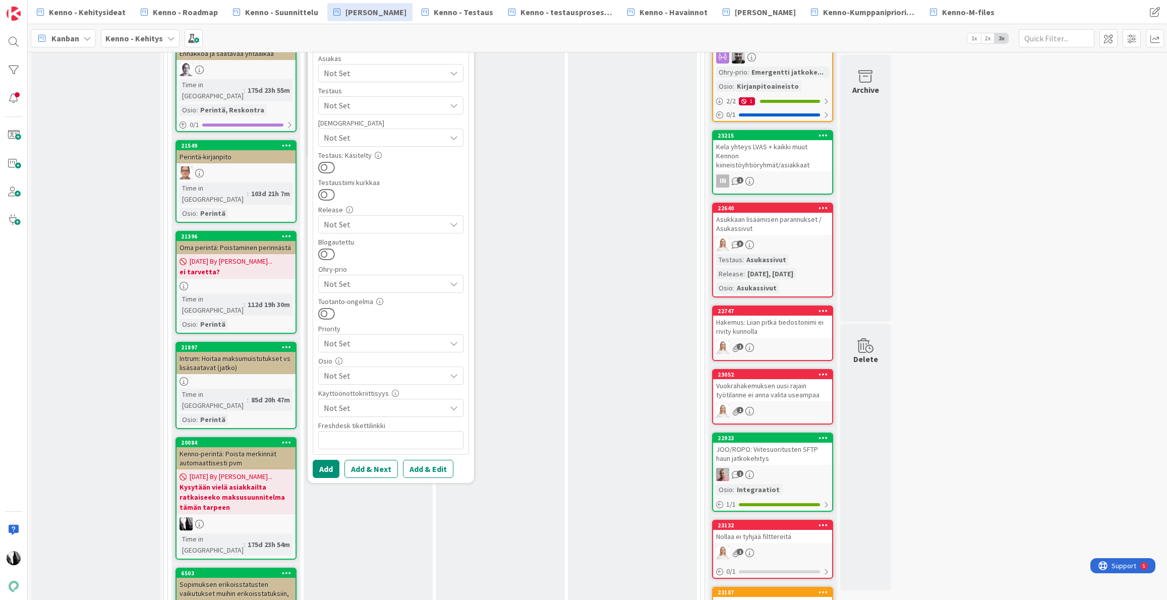
scroll to position [477, 0]
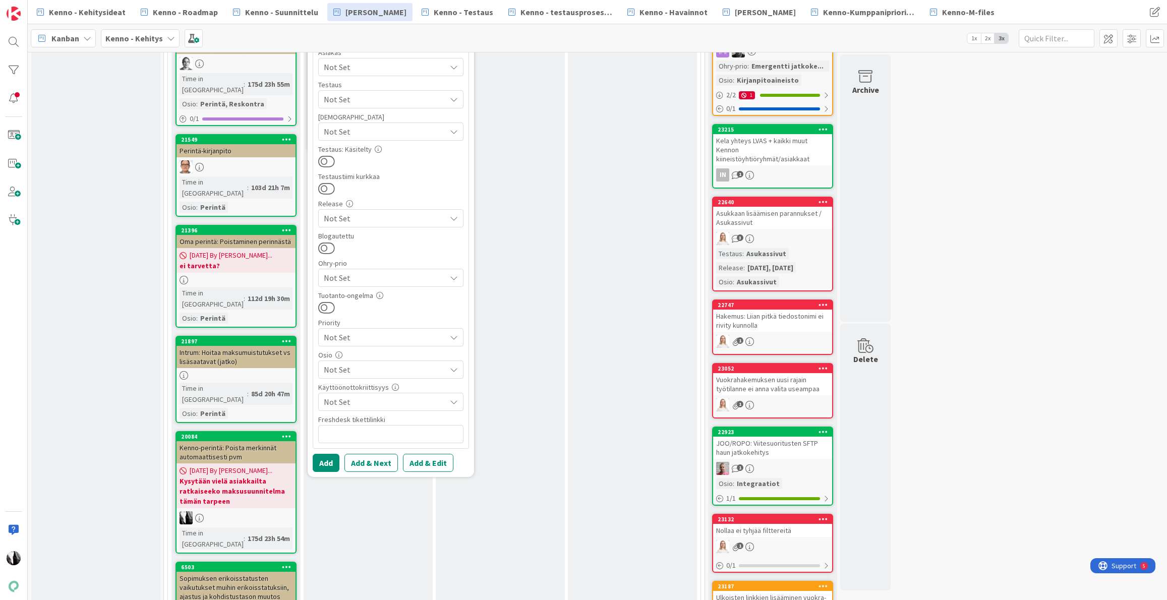
click at [381, 370] on span "Not Set" at bounding box center [385, 370] width 122 height 12
click at [438, 459] on button "Add & Edit" at bounding box center [428, 463] width 50 height 18
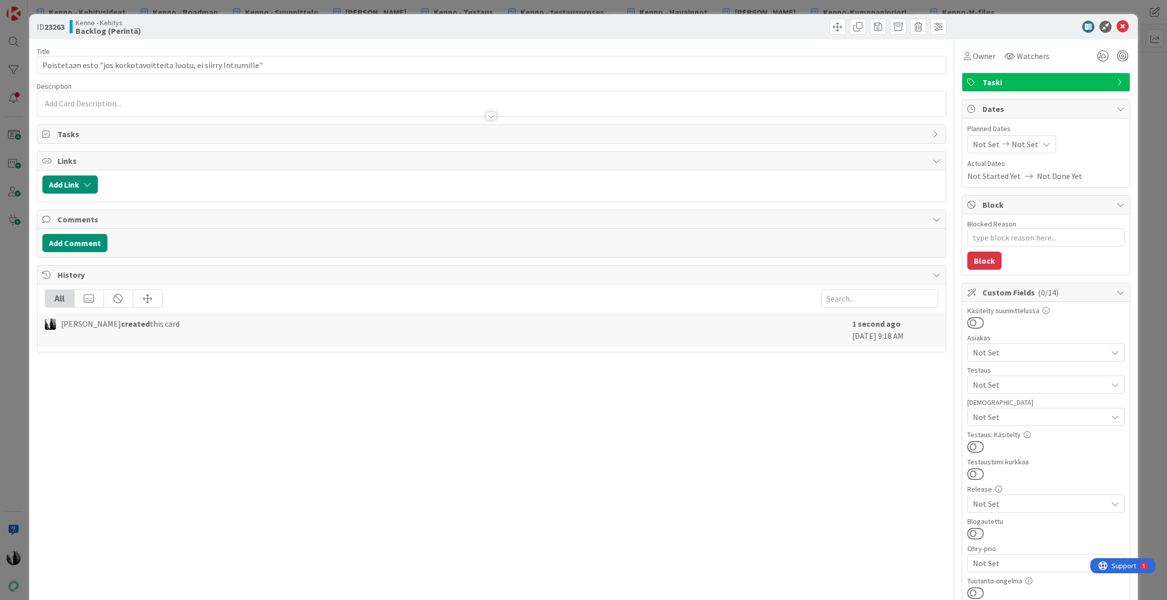
click at [175, 107] on div at bounding box center [491, 111] width 908 height 11
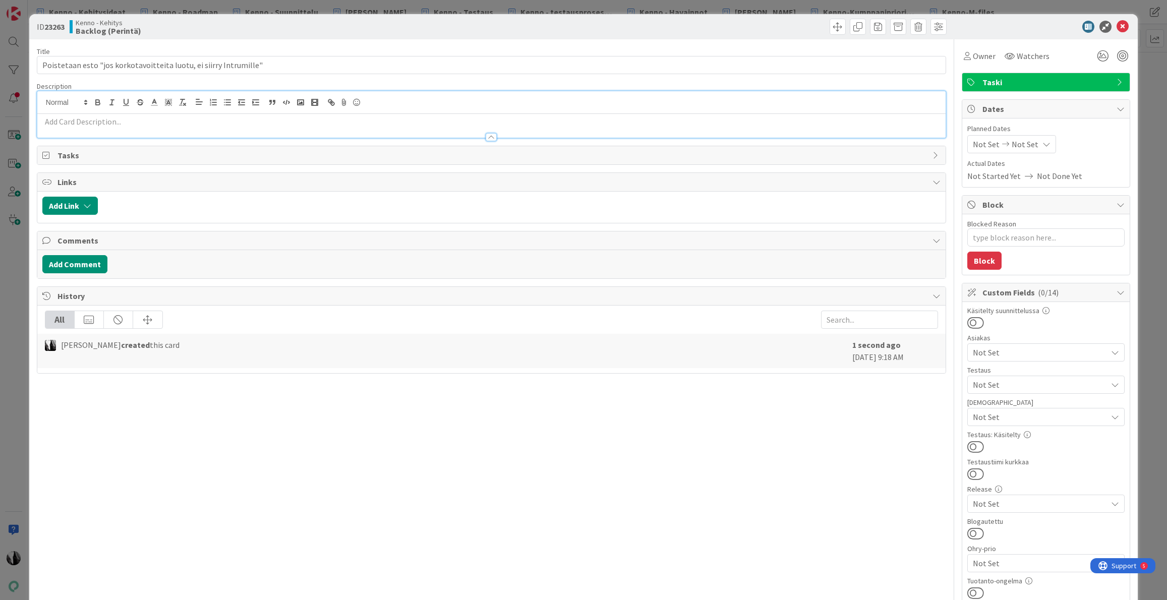
click at [174, 126] on p at bounding box center [491, 122] width 898 height 12
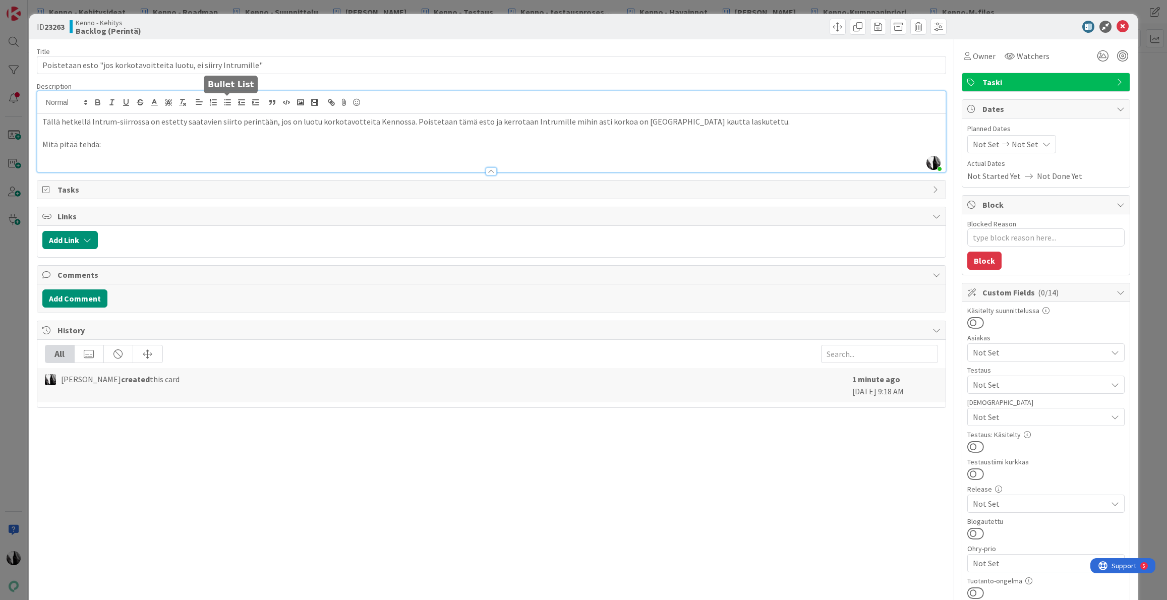
click at [226, 105] on line "button" at bounding box center [228, 105] width 5 height 0
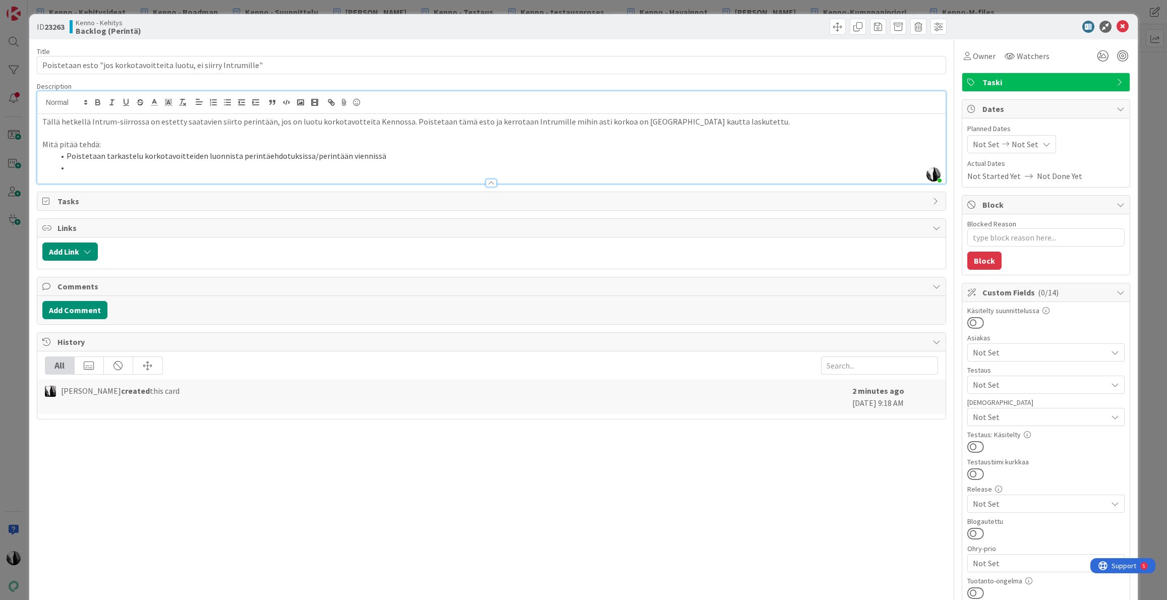
click at [713, 127] on p "Tällä hetkellä Intrum-siirrossa on estetty saatavien siirto perintään, jos on l…" at bounding box center [491, 122] width 898 height 12
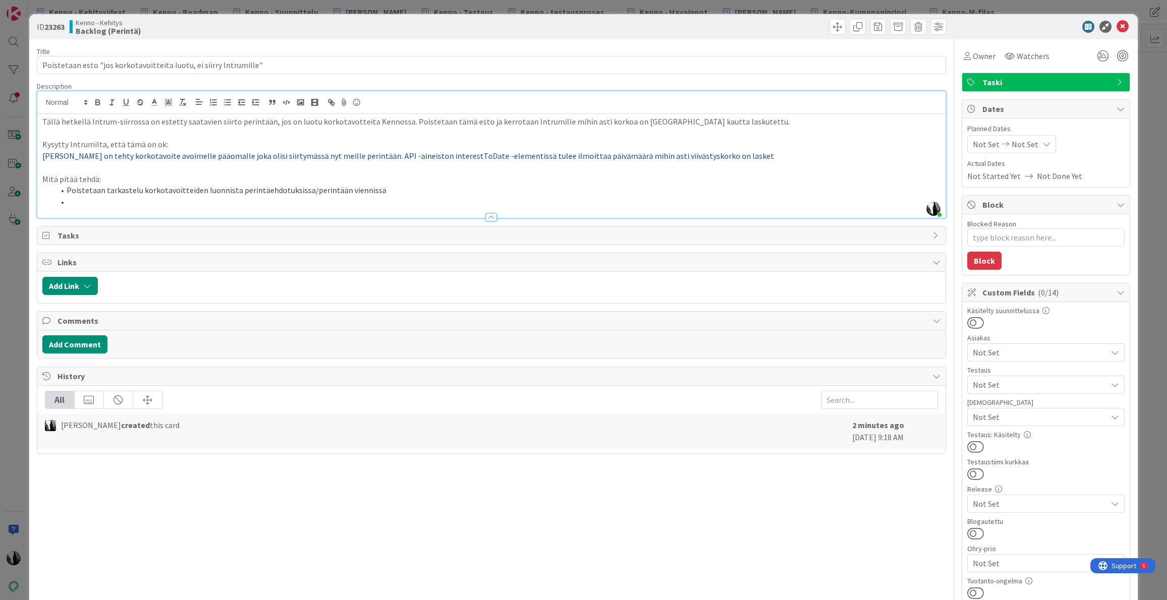
click at [42, 156] on span "Eli Kennossa on tehty korkotavoite avoimelle pääomalle joka olisi siirtymässä n…" at bounding box center [408, 156] width 732 height 10
click at [224, 102] on icon "button" at bounding box center [227, 102] width 9 height 9
click at [102, 201] on li at bounding box center [497, 202] width 886 height 12
click at [152, 202] on li "Lisätään integraatioon tieto milloin viimeisin korko laskutettu ja siirretää" at bounding box center [497, 202] width 886 height 12
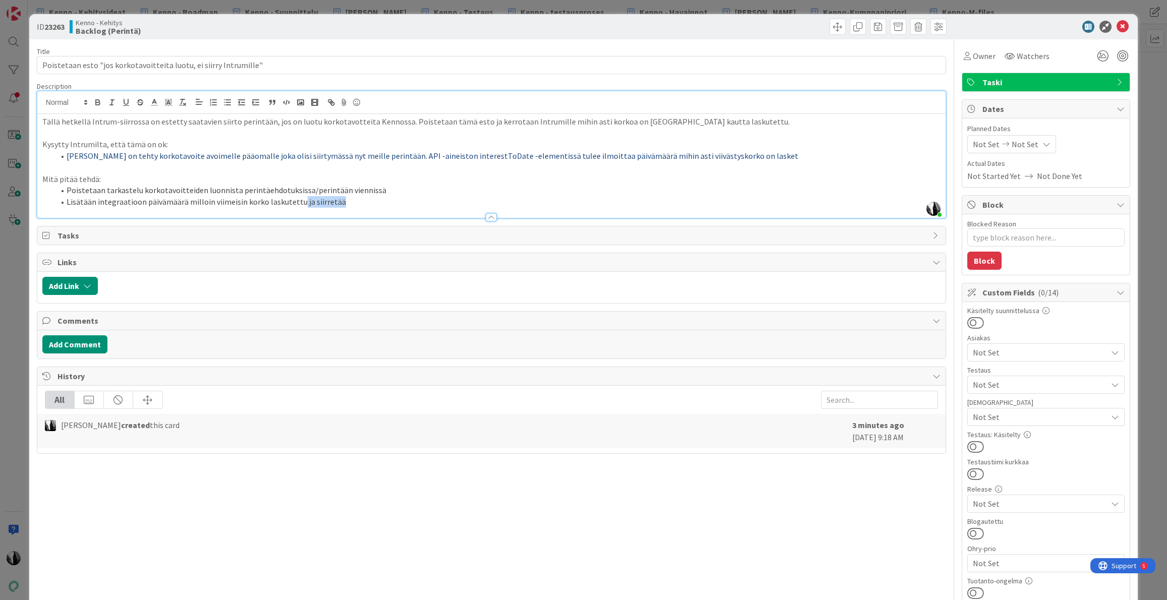
drag, startPoint x: 306, startPoint y: 202, endPoint x: 374, endPoint y: 200, distance: 68.6
click at [374, 200] on li "Lisätään integraatioon päivämäärä milloin viimeisin korko laskutettu ja siirret…" at bounding box center [497, 202] width 886 height 12
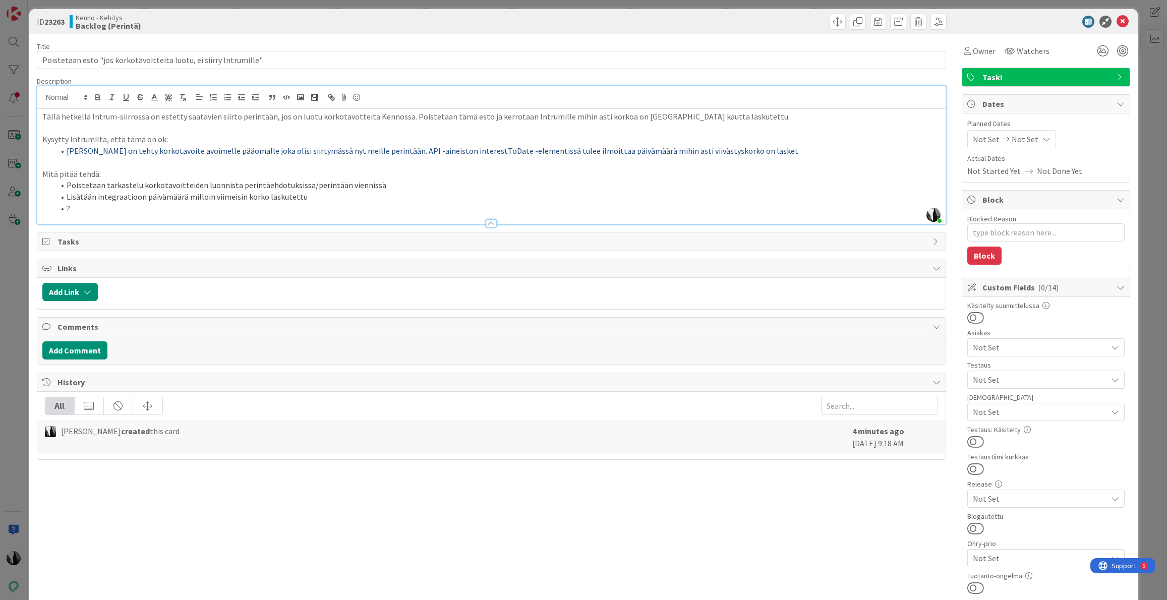
scroll to position [6, 0]
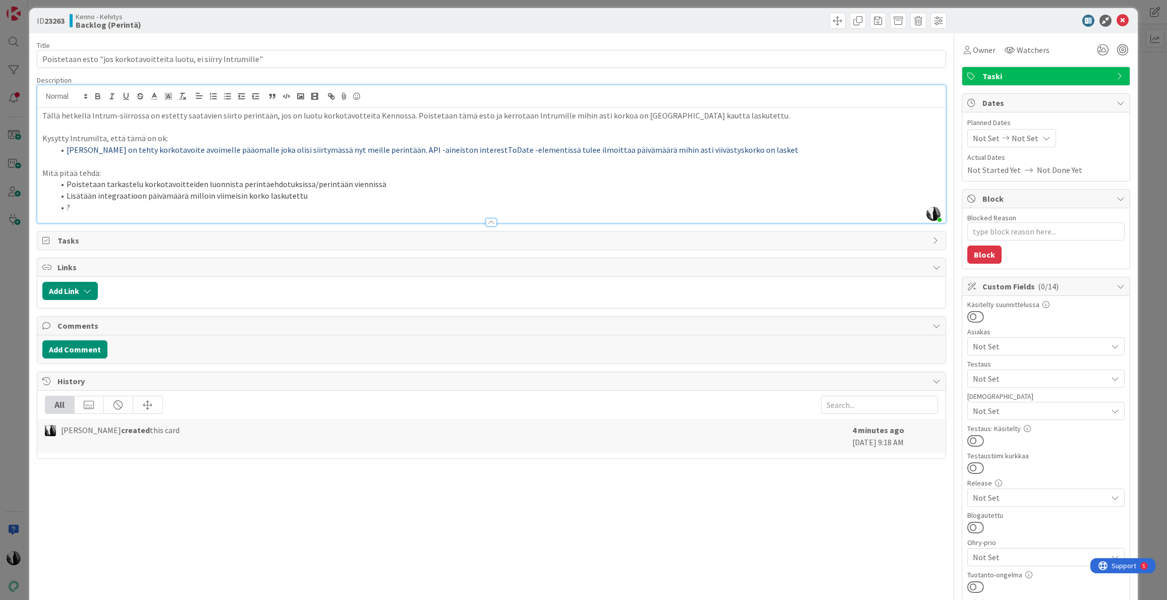
drag, startPoint x: 993, startPoint y: 19, endPoint x: 1106, endPoint y: 22, distance: 112.5
click at [994, 19] on div at bounding box center [1041, 21] width 179 height 12
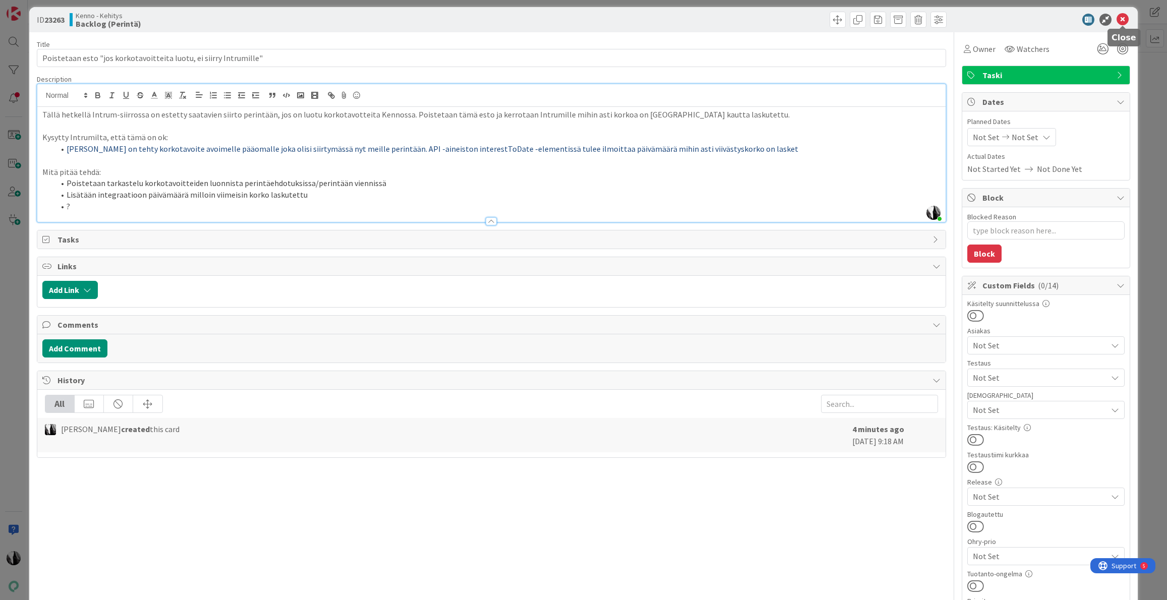
click at [1123, 21] on icon at bounding box center [1123, 20] width 12 height 12
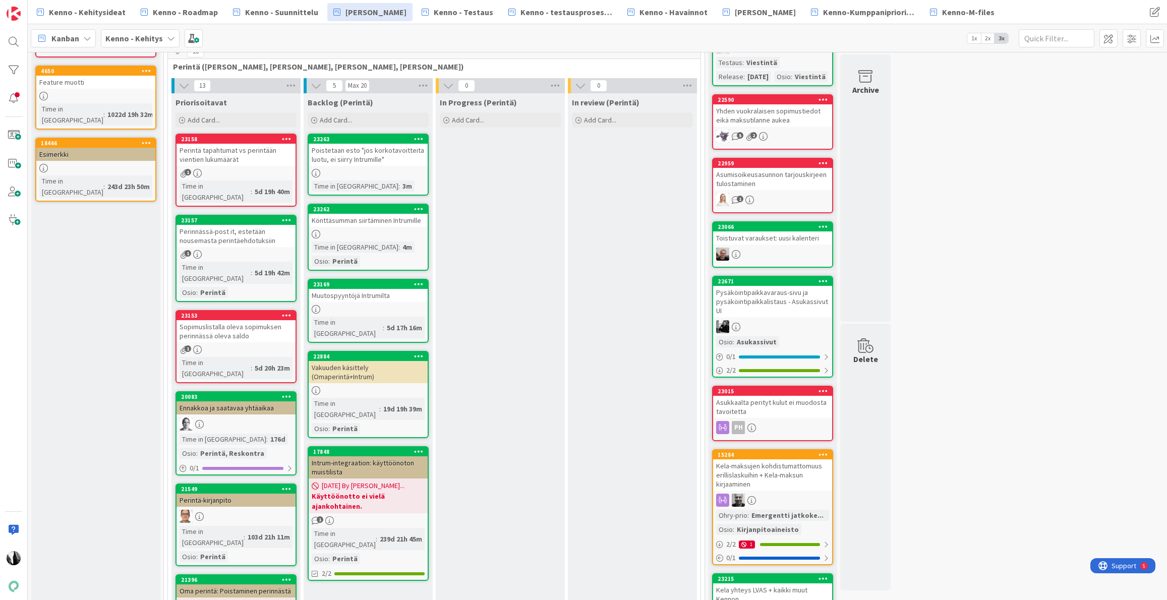
scroll to position [104, 0]
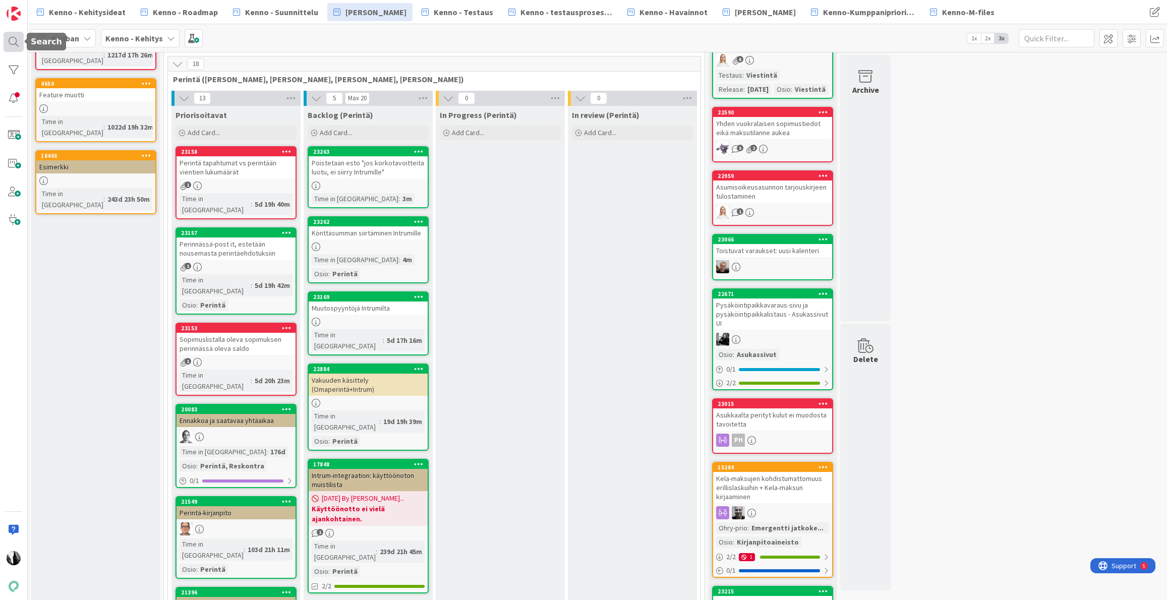
click at [10, 44] on div at bounding box center [14, 42] width 20 height 20
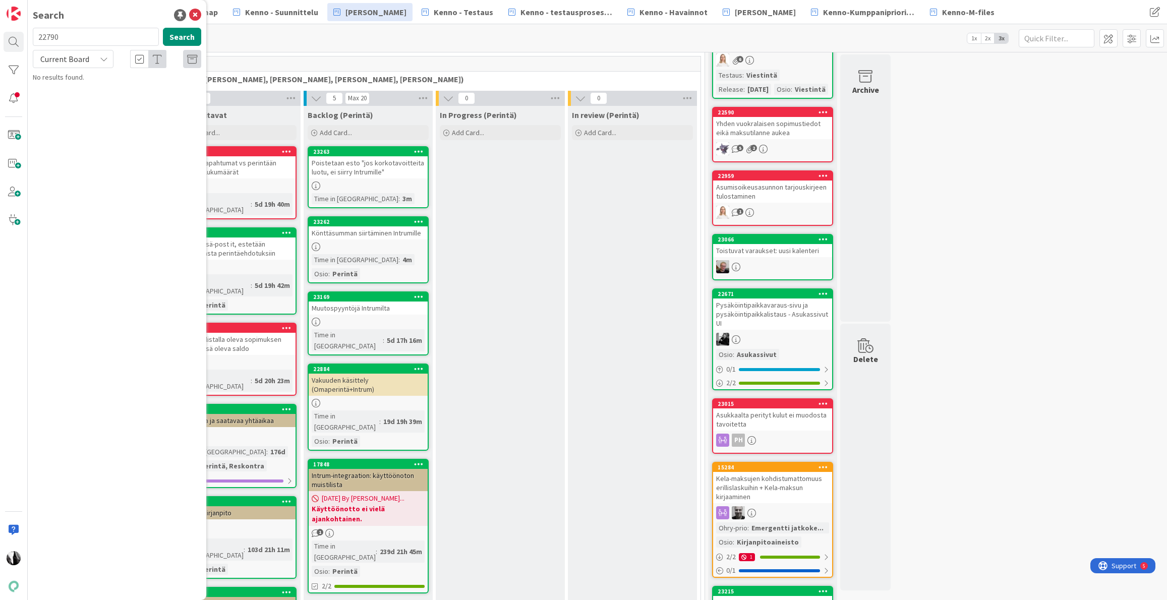
click at [86, 57] on span "Current Board" at bounding box center [64, 59] width 49 height 10
click at [74, 101] on span "All Boards" at bounding box center [90, 100] width 105 height 15
click at [195, 13] on icon at bounding box center [195, 15] width 12 height 12
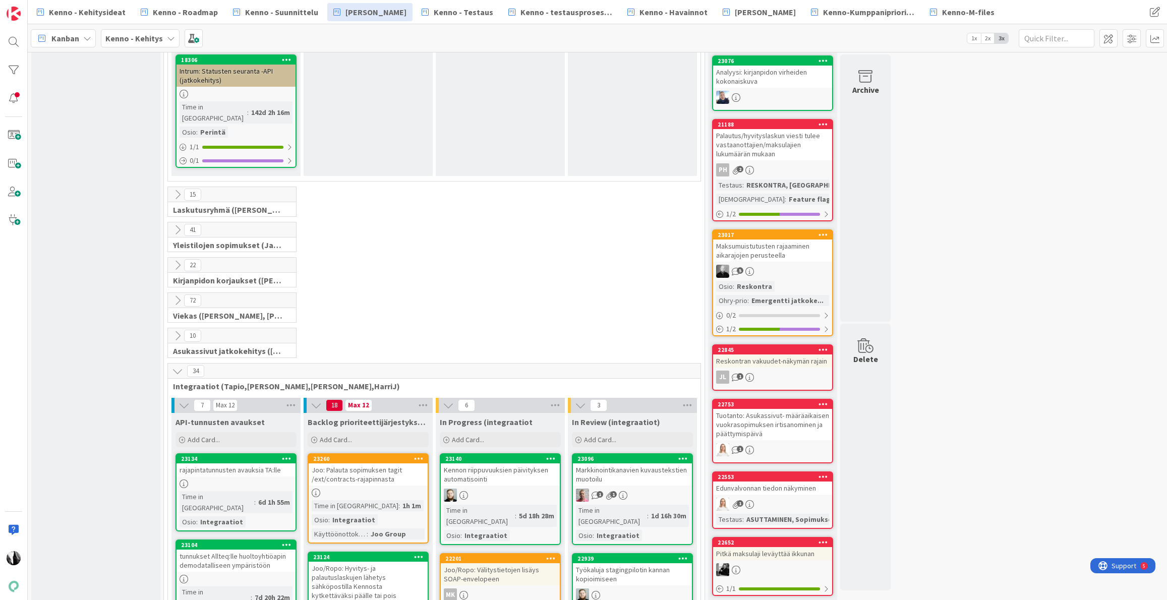
scroll to position [1573, 0]
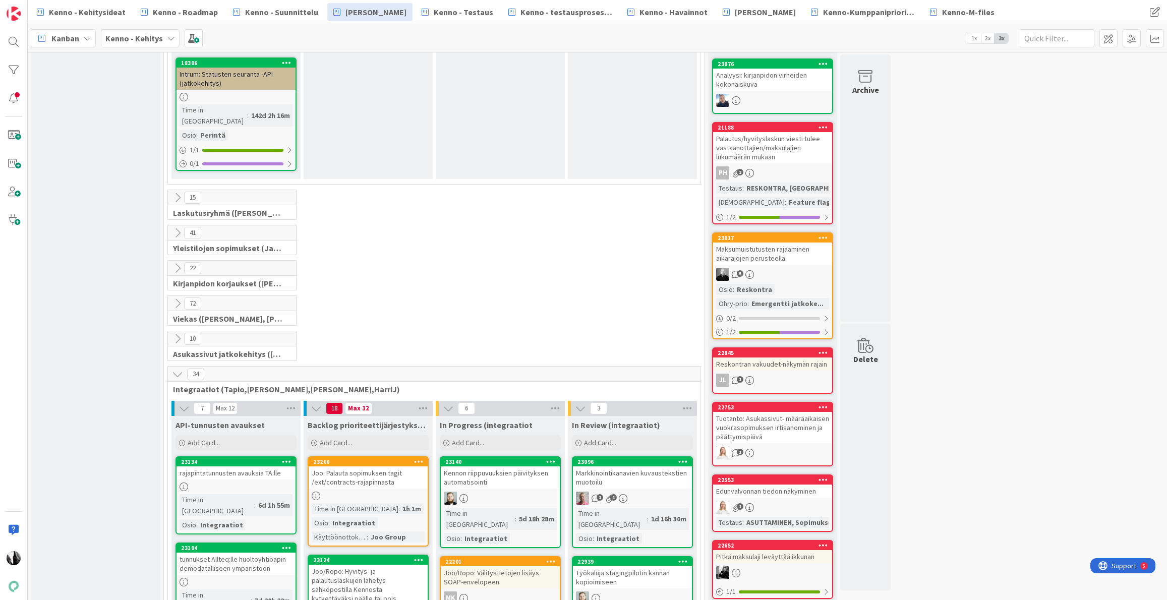
click at [178, 298] on icon at bounding box center [177, 303] width 11 height 11
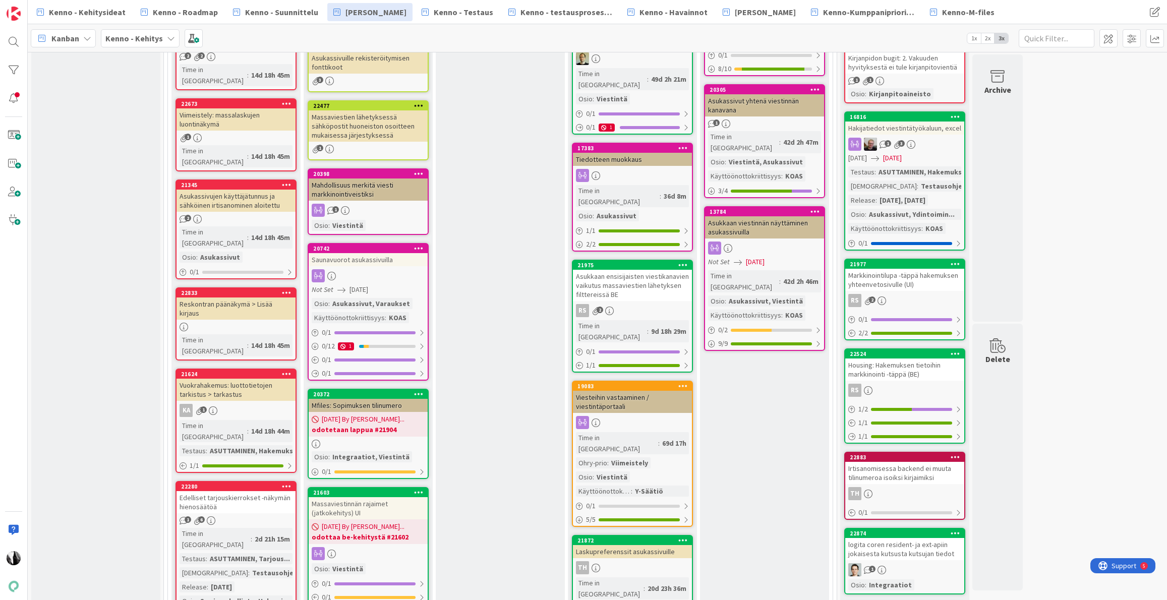
scroll to position [2428, 0]
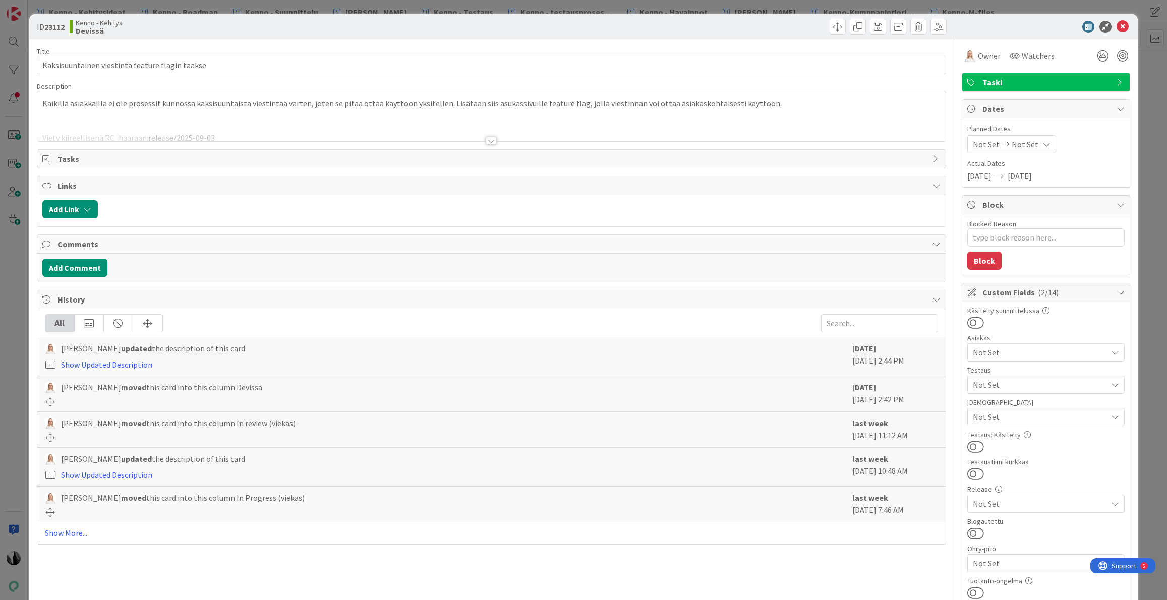
click at [493, 140] on div at bounding box center [491, 141] width 11 height 8
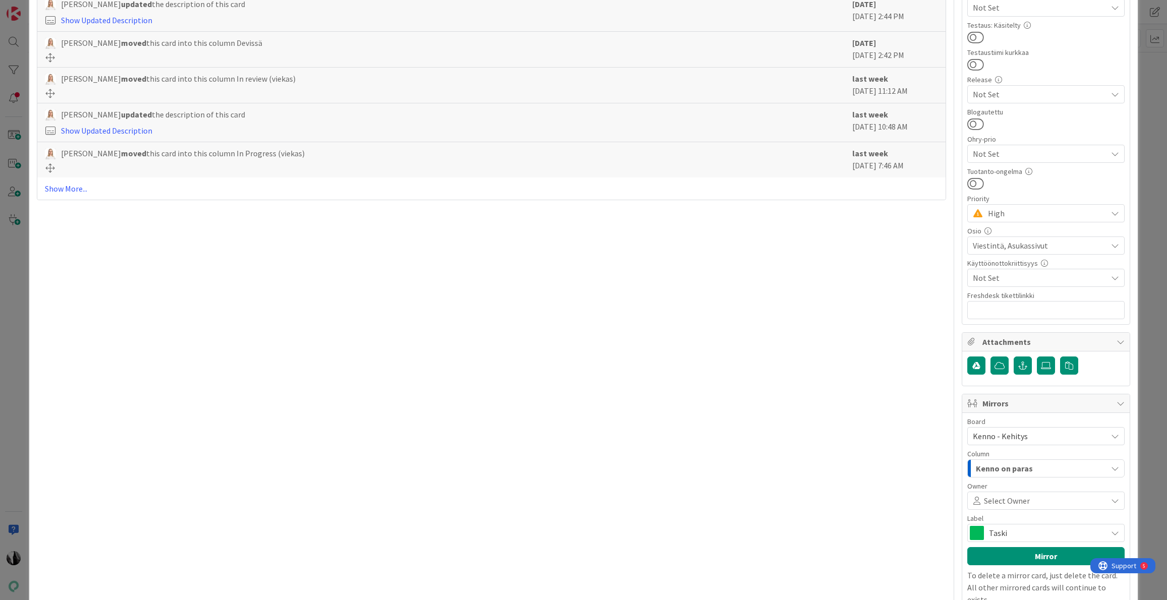
scroll to position [457, 0]
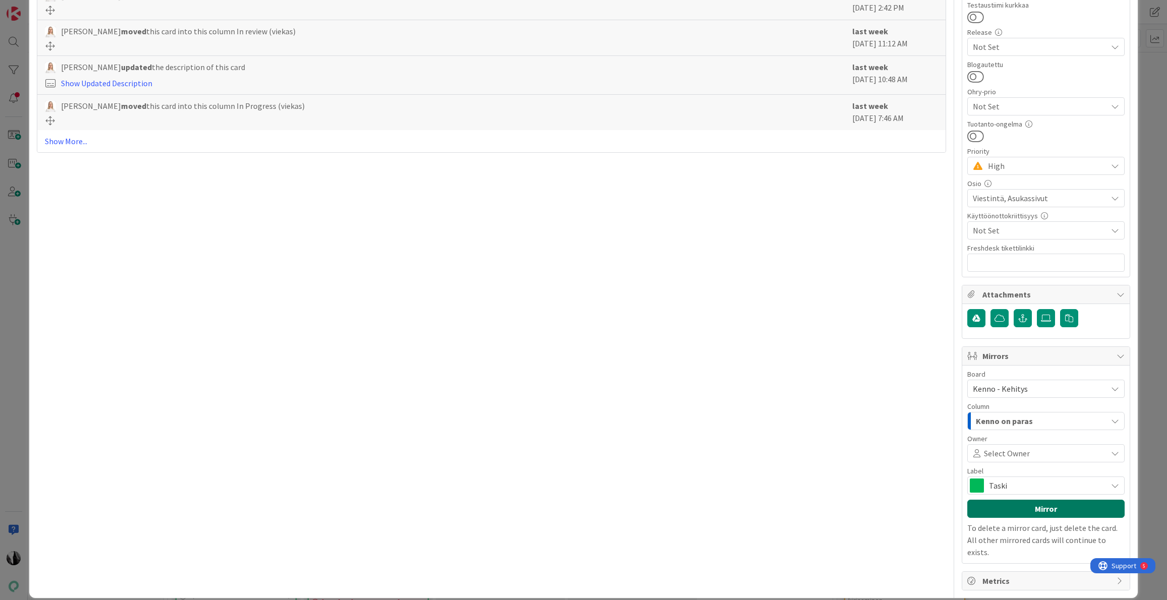
click at [1060, 508] on button "Mirror" at bounding box center [1045, 509] width 157 height 18
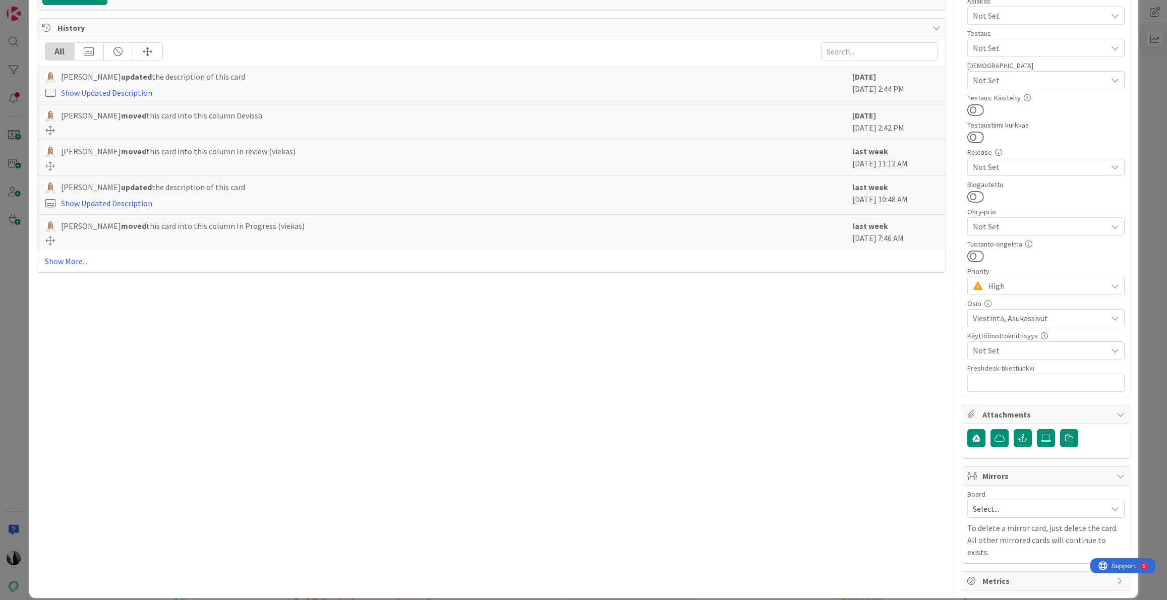
click at [1054, 506] on span "Select..." at bounding box center [1037, 509] width 129 height 14
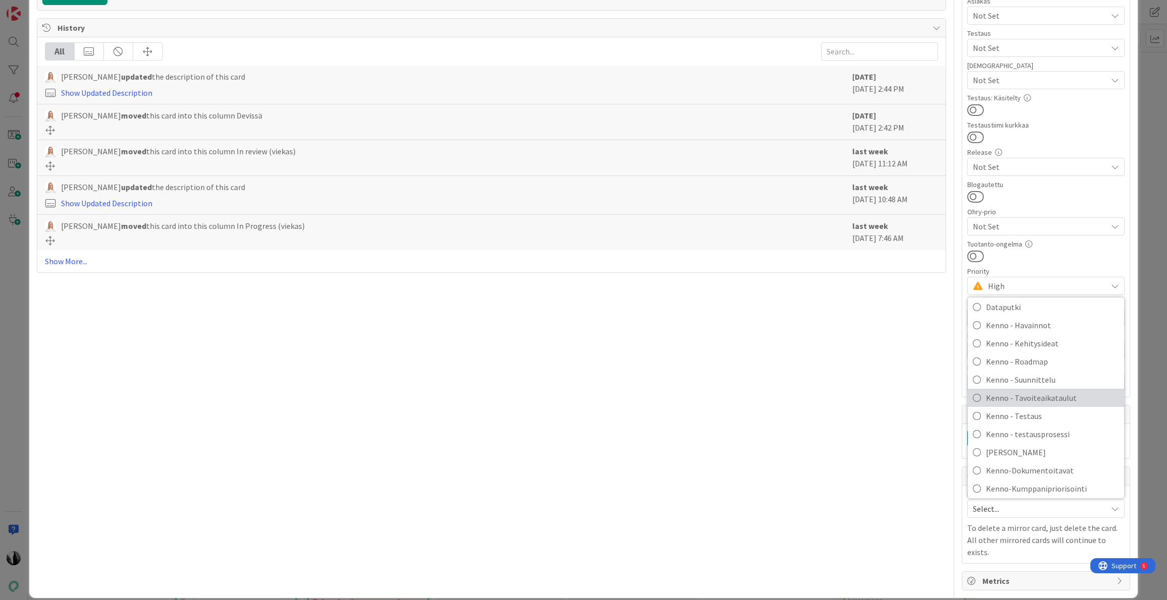
scroll to position [49, 0]
click at [1042, 431] on span "Kenno - testausprosessi" at bounding box center [1052, 430] width 133 height 15
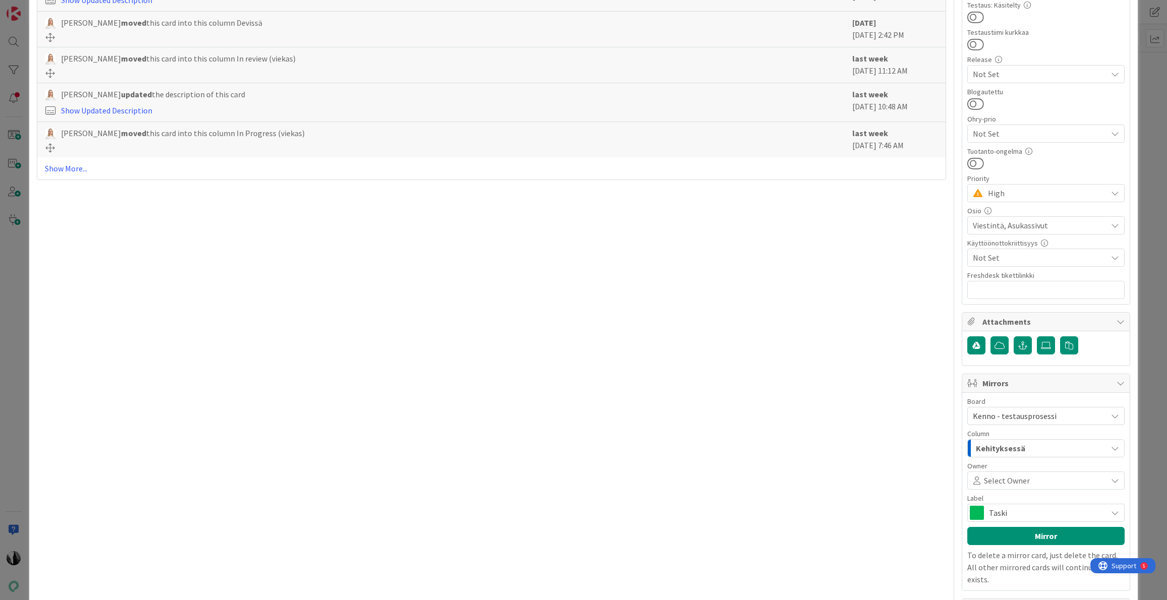
scroll to position [447, 0]
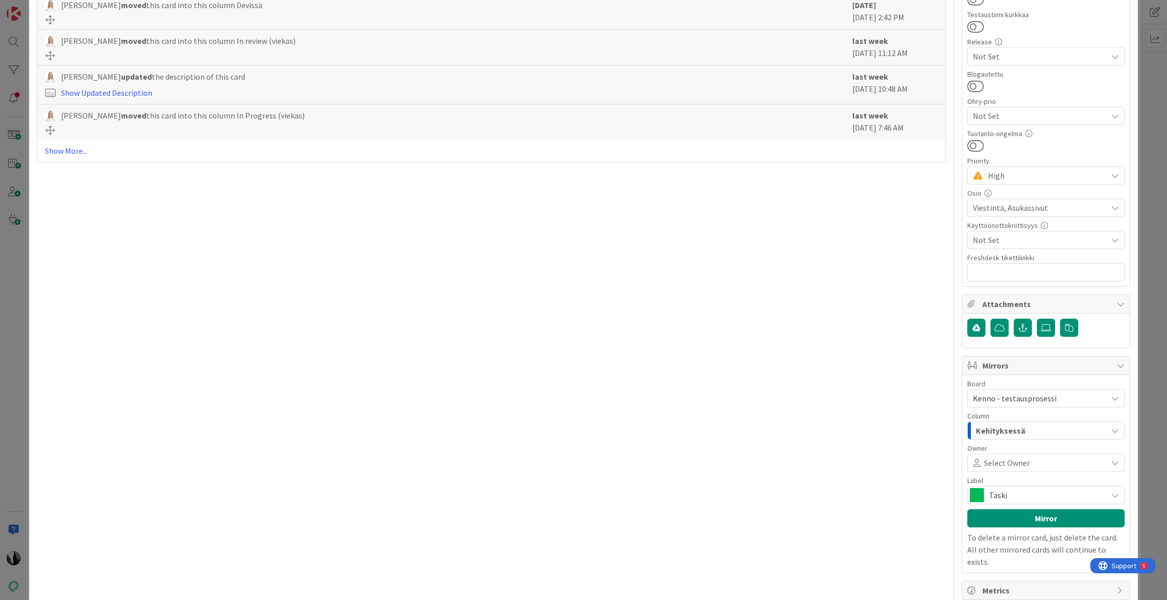
click at [1048, 426] on div "Kehityksessä" at bounding box center [1040, 431] width 134 height 16
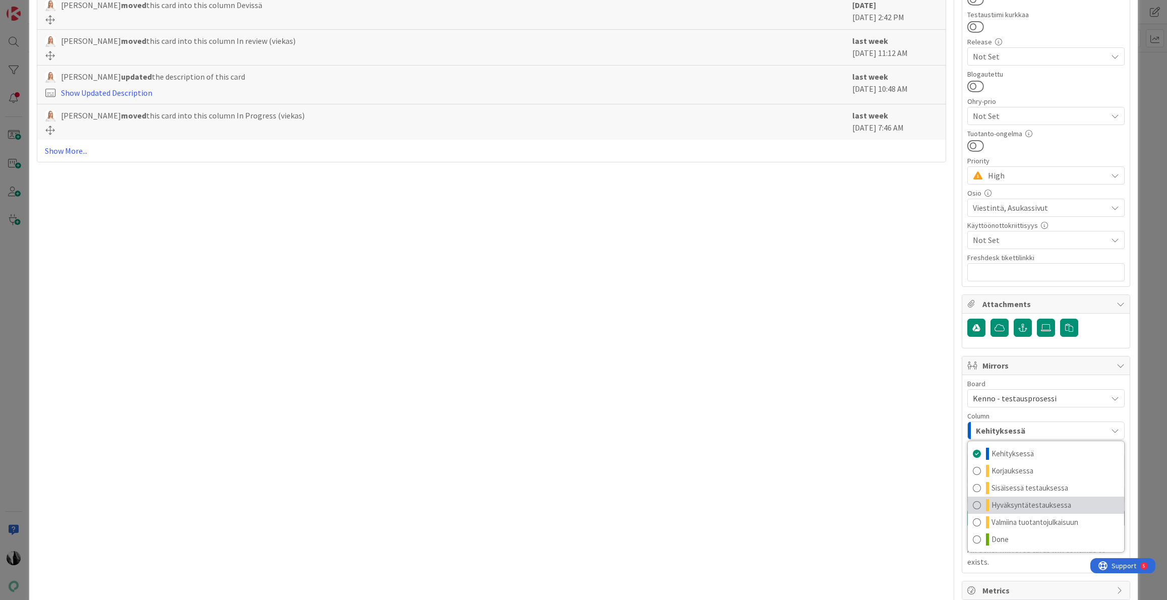
click at [1057, 499] on span "Hyväksyntätestauksessa" at bounding box center [1031, 505] width 80 height 12
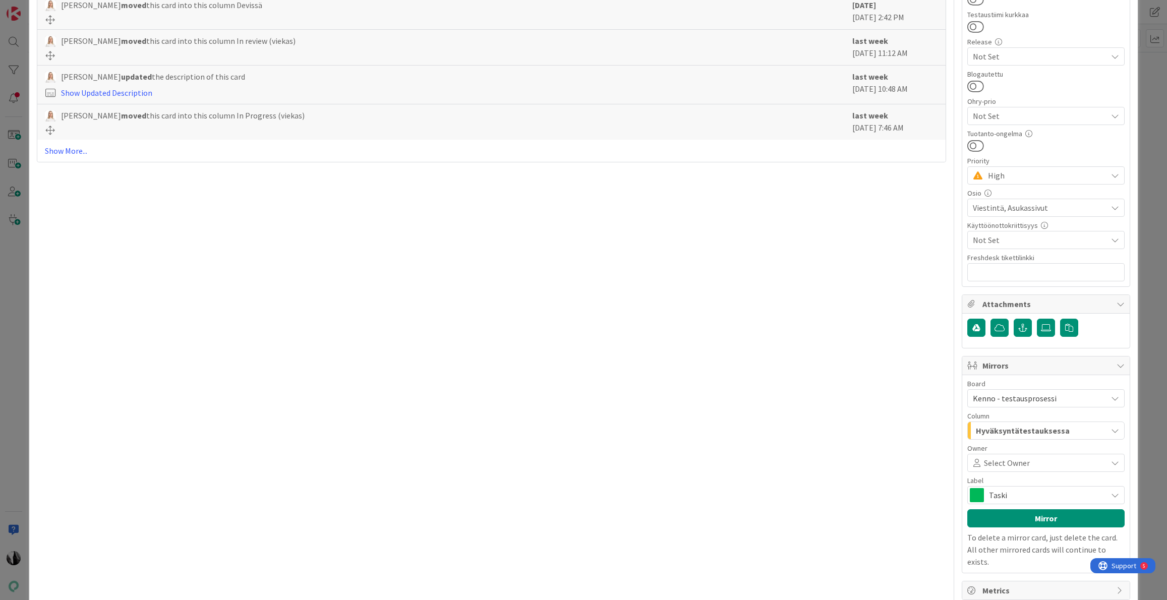
click at [1031, 492] on span "Taski" at bounding box center [1045, 495] width 113 height 14
click at [1032, 514] on span "Feature" at bounding box center [1062, 518] width 114 height 15
click at [1044, 518] on button "Mirror" at bounding box center [1045, 518] width 157 height 18
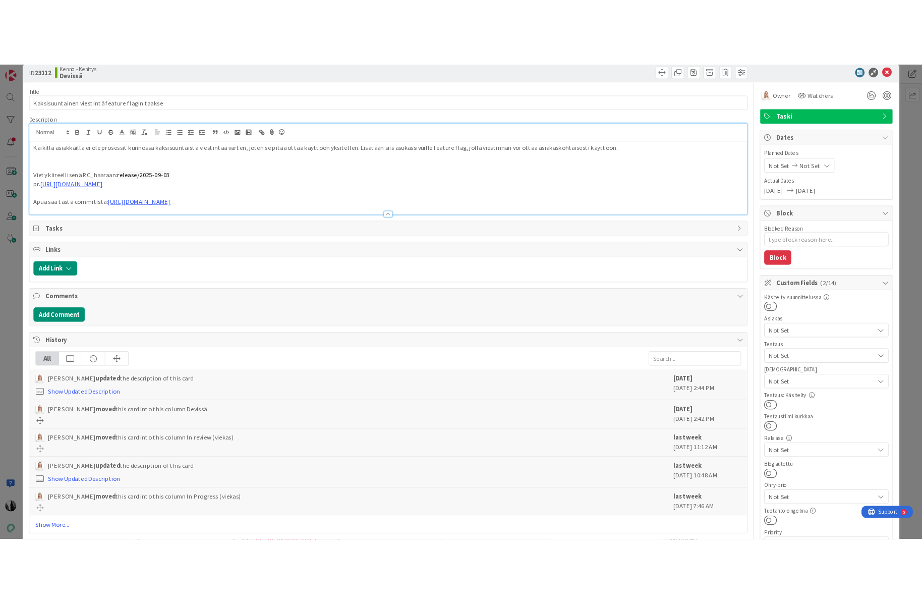
scroll to position [0, 0]
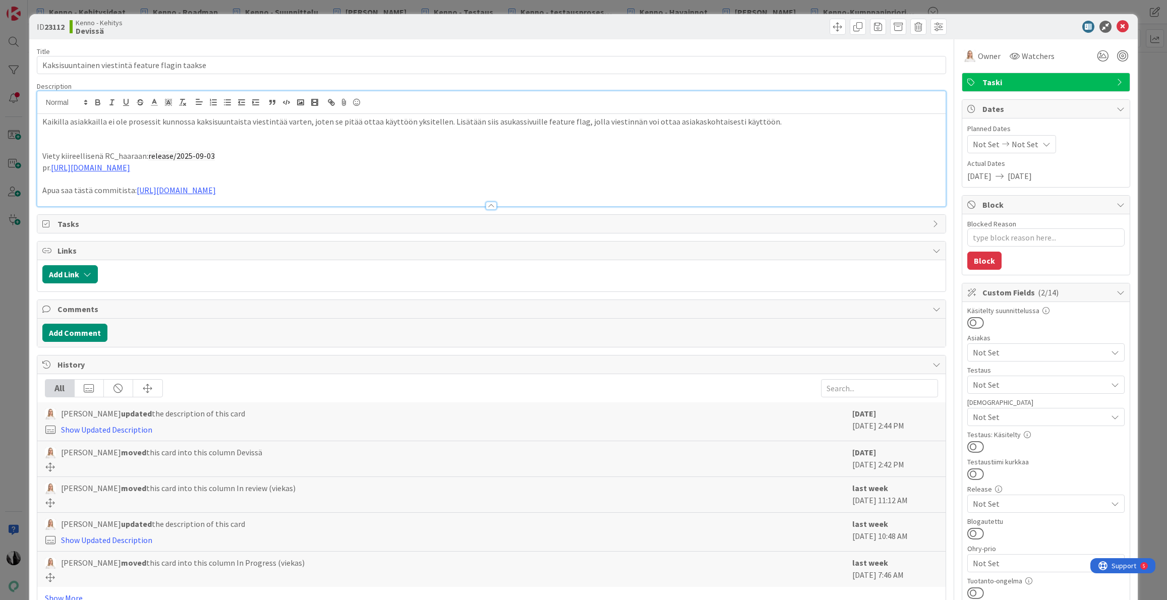
type textarea "x"
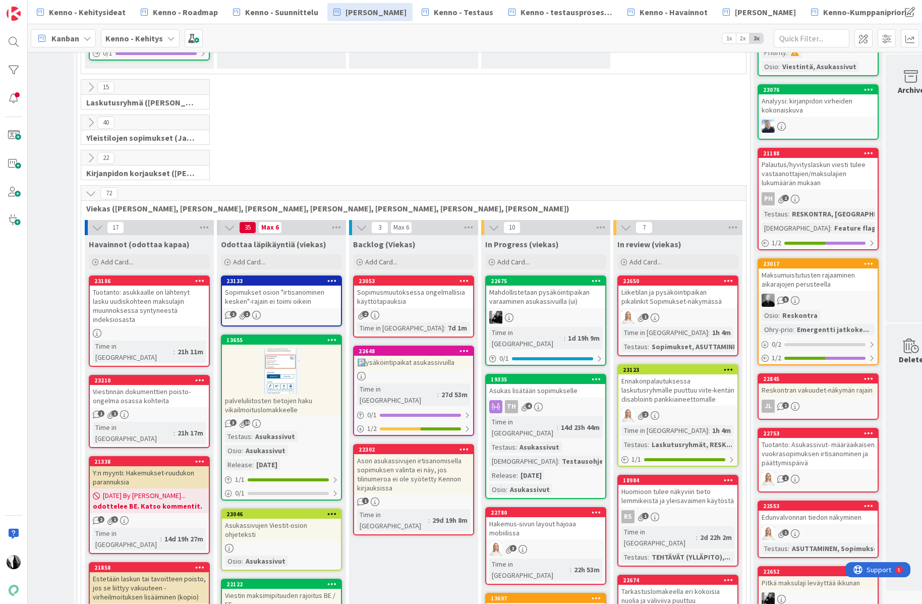
scroll to position [1694, 104]
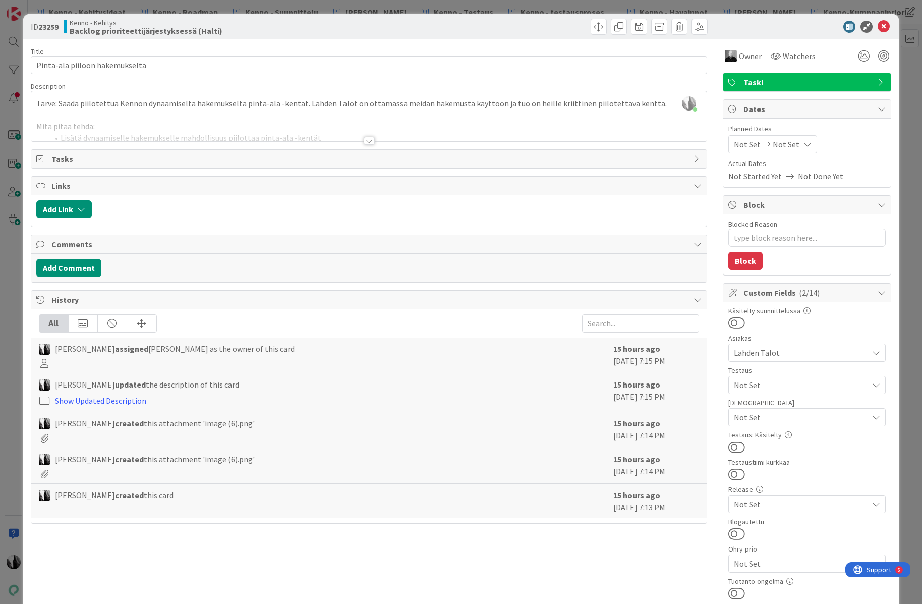
scroll to position [89, 0]
